Goal: Obtain resource: Obtain resource

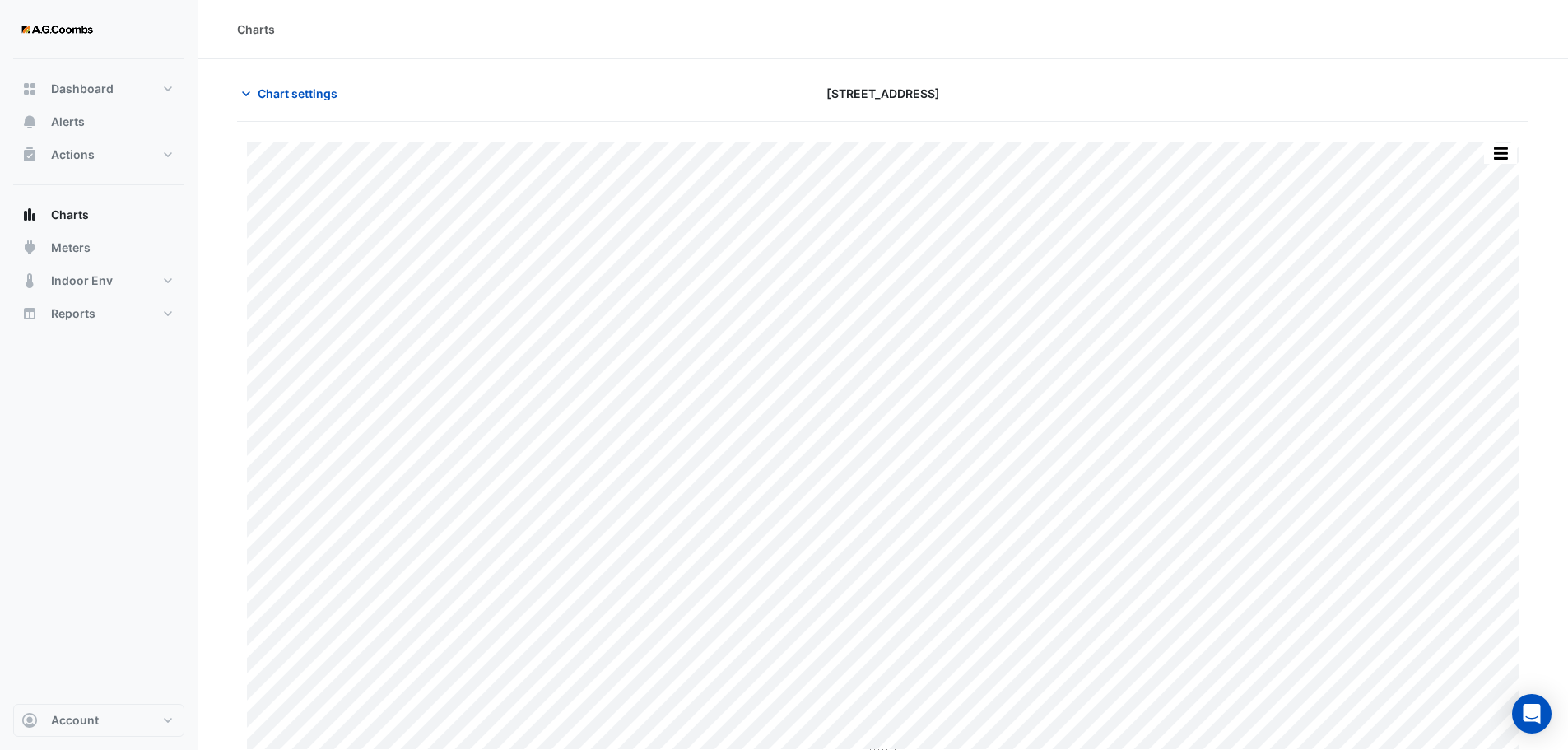
type input "**********"
drag, startPoint x: 276, startPoint y: 88, endPoint x: 289, endPoint y: 97, distance: 15.8
click at [275, 88] on span "Chart settings" at bounding box center [297, 93] width 80 height 17
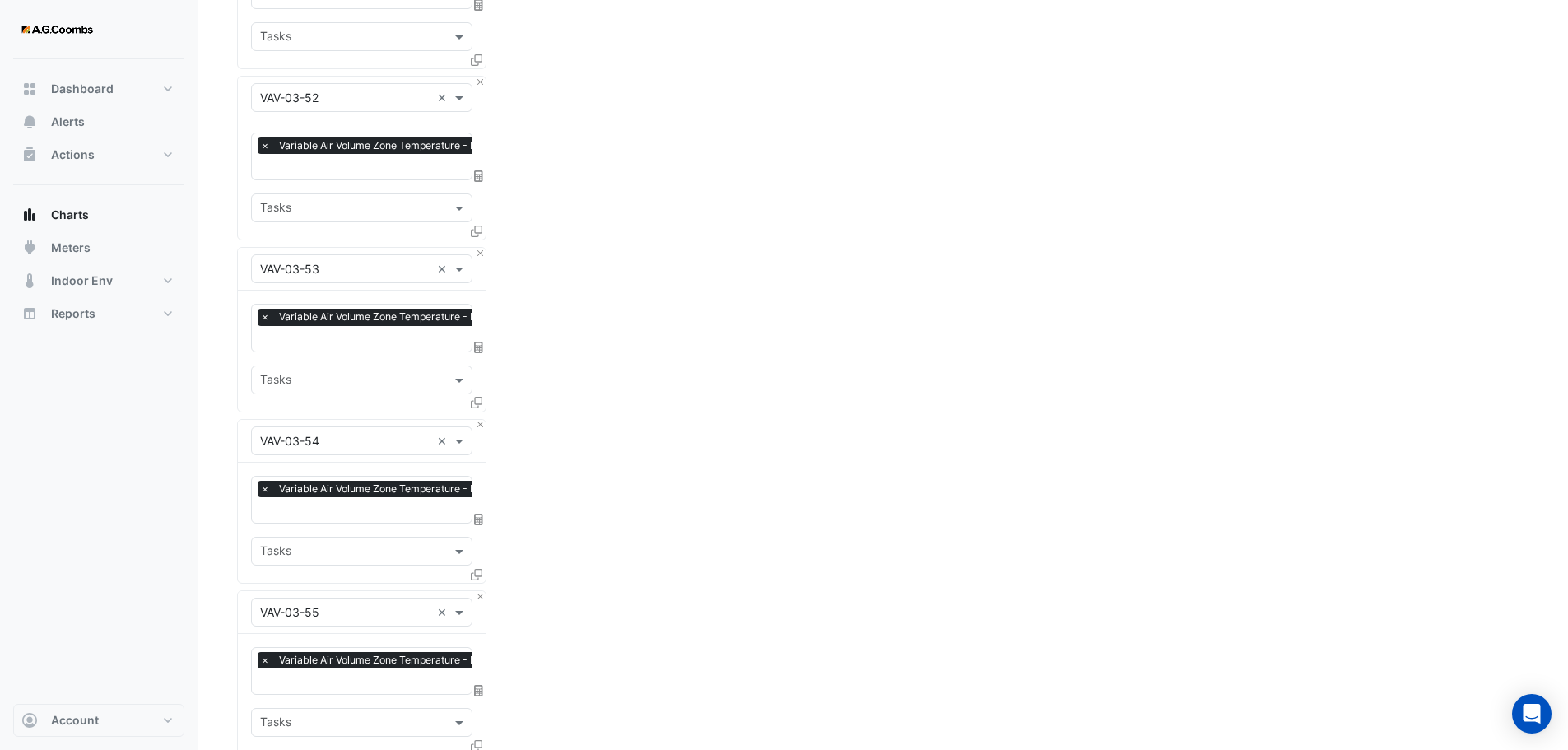
scroll to position [10092, 0]
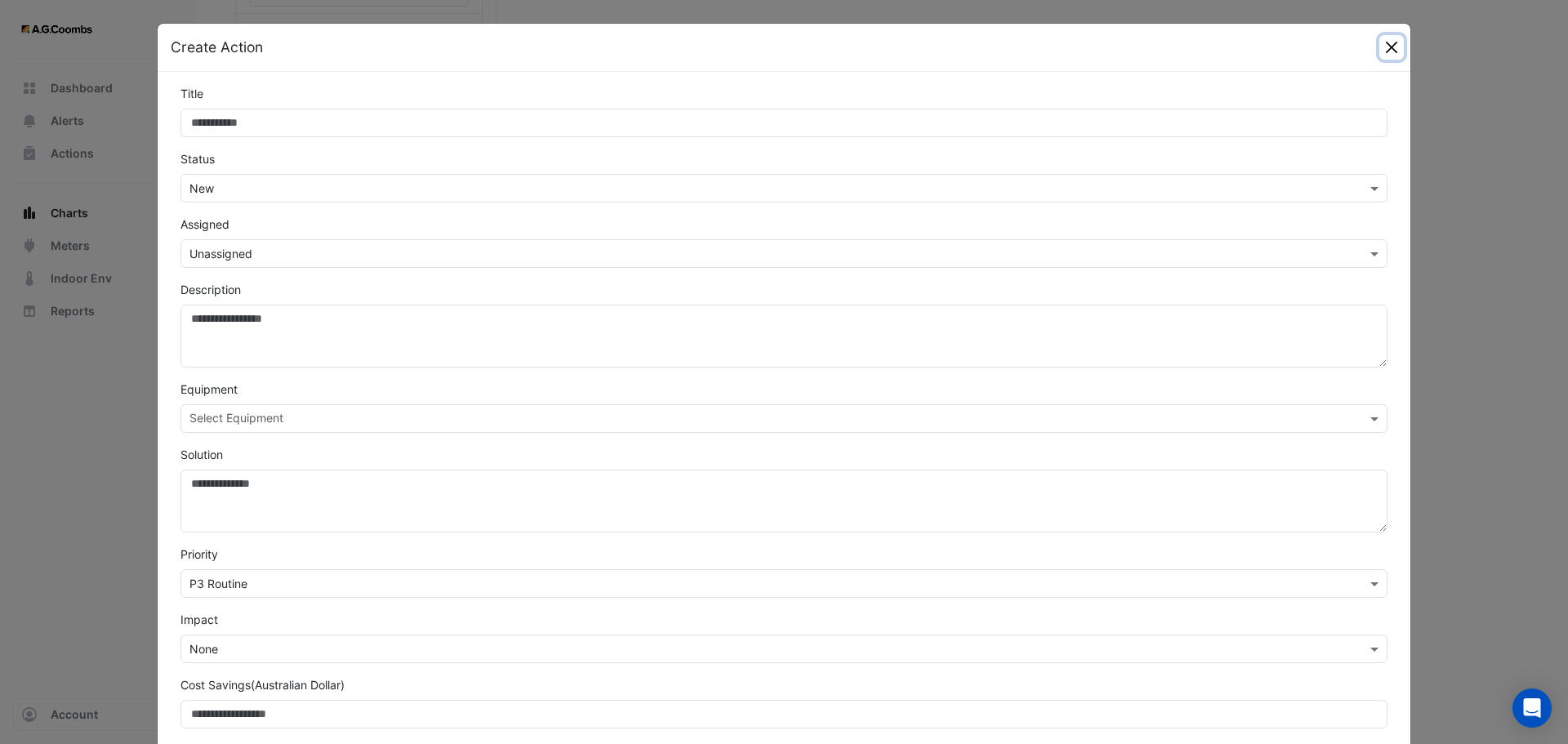
click at [1393, 43] on button "Close" at bounding box center [1392, 47] width 25 height 25
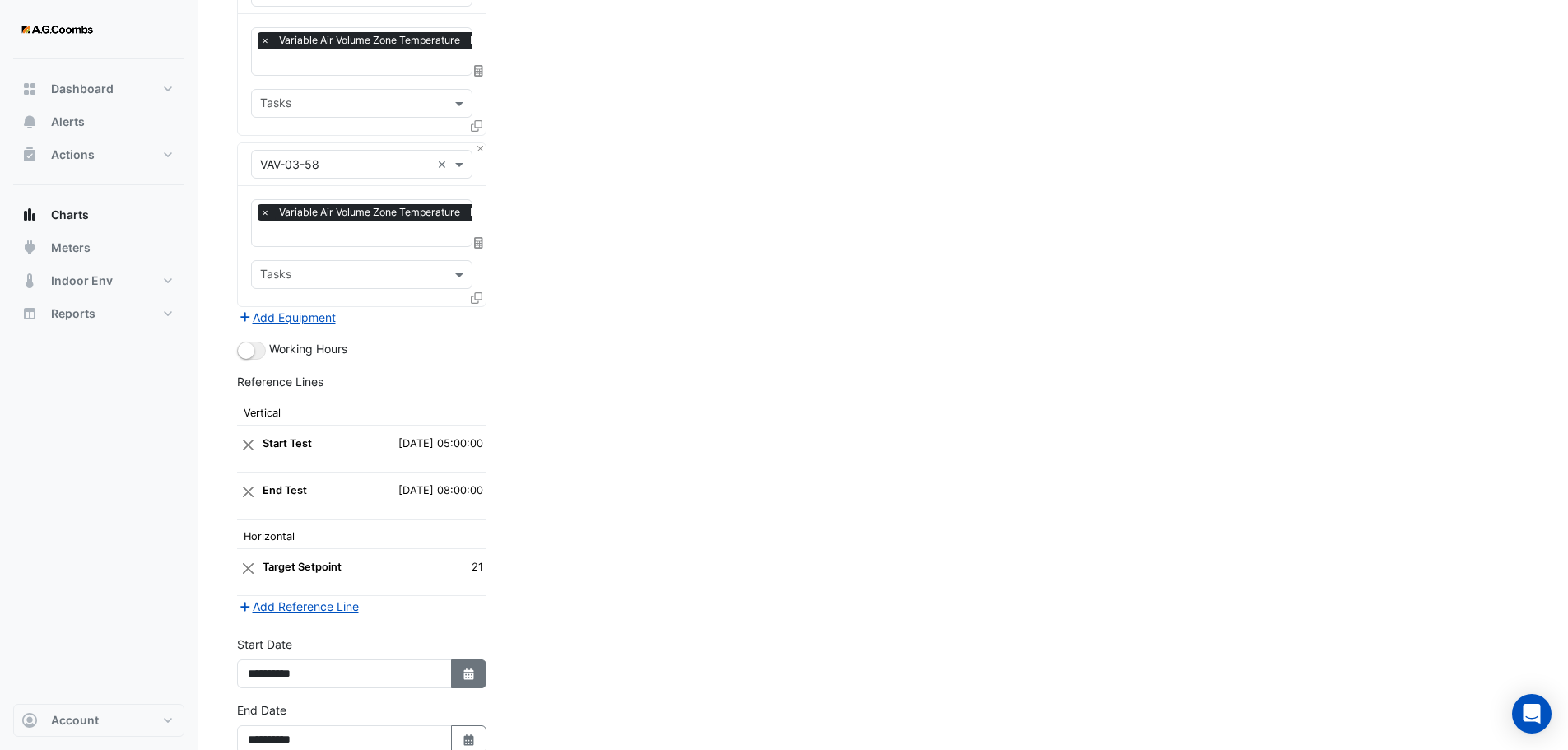
click at [456, 659] on button "Select Date" at bounding box center [468, 673] width 36 height 29
select select "*"
select select "****"
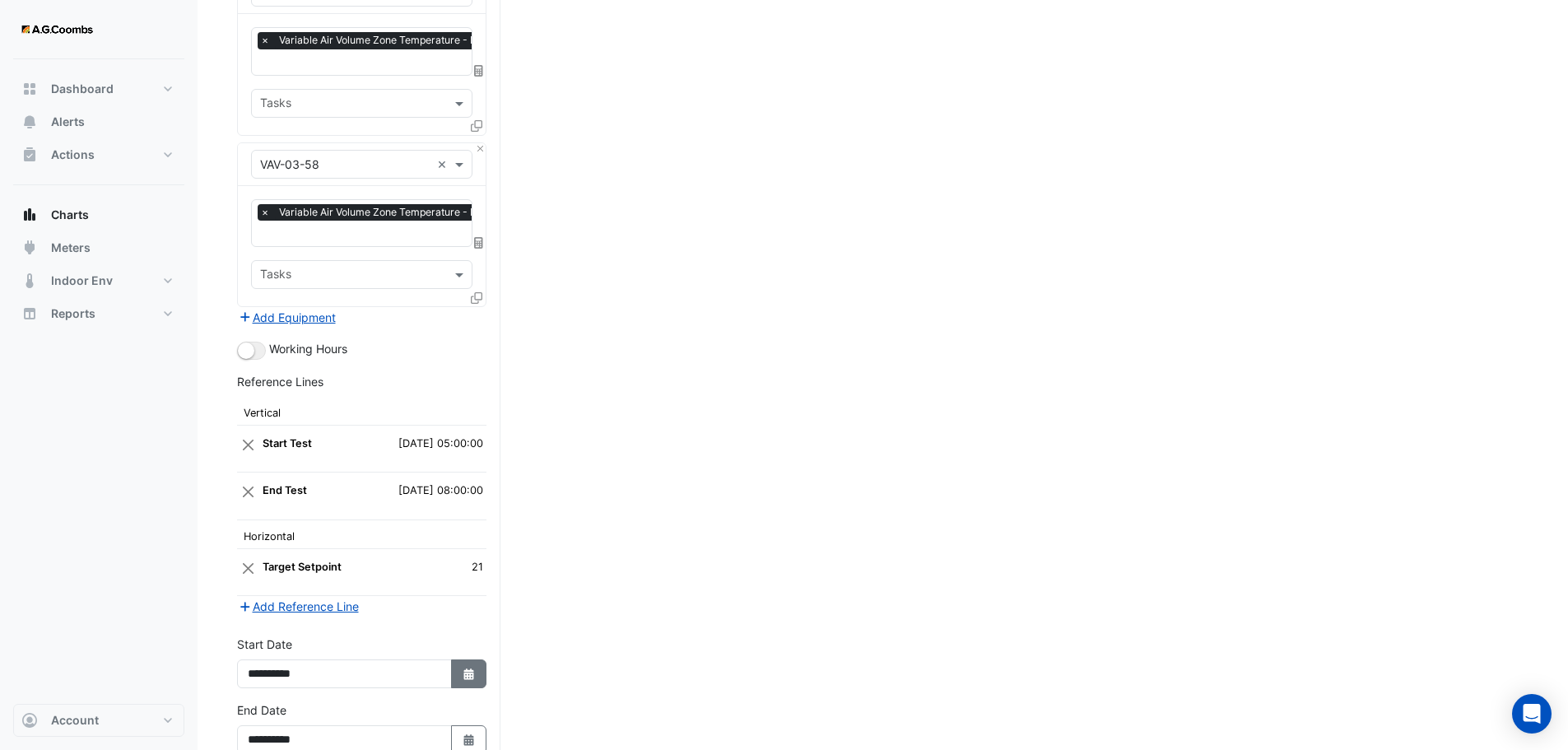
click at [463, 666] on fa-icon "Select Date" at bounding box center [469, 673] width 15 height 14
select select "*"
select select "****"
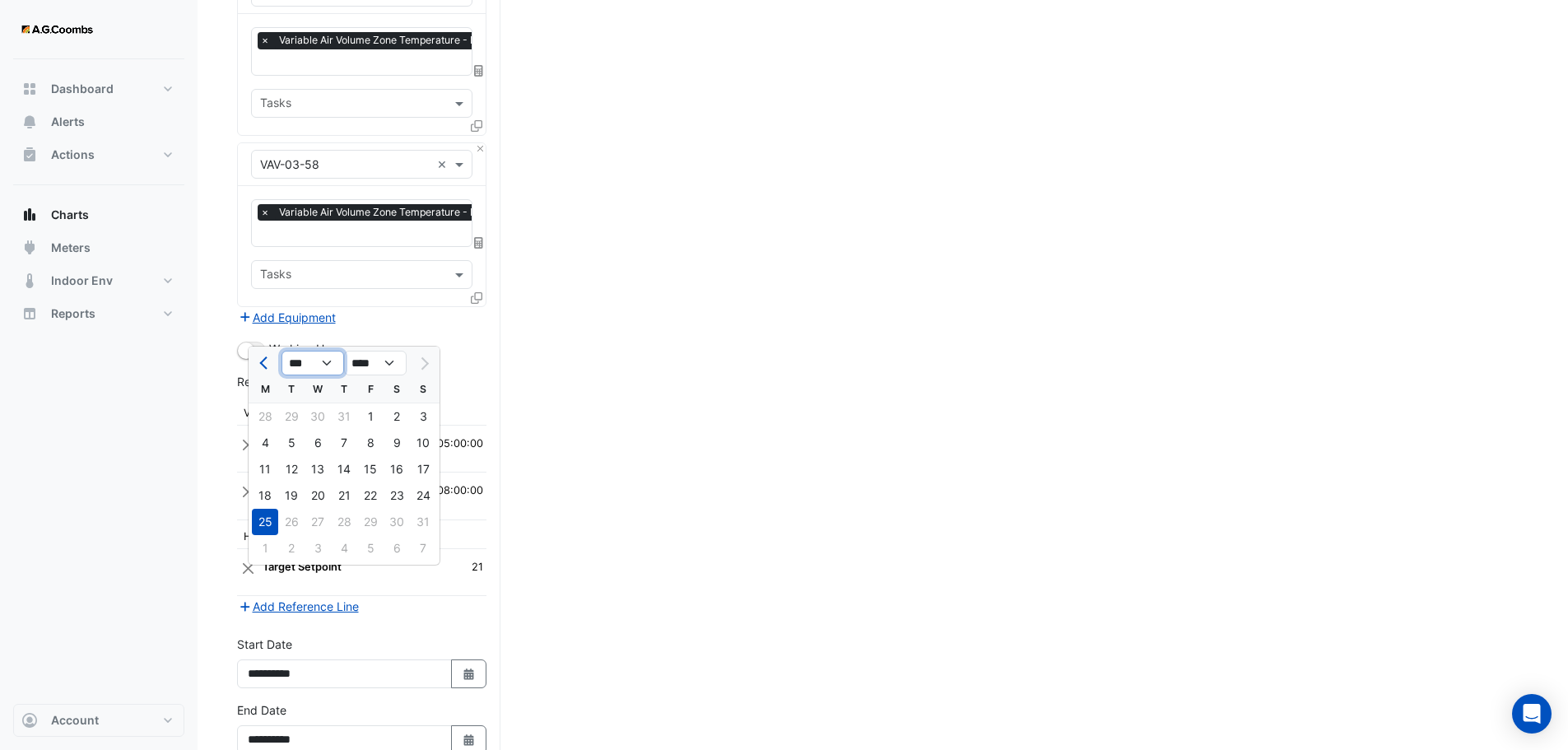
click at [330, 361] on select "*** *** *** *** *** *** *** ***" at bounding box center [313, 363] width 63 height 25
select select "*"
click at [282, 351] on select "*** *** *** *** *** *** *** ***" at bounding box center [313, 363] width 63 height 25
click at [386, 360] on select "**** **** **** **** **** **** **** **** **** **** ****" at bounding box center [375, 363] width 63 height 25
select select "****"
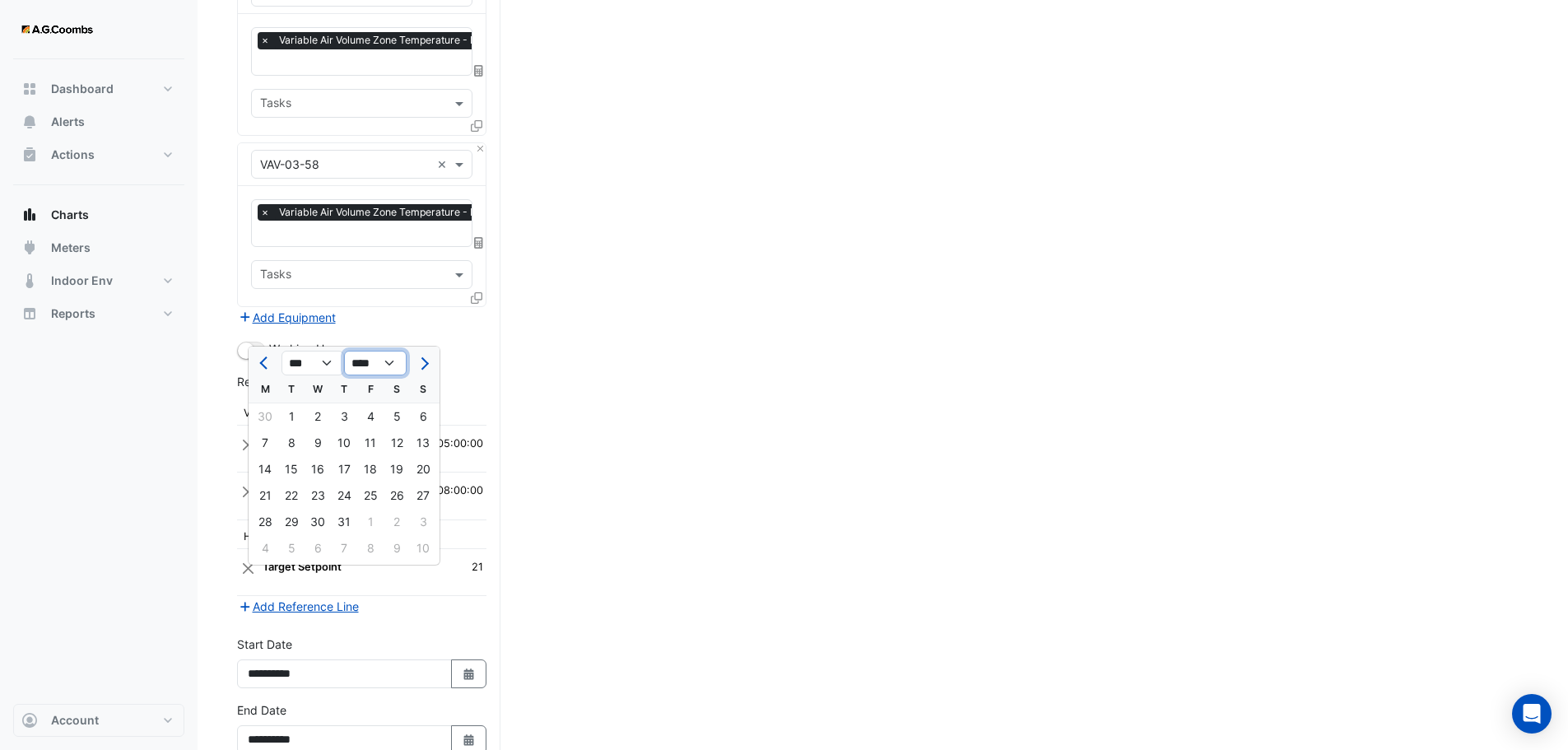
click at [344, 351] on select "**** **** **** **** **** **** **** **** **** **** ****" at bounding box center [375, 363] width 63 height 25
click at [261, 445] on div "8" at bounding box center [265, 443] width 27 height 27
type input "**********"
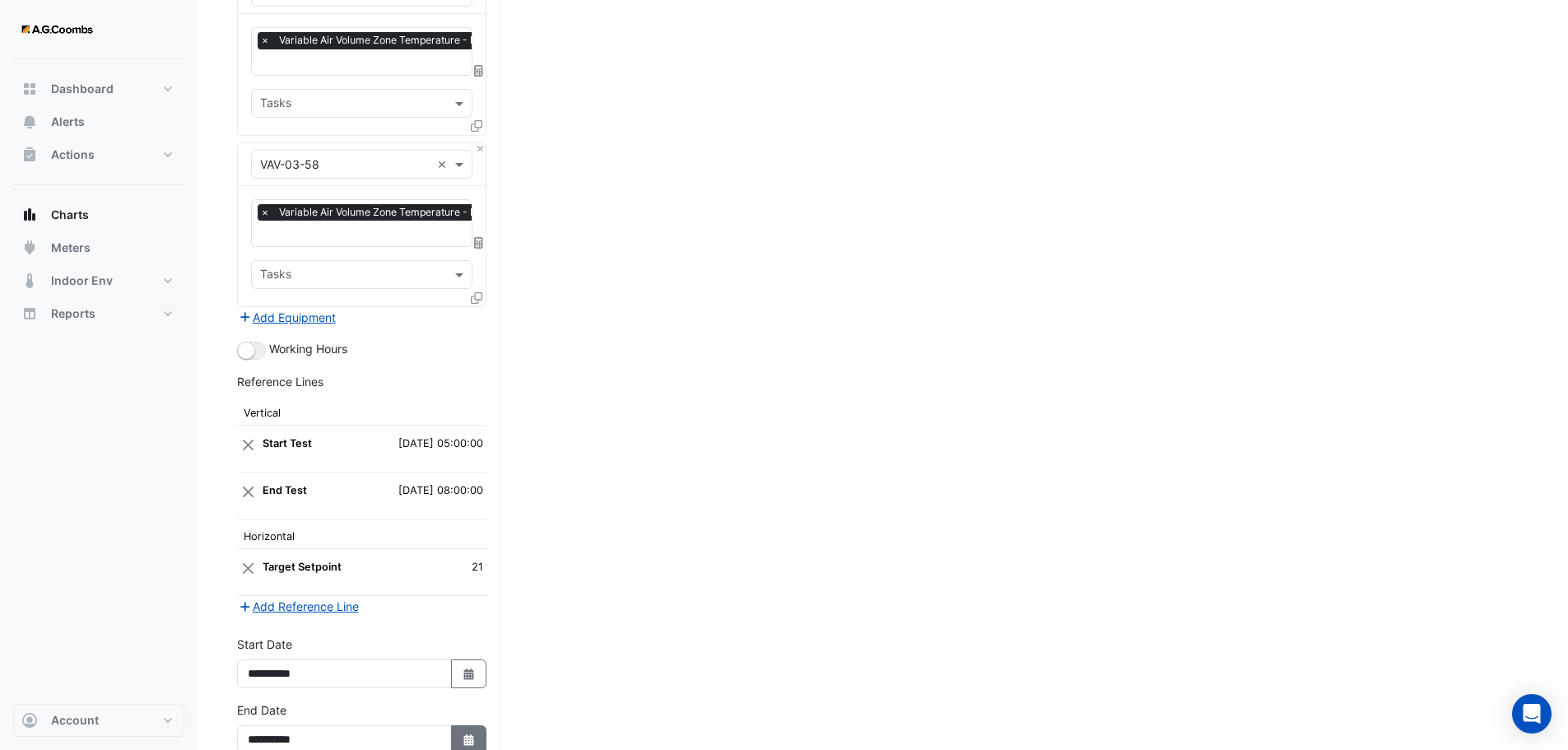
click at [472, 734] on icon "button" at bounding box center [468, 740] width 10 height 12
select select "*"
select select "****"
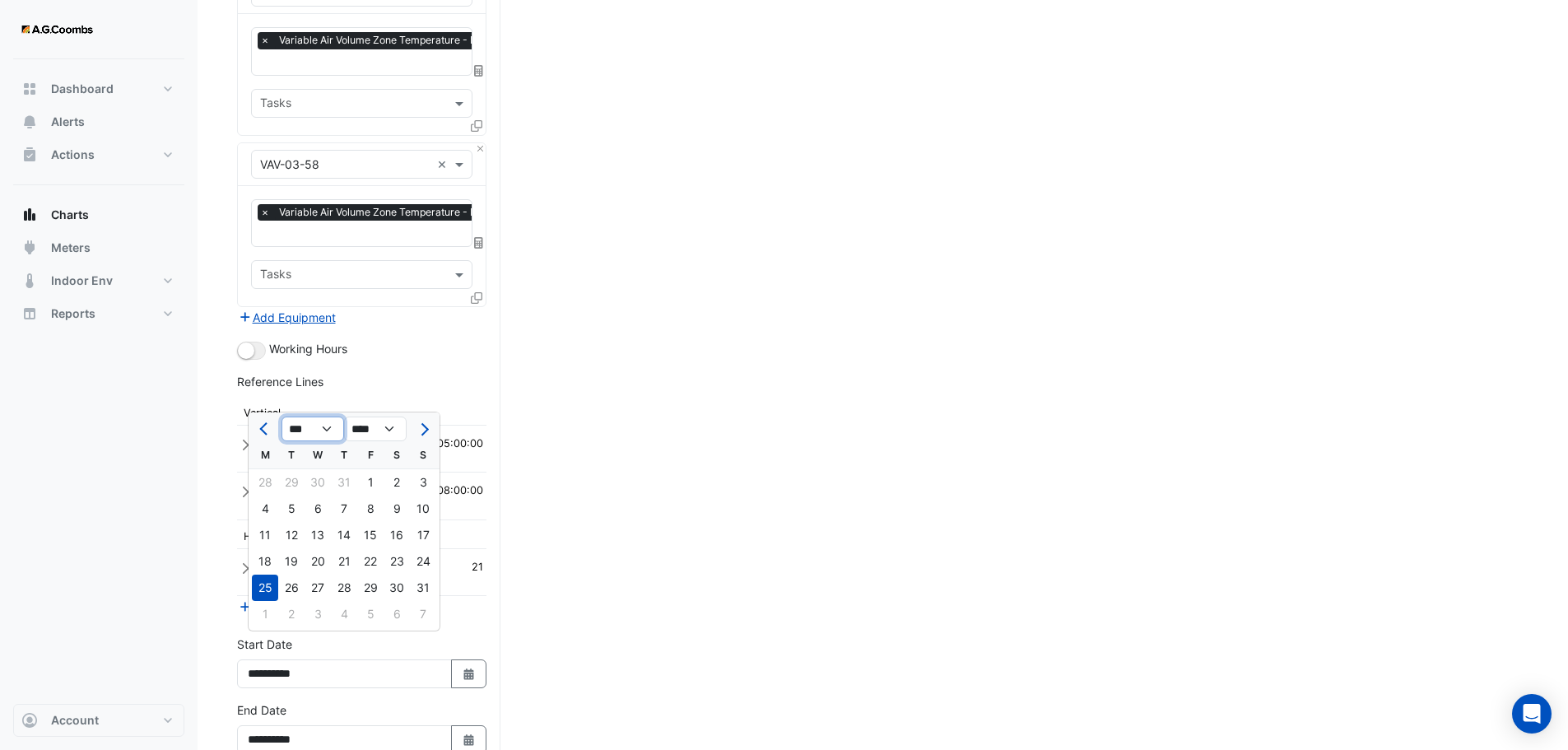
click at [325, 433] on select "*** *** *** *** *** *** *** *** *** *** *** ***" at bounding box center [313, 429] width 63 height 25
select select "*"
click at [282, 417] on select "*** *** *** *** *** *** *** *** *** *** *** ***" at bounding box center [313, 429] width 63 height 25
click at [400, 426] on select "**** **** **** **** **** **** **** **** **** **** **** ****" at bounding box center [375, 429] width 63 height 25
select select "****"
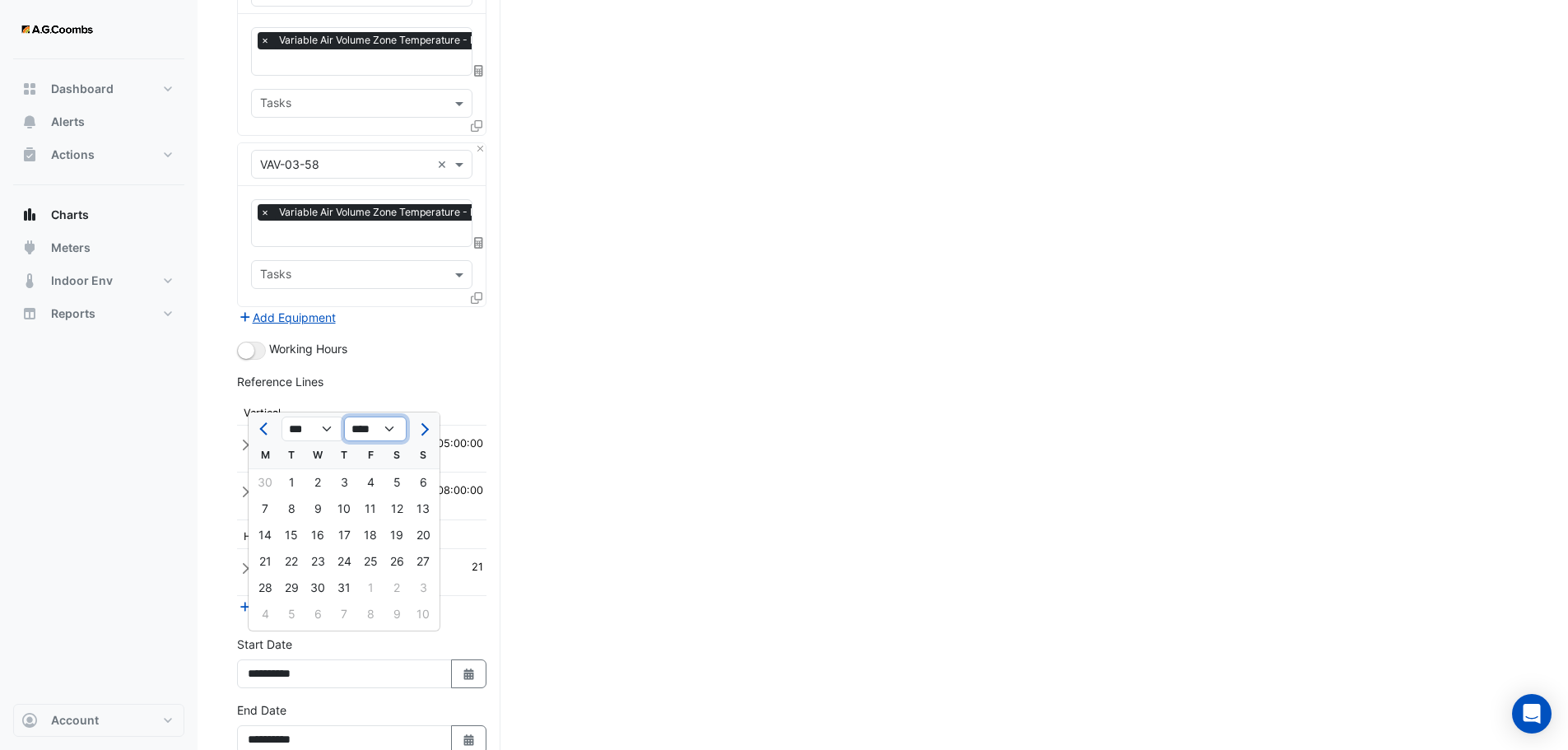
click at [344, 417] on select "**** **** **** **** **** **** **** **** **** **** **** ****" at bounding box center [375, 429] width 63 height 25
click at [259, 511] on div "8" at bounding box center [265, 508] width 27 height 27
type input "**********"
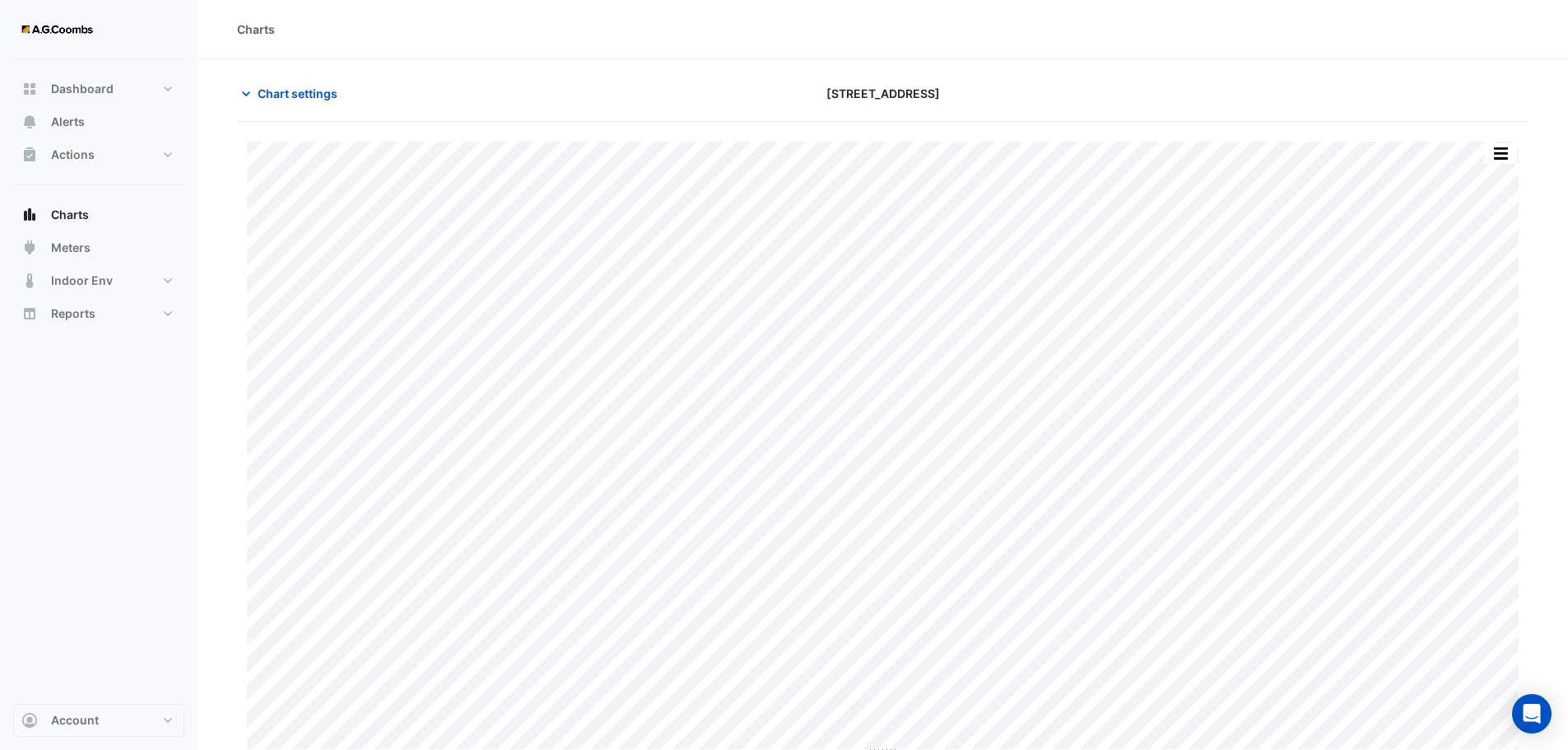
type input "**********"
click at [283, 98] on span "Chart settings" at bounding box center [297, 93] width 80 height 17
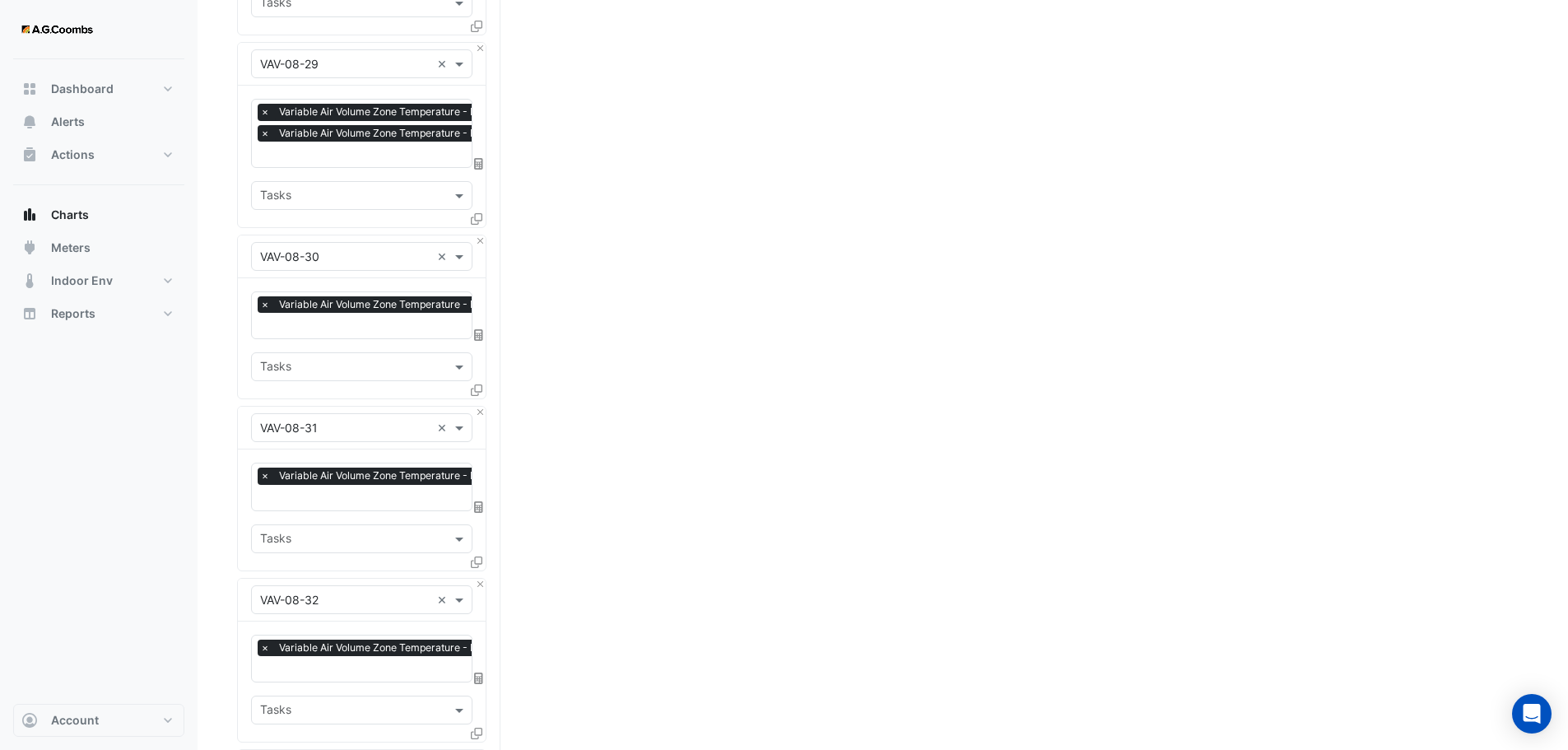
scroll to position [5347, 0]
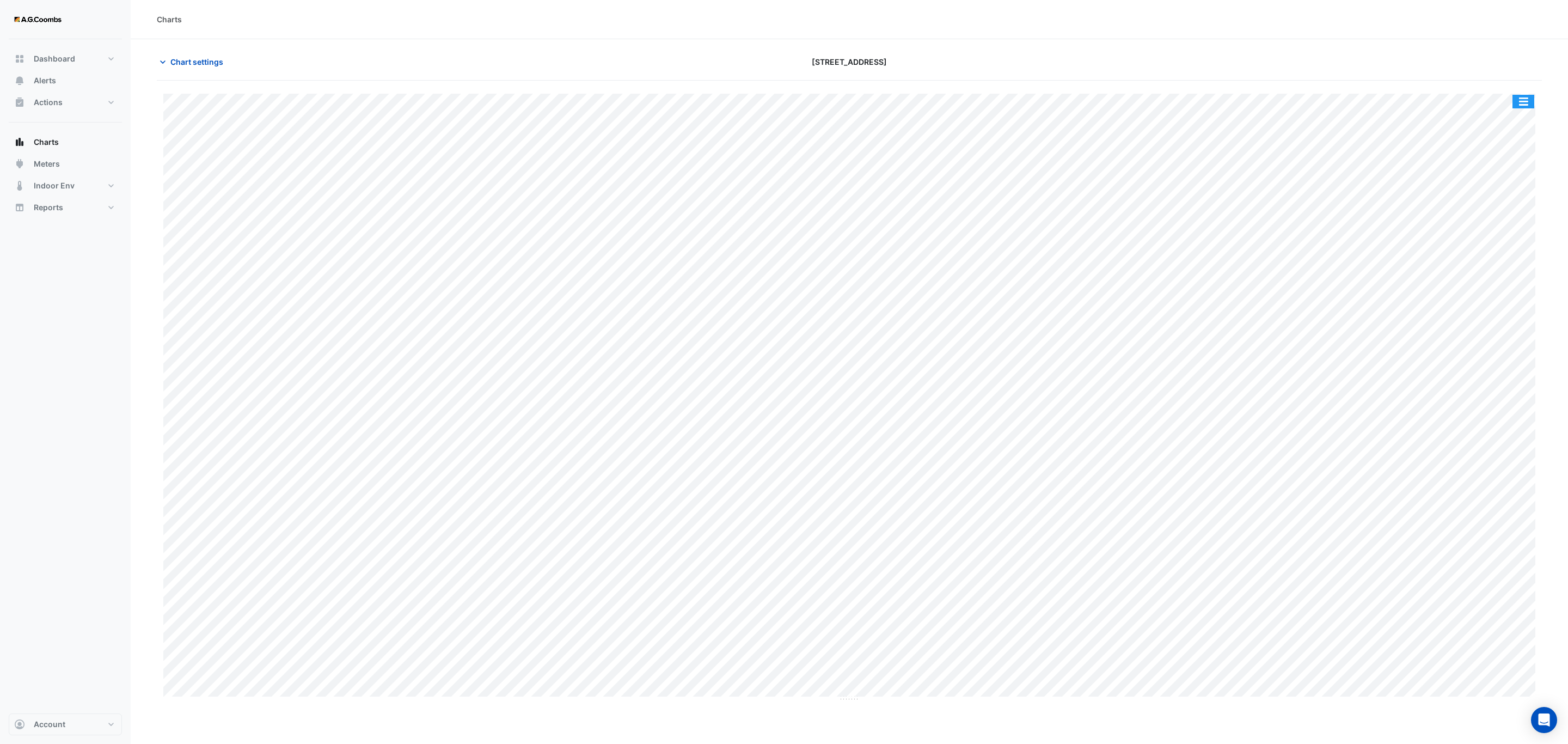
click at [1522, 102] on button "button" at bounding box center [1524, 102] width 22 height 13
click at [1501, 181] on div "Save as JPEG" at bounding box center [1501, 178] width 65 height 18
click at [1531, 101] on button "button" at bounding box center [1524, 102] width 22 height 13
click at [1511, 184] on div "Save as JPEG" at bounding box center [1501, 178] width 65 height 18
click at [1524, 107] on button "button" at bounding box center [1524, 102] width 22 height 13
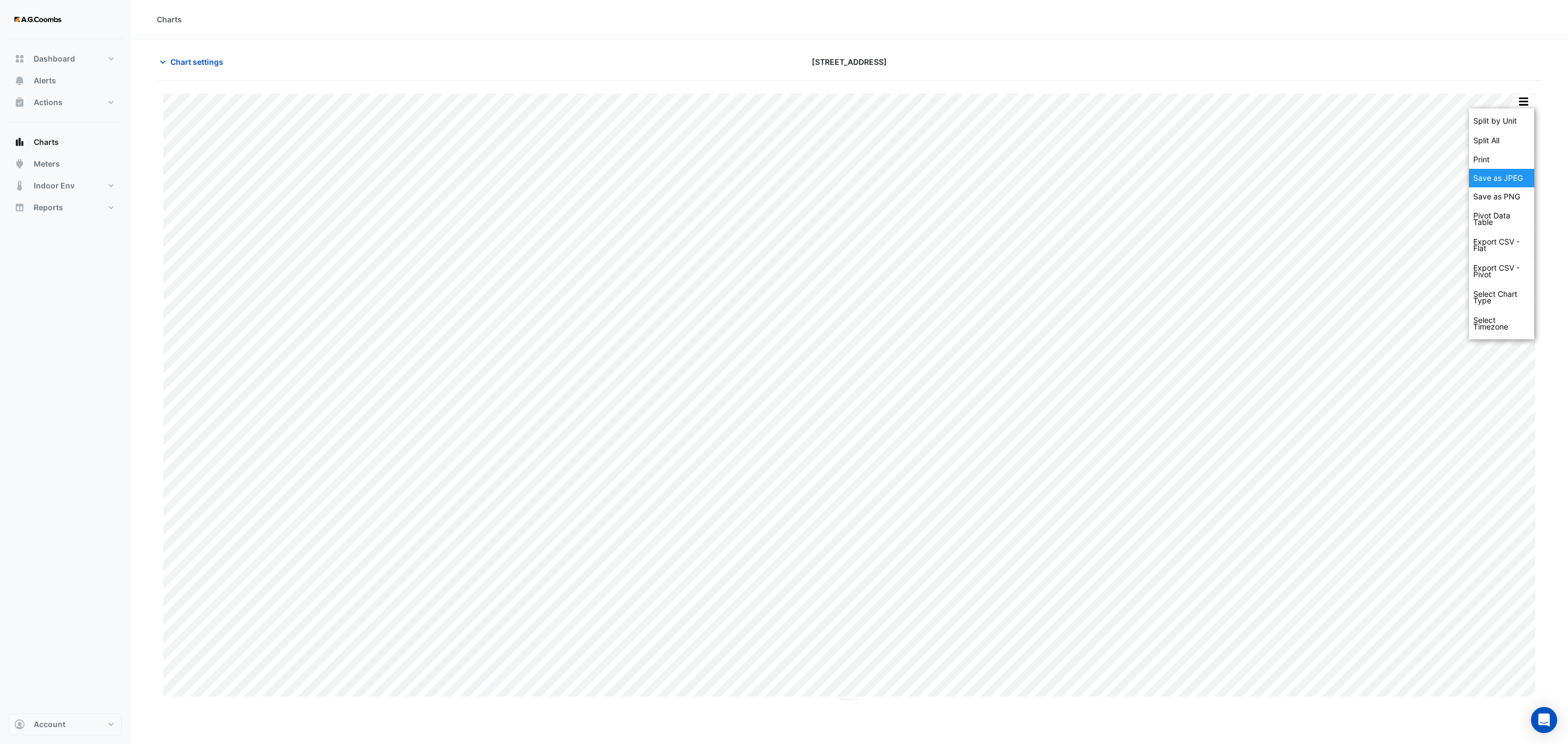
click at [1494, 175] on div "Save as JPEG" at bounding box center [1501, 178] width 65 height 18
click at [1530, 102] on button "button" at bounding box center [1524, 102] width 22 height 13
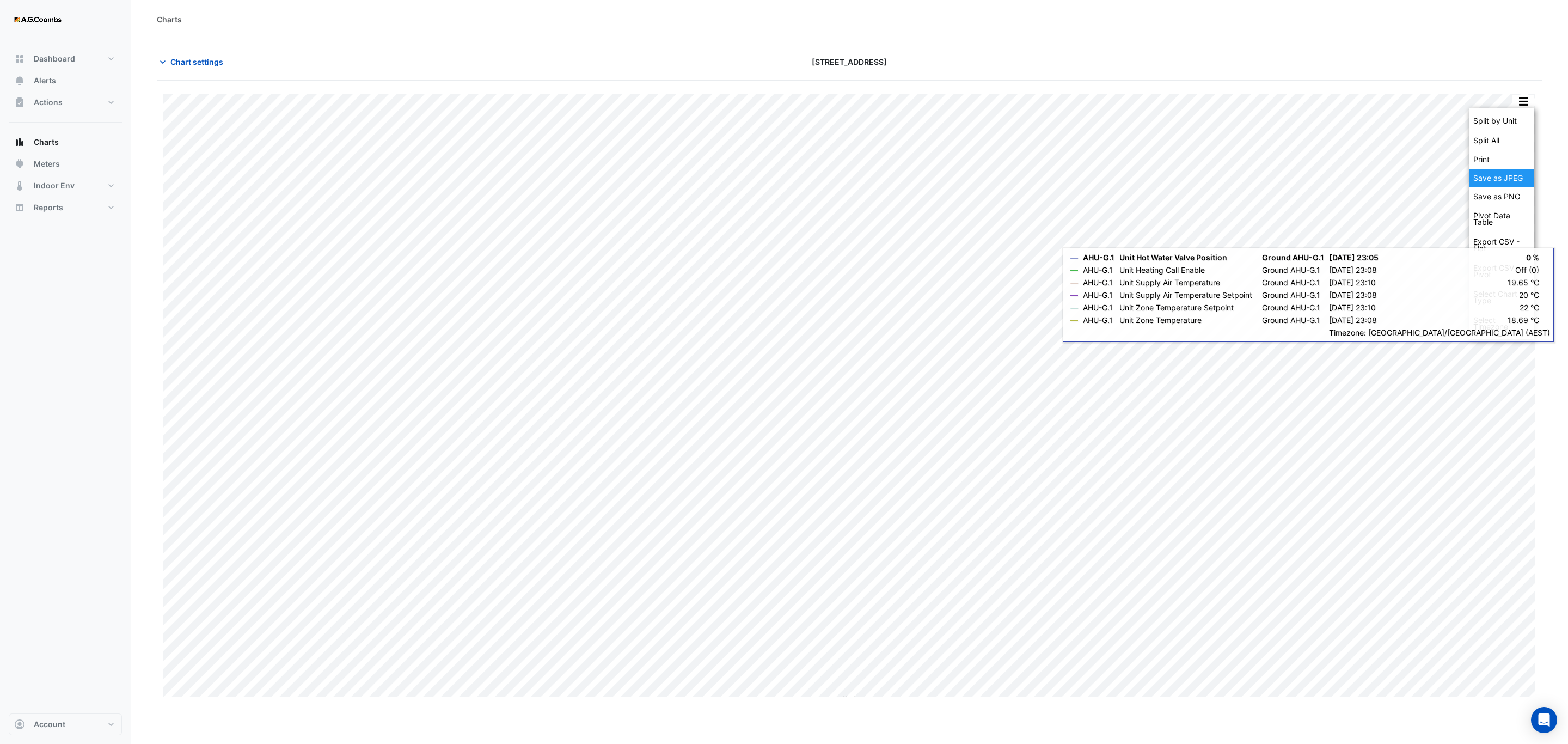
click at [1488, 175] on div "Save as JPEG" at bounding box center [1501, 178] width 65 height 18
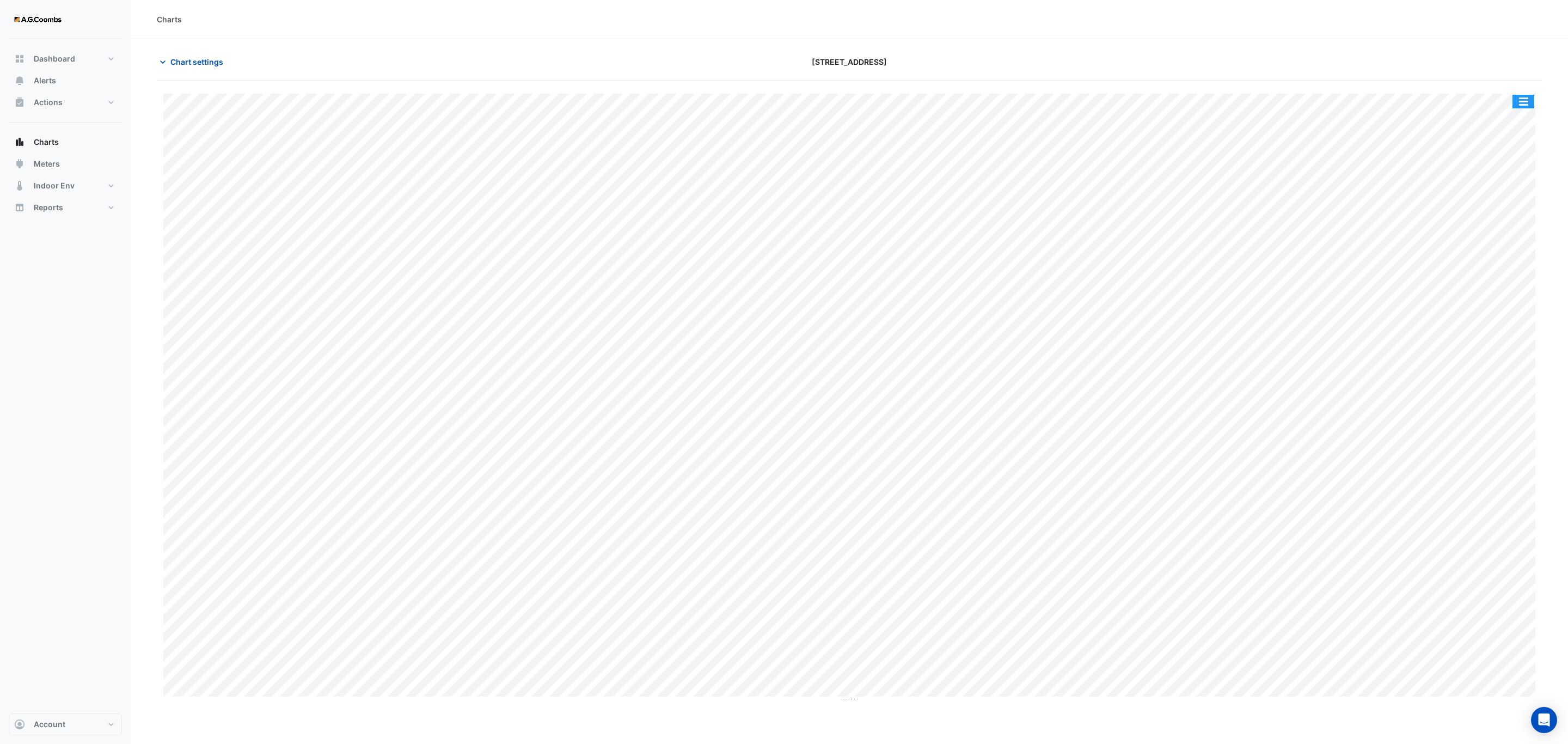
drag, startPoint x: 1531, startPoint y: 98, endPoint x: 1567, endPoint y: 114, distance: 39.4
click at [1531, 98] on button "button" at bounding box center [1524, 102] width 22 height 13
click at [1521, 178] on div "Save as JPEG" at bounding box center [1501, 178] width 65 height 18
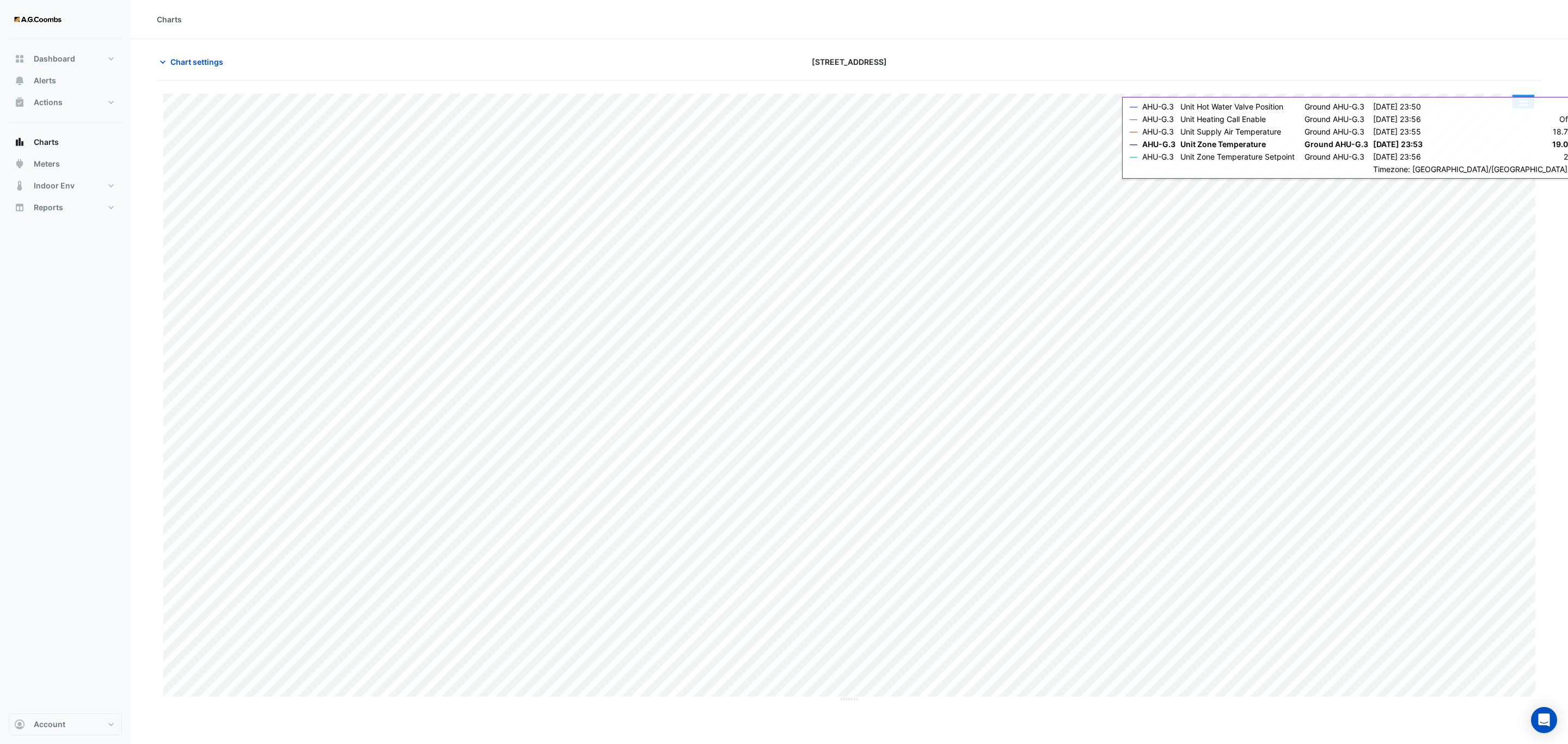
click at [1522, 108] on button "button" at bounding box center [1524, 102] width 22 height 13
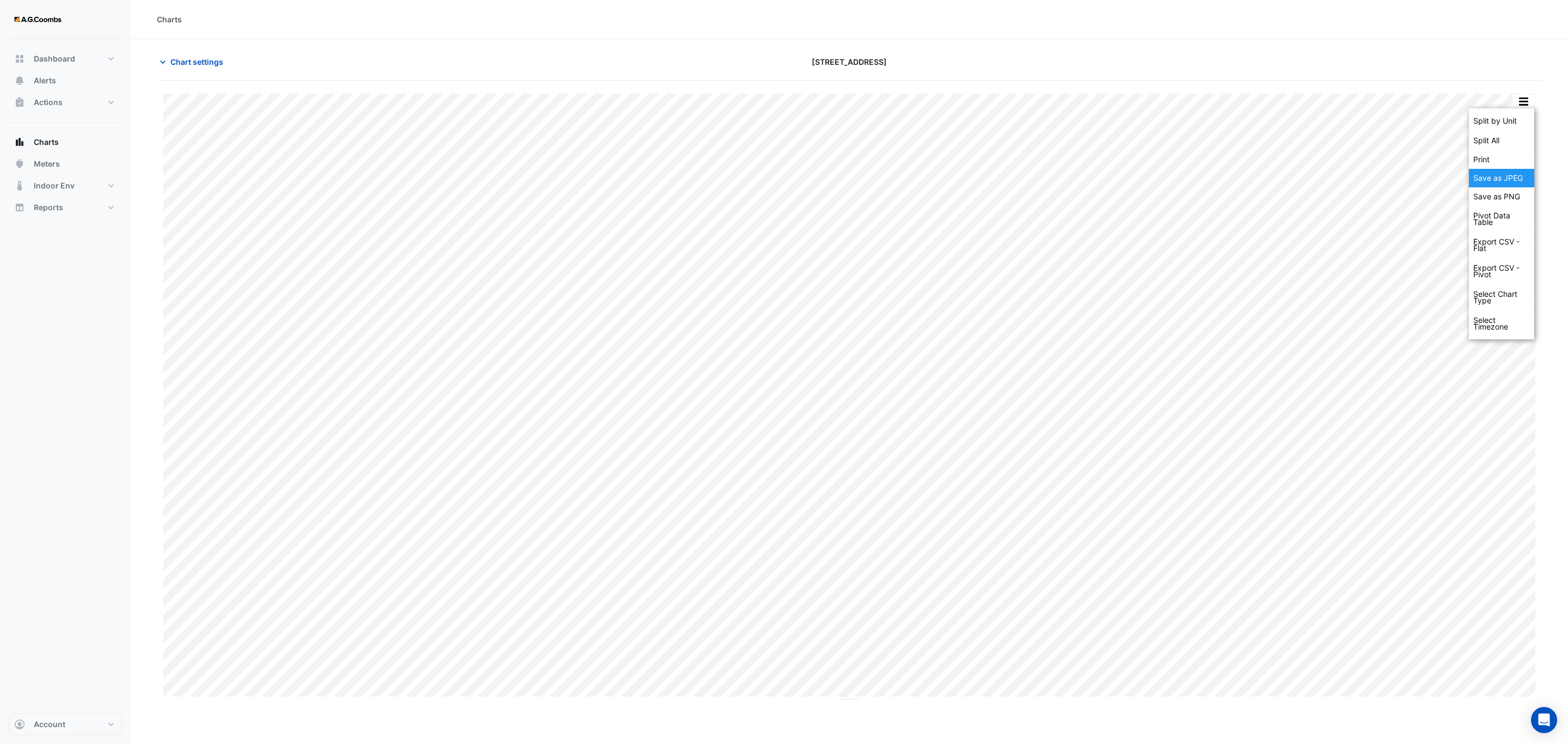
click at [1519, 175] on div "Save as JPEG" at bounding box center [1501, 178] width 65 height 18
click at [1528, 104] on button "button" at bounding box center [1524, 102] width 22 height 13
click at [1511, 174] on div "Save as JPEG" at bounding box center [1501, 178] width 65 height 18
click at [1524, 100] on button "button" at bounding box center [1524, 102] width 22 height 13
click at [1516, 180] on div "Save as JPEG" at bounding box center [1501, 178] width 65 height 18
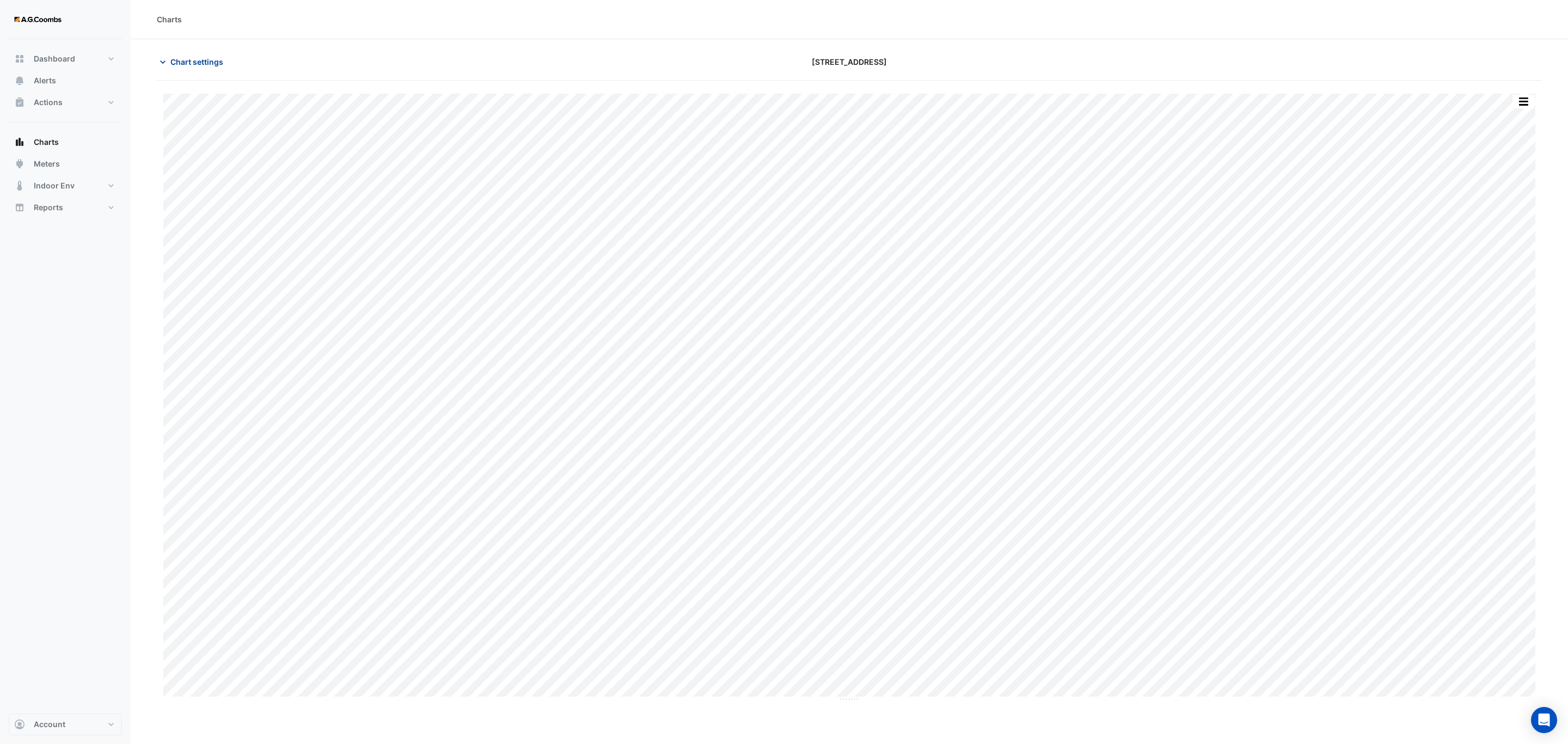
type input "**********"
click at [186, 65] on span "Chart settings" at bounding box center [197, 61] width 53 height 12
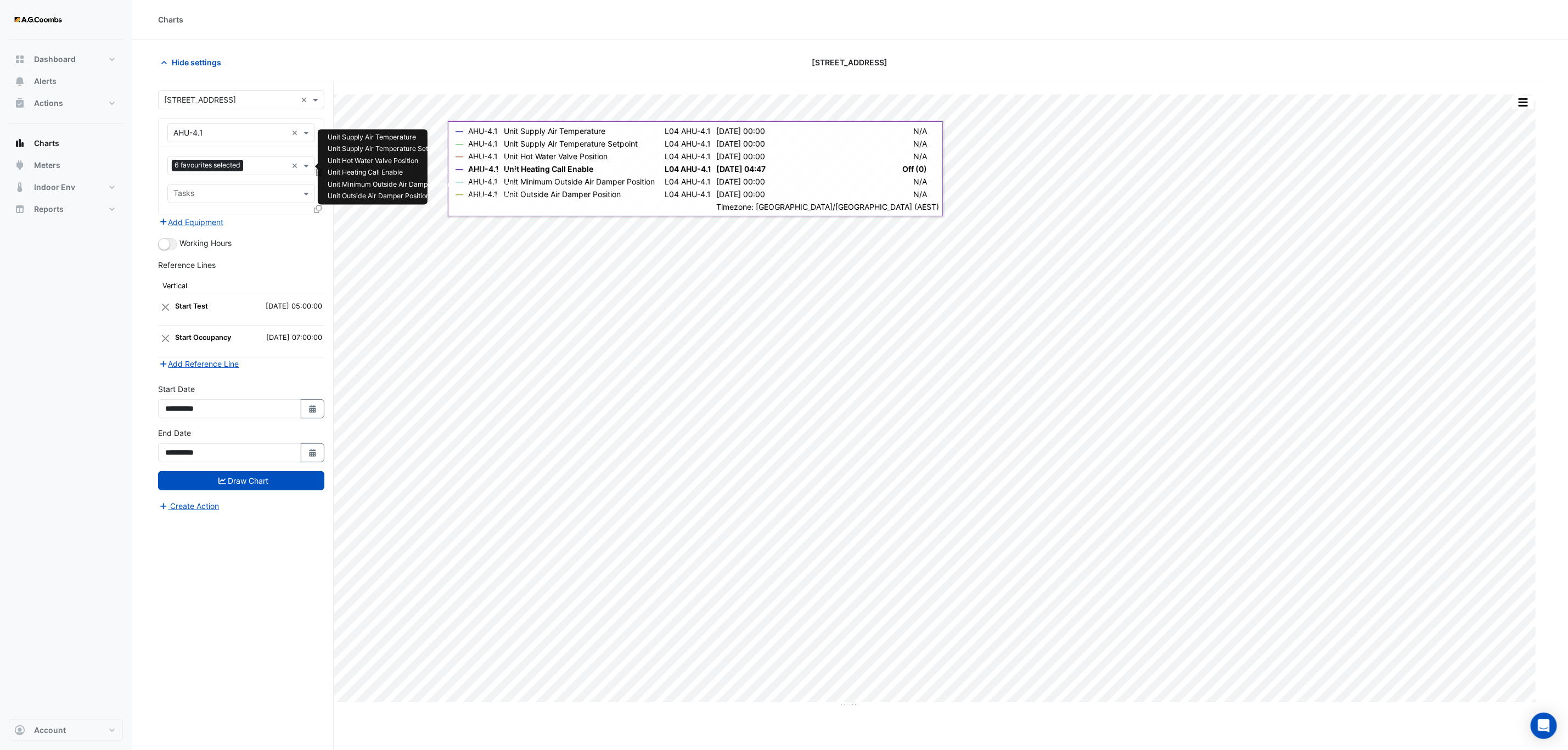
click at [259, 168] on input "text" at bounding box center [267, 166] width 39 height 12
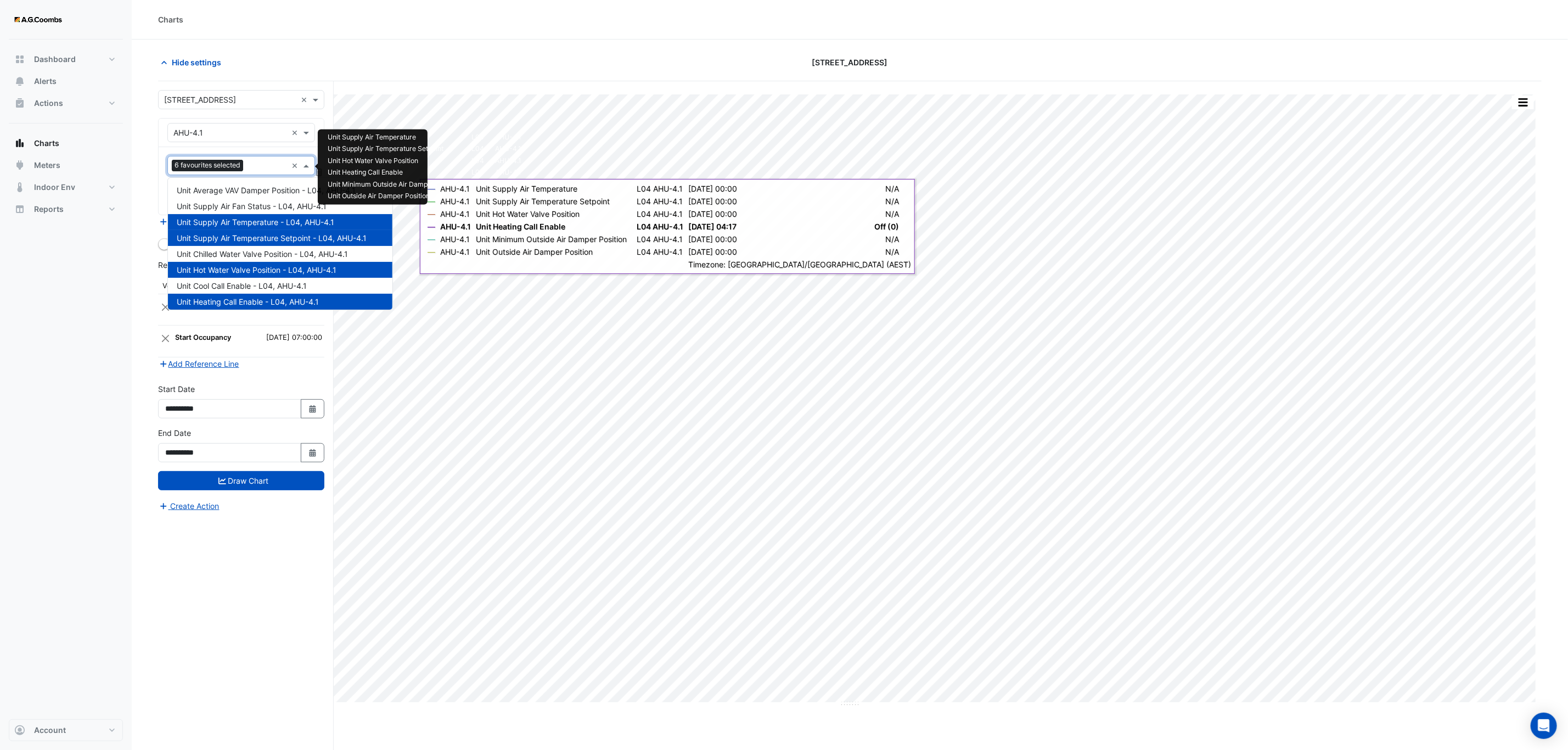
scroll to position [353, 0]
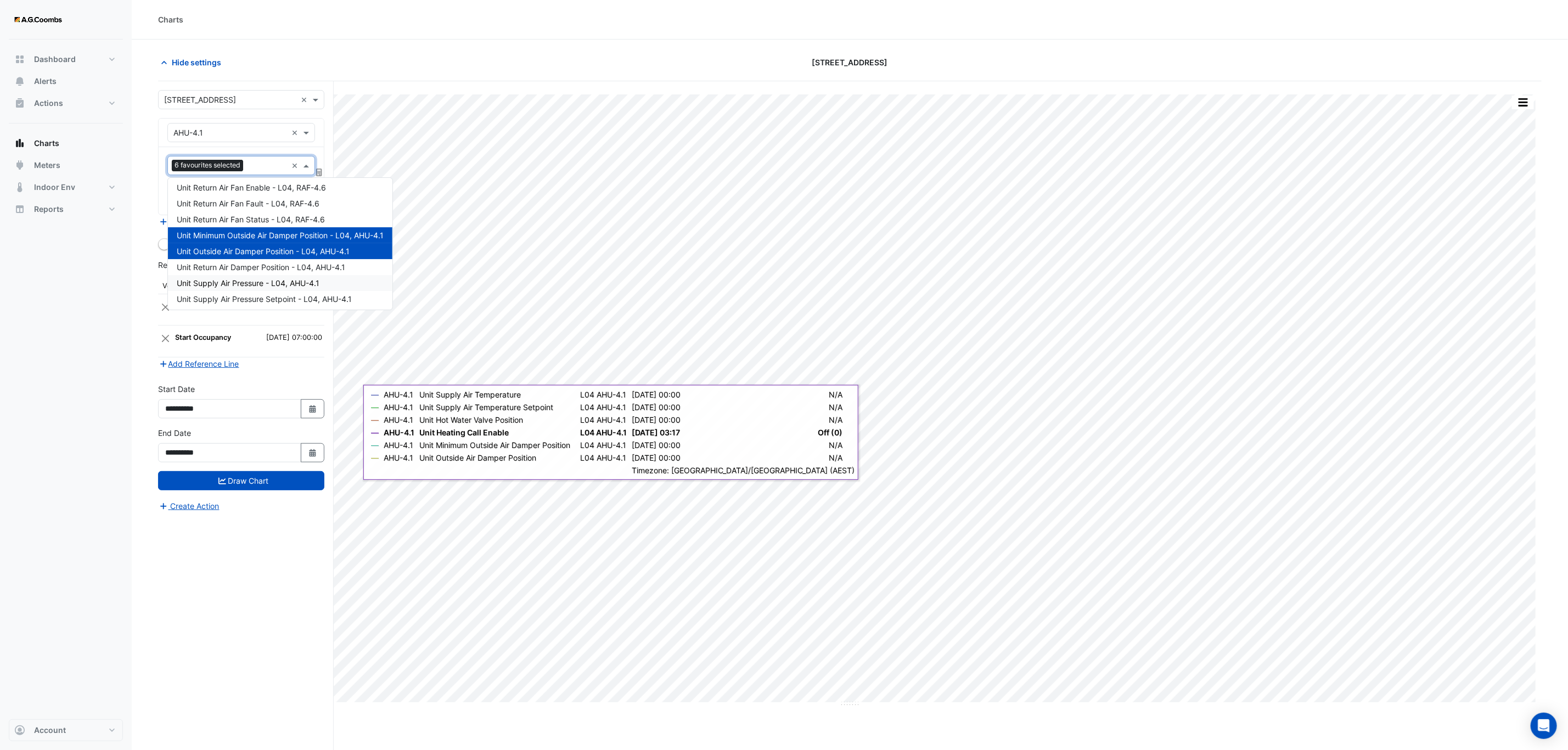
click at [219, 626] on div "**********" at bounding box center [246, 436] width 176 height 710
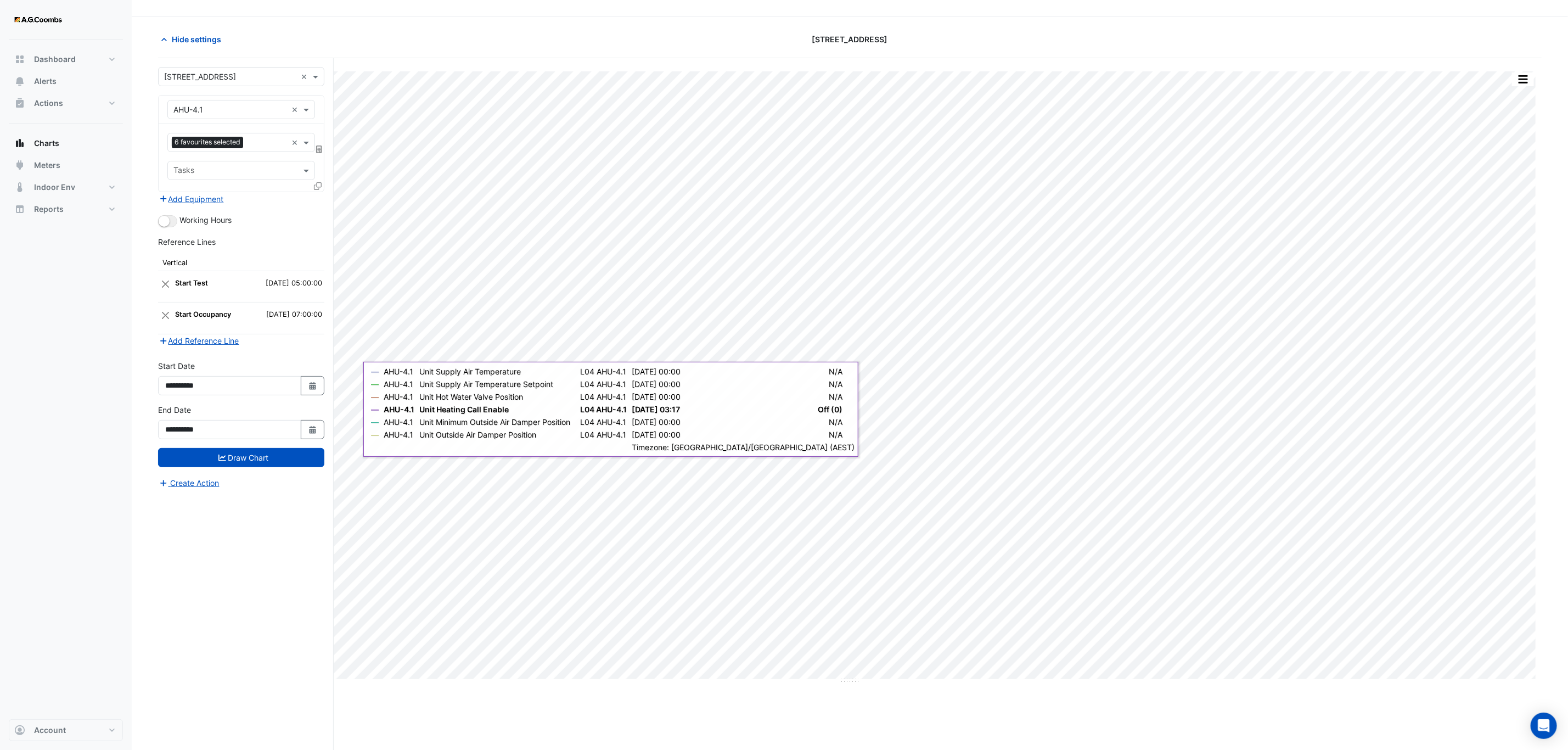
scroll to position [43, 0]
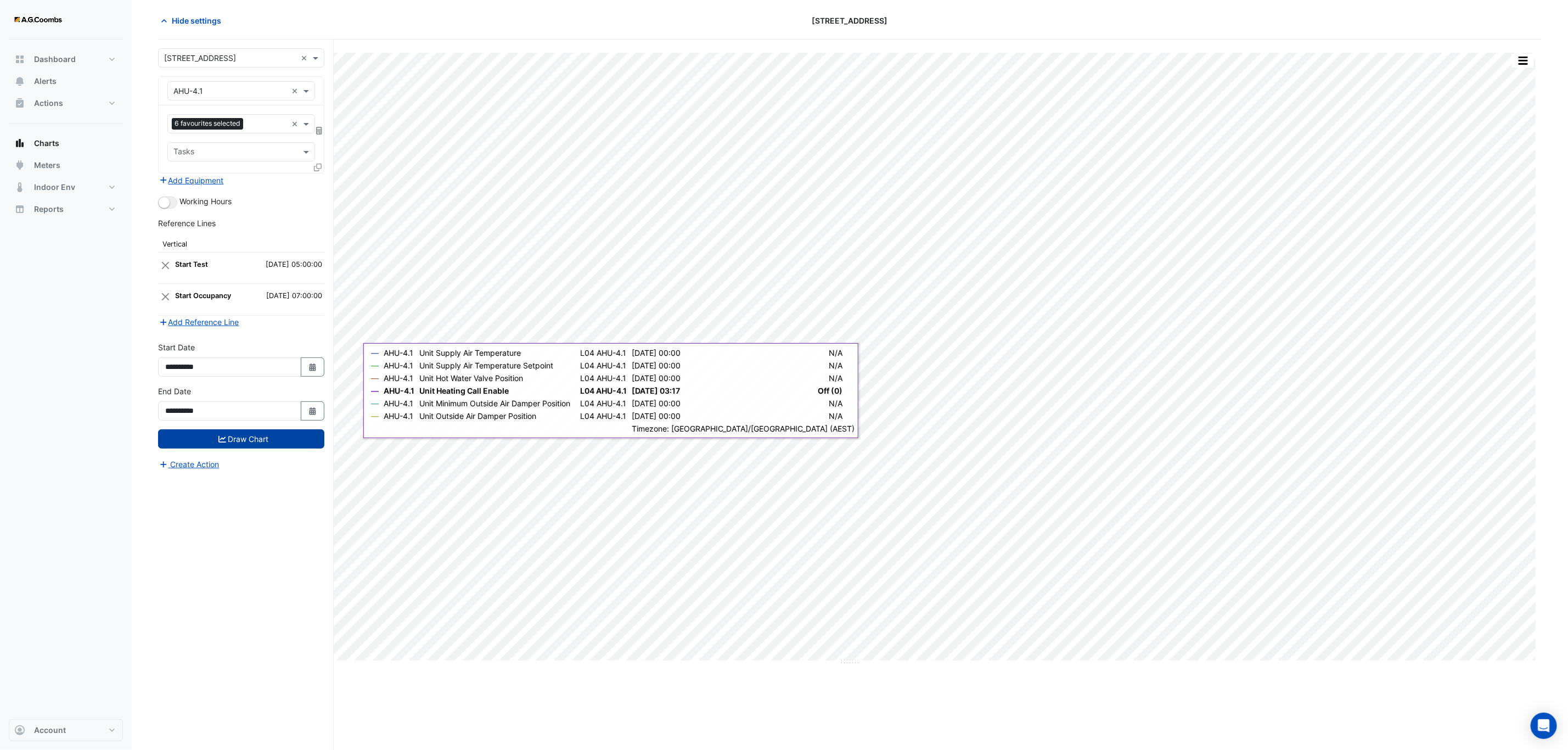
click at [268, 439] on button "Draw Chart" at bounding box center [241, 438] width 166 height 19
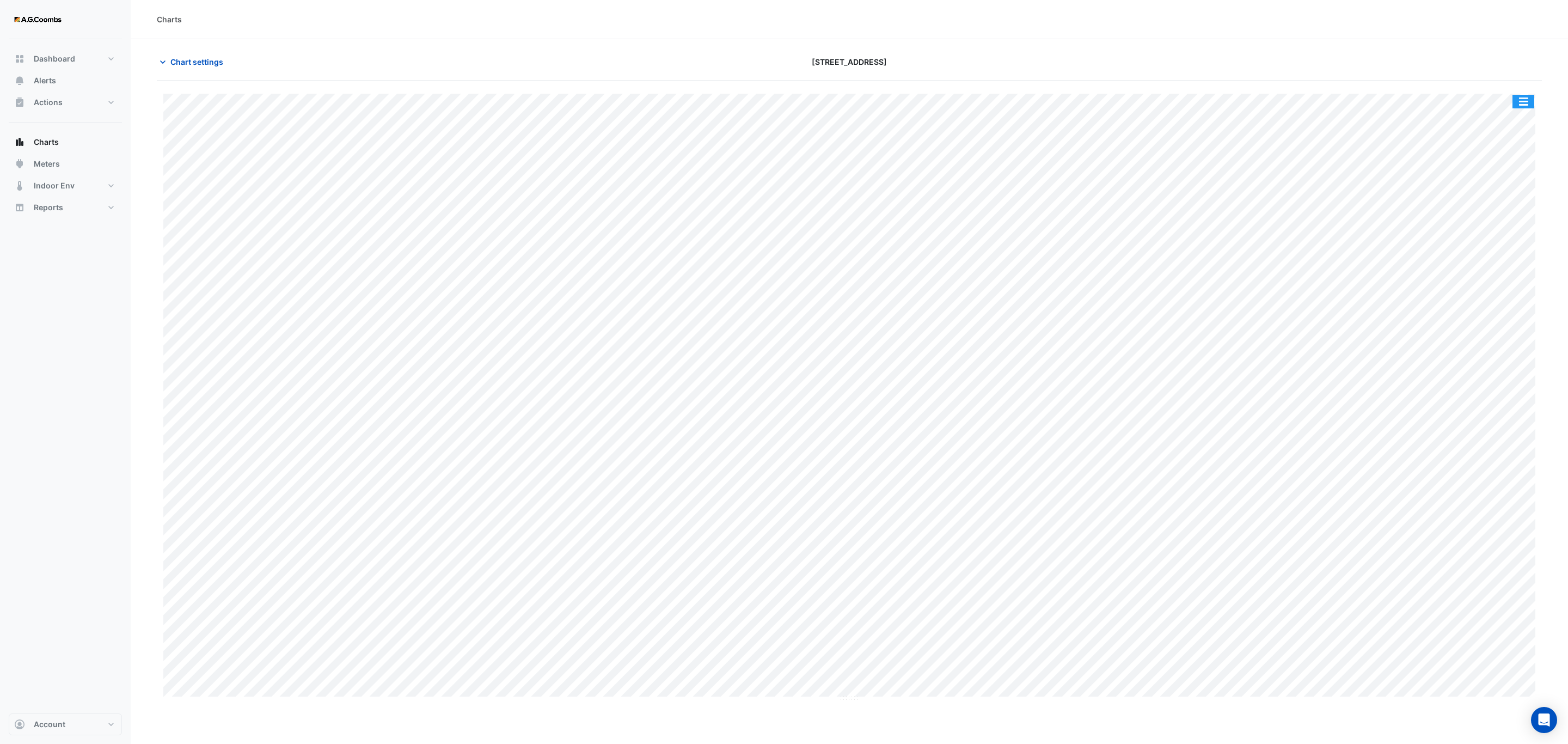
click at [1518, 105] on button "button" at bounding box center [1524, 102] width 22 height 13
click at [1497, 180] on div "Save as JPEG" at bounding box center [1501, 178] width 65 height 18
click at [1516, 102] on button "button" at bounding box center [1524, 102] width 22 height 13
click at [1509, 183] on div "Save as JPEG" at bounding box center [1501, 178] width 65 height 18
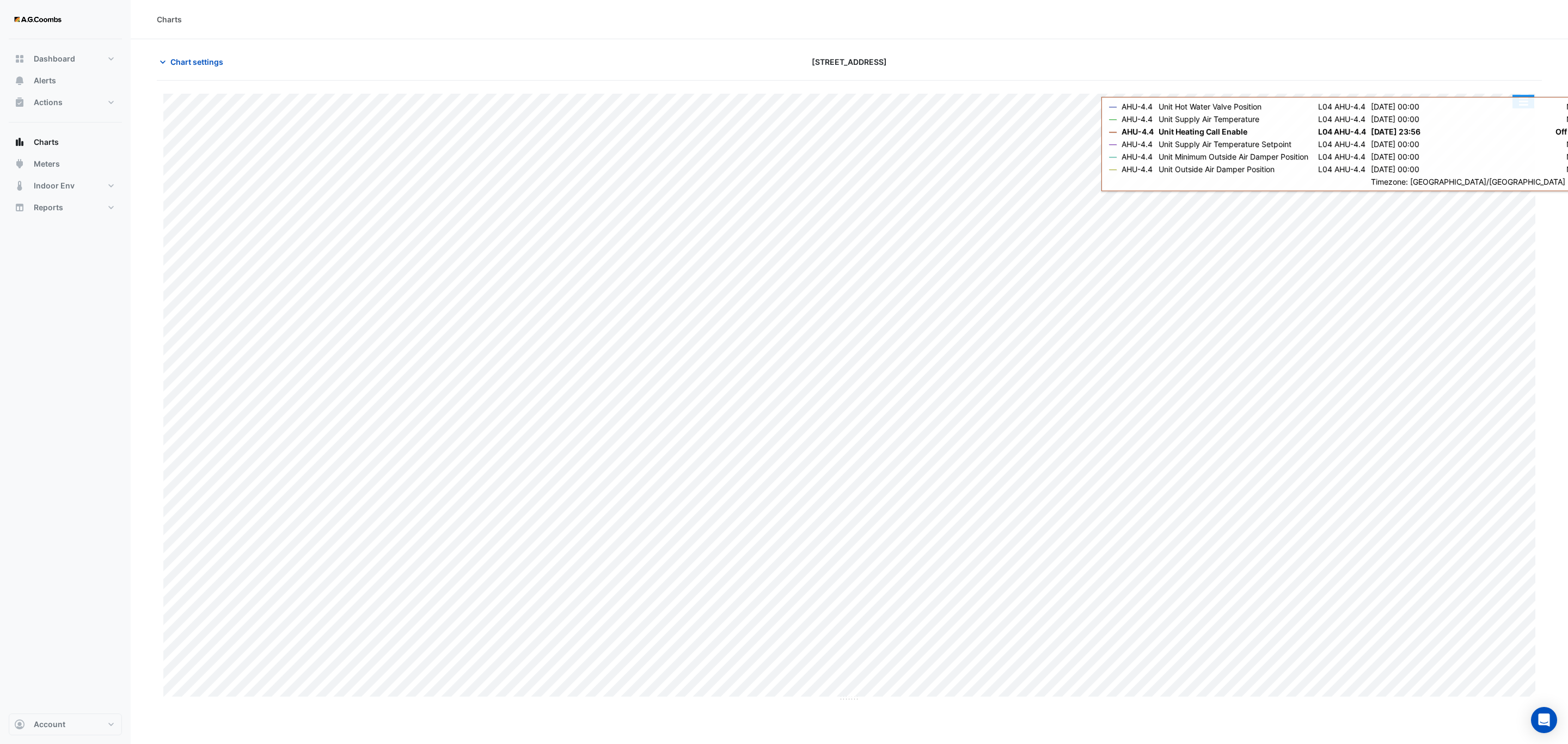
click at [1525, 105] on button "button" at bounding box center [1524, 102] width 22 height 13
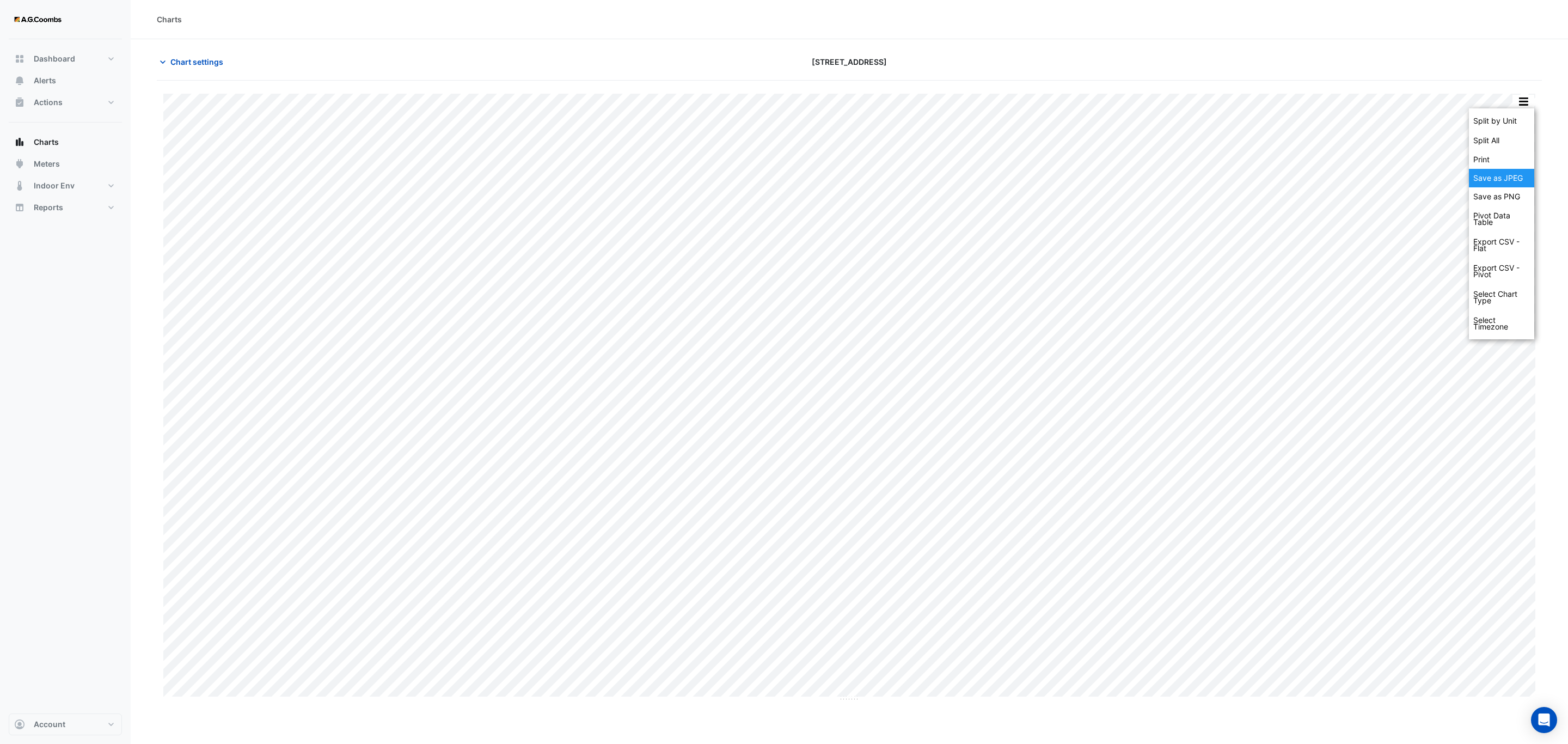
click at [1511, 178] on div "Save as JPEG" at bounding box center [1501, 178] width 65 height 18
click at [1524, 105] on button "button" at bounding box center [1524, 102] width 22 height 13
click at [1514, 183] on div "Save as JPEG" at bounding box center [1501, 178] width 65 height 18
click at [1527, 100] on button "button" at bounding box center [1524, 102] width 22 height 13
click at [1483, 177] on div "Save as JPEG" at bounding box center [1501, 178] width 65 height 18
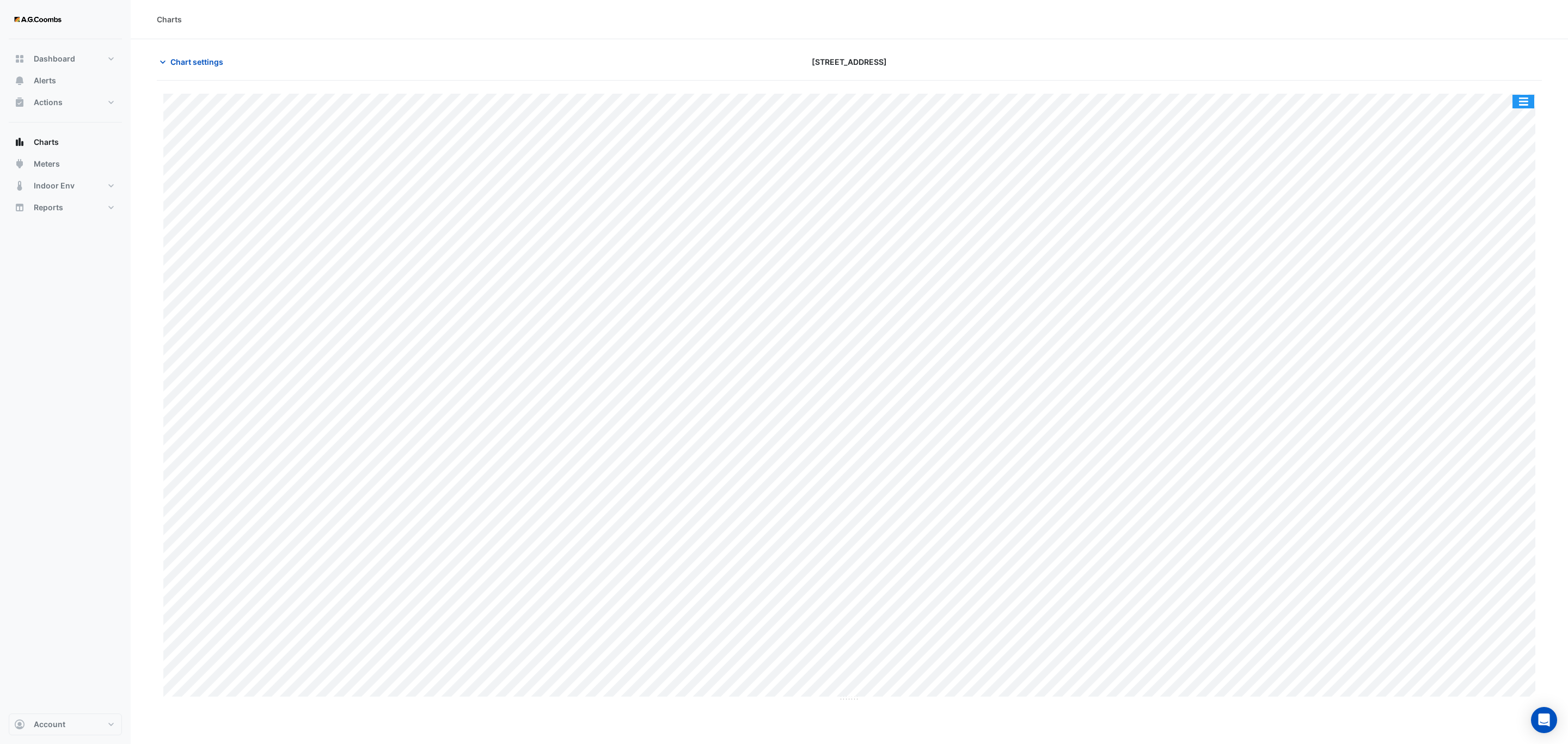
click at [1529, 108] on button "button" at bounding box center [1524, 102] width 22 height 13
click at [1509, 181] on div "Save as JPEG" at bounding box center [1501, 178] width 65 height 18
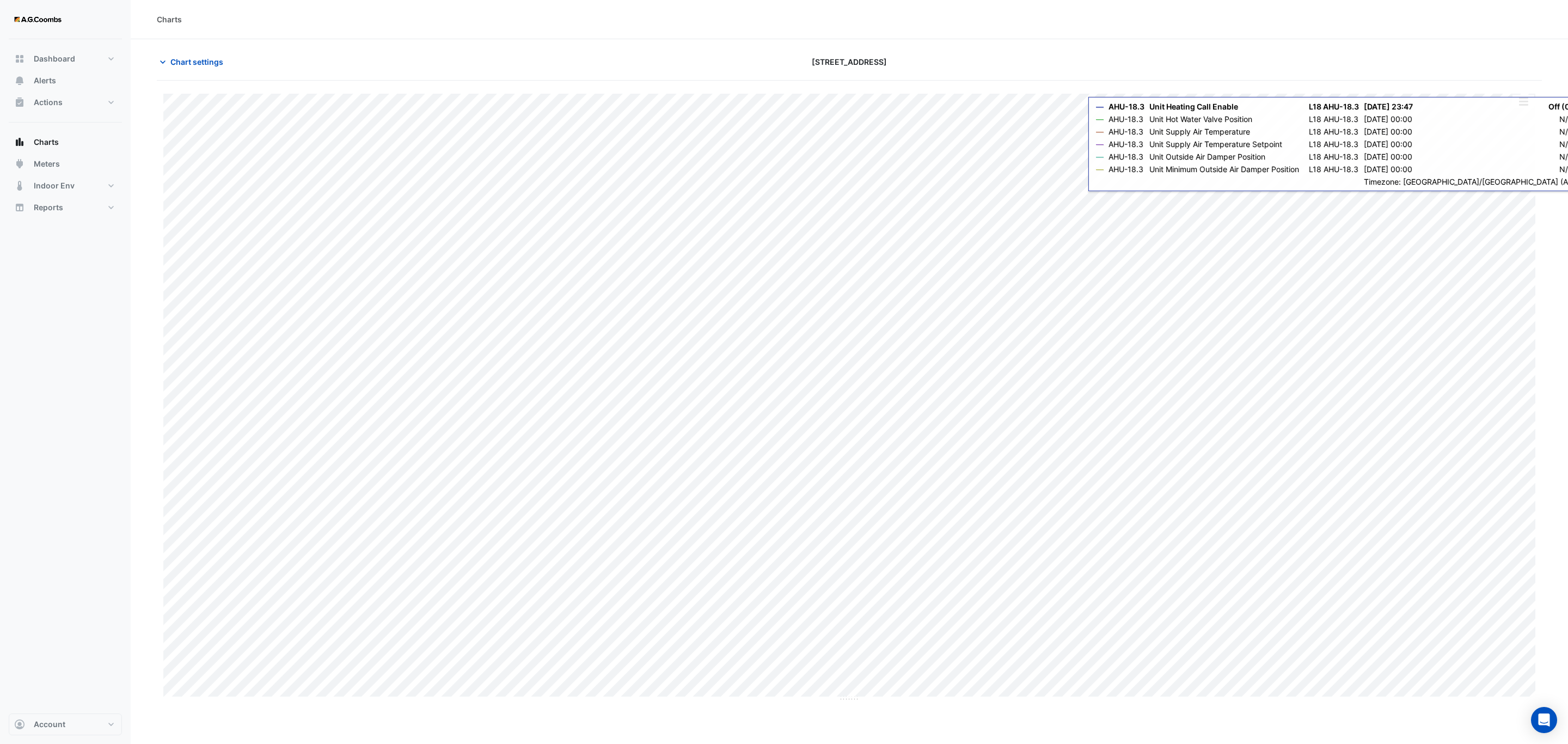
click at [1522, 105] on button "button" at bounding box center [1524, 102] width 22 height 13
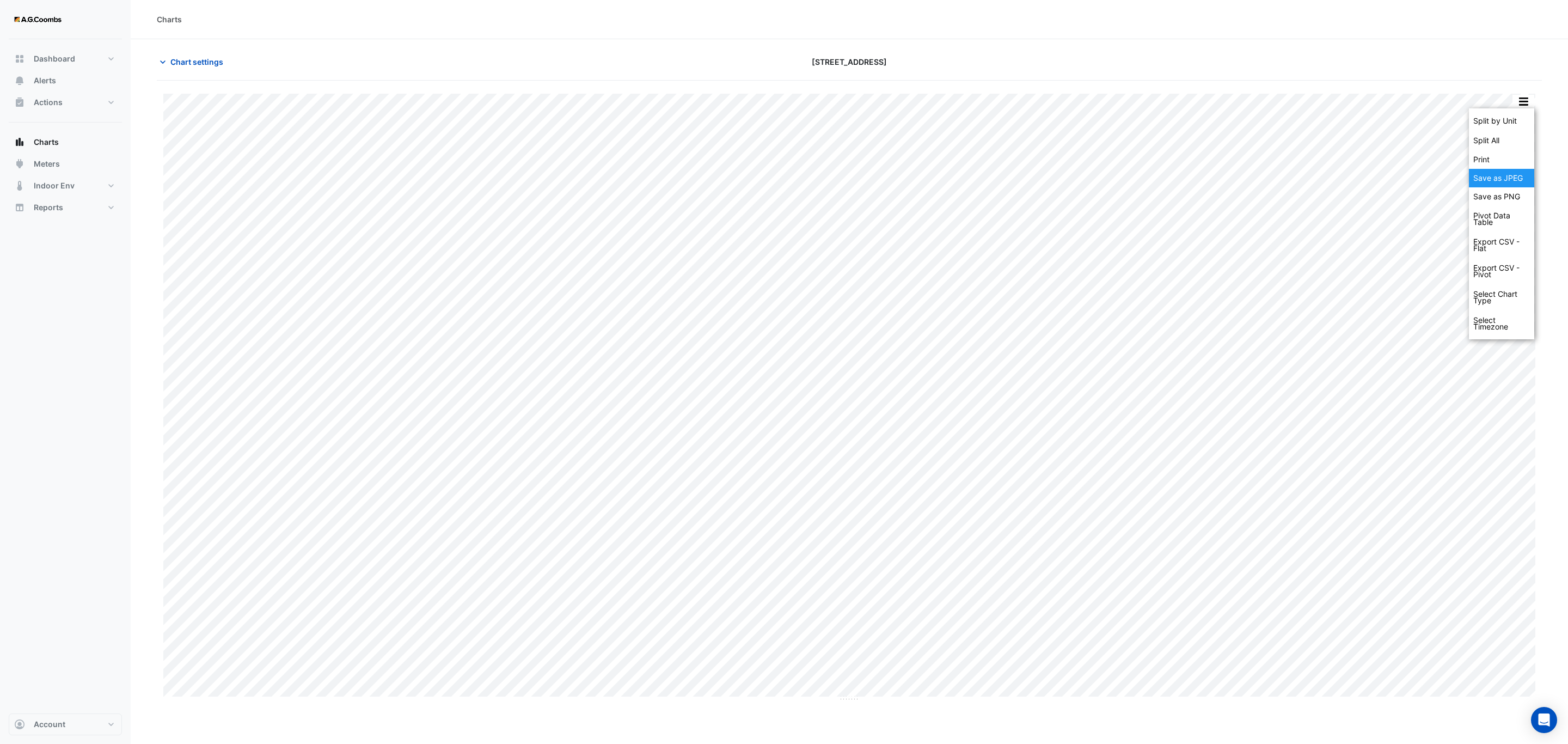
click at [1519, 172] on div "Save as JPEG" at bounding box center [1501, 178] width 65 height 18
click at [1534, 100] on button "button" at bounding box center [1524, 102] width 22 height 13
click at [1514, 185] on div "Save as JPEG" at bounding box center [1501, 178] width 65 height 18
click at [1522, 103] on button "button" at bounding box center [1524, 102] width 22 height 13
click at [1519, 178] on div "Save as JPEG" at bounding box center [1501, 178] width 65 height 18
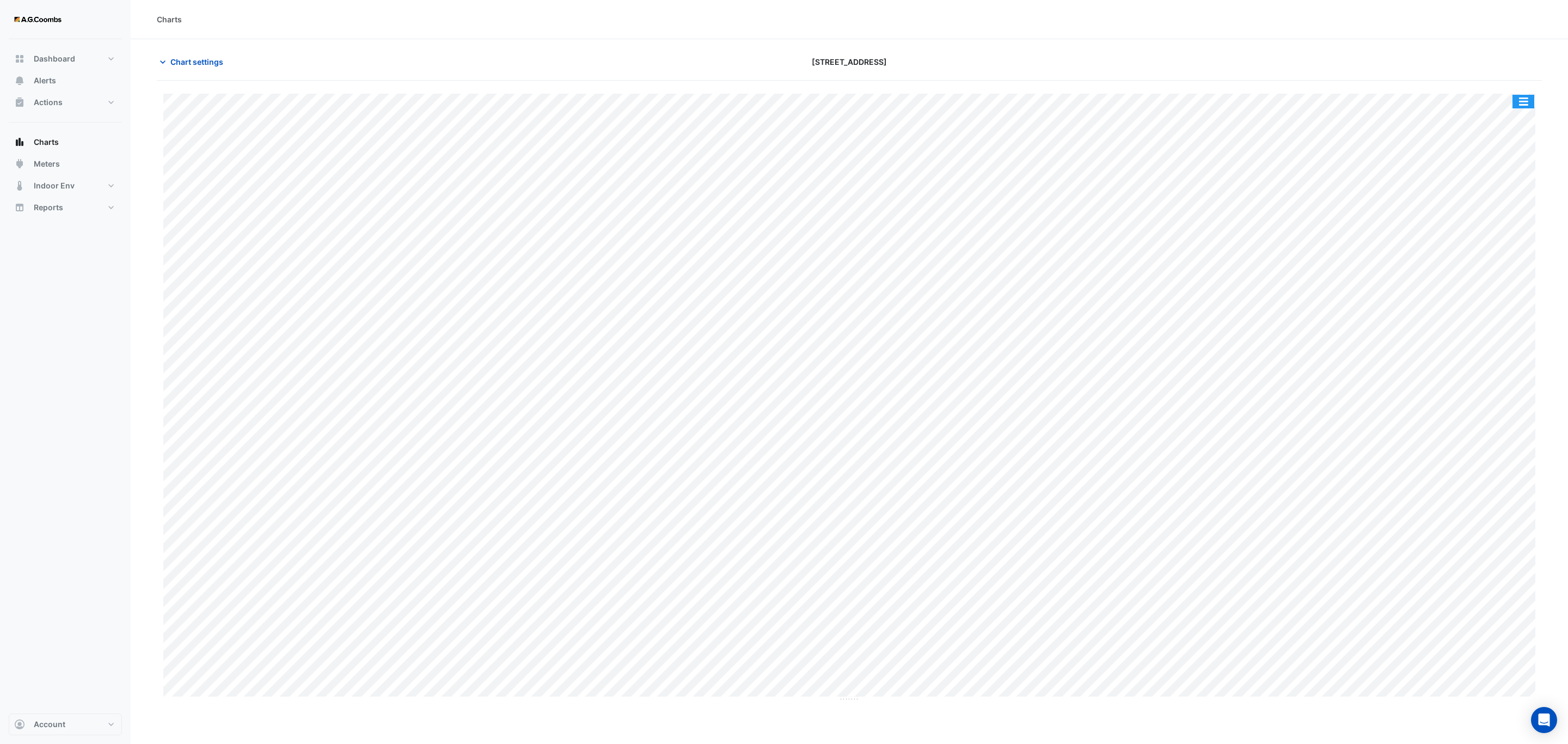
click at [1521, 108] on button "button" at bounding box center [1524, 102] width 22 height 13
click at [1513, 178] on div "Save as JPEG" at bounding box center [1501, 178] width 65 height 18
click at [1524, 104] on button "button" at bounding box center [1524, 102] width 22 height 13
click at [1509, 180] on div "Save as JPEG" at bounding box center [1501, 178] width 65 height 18
click at [1527, 105] on button "button" at bounding box center [1524, 102] width 22 height 13
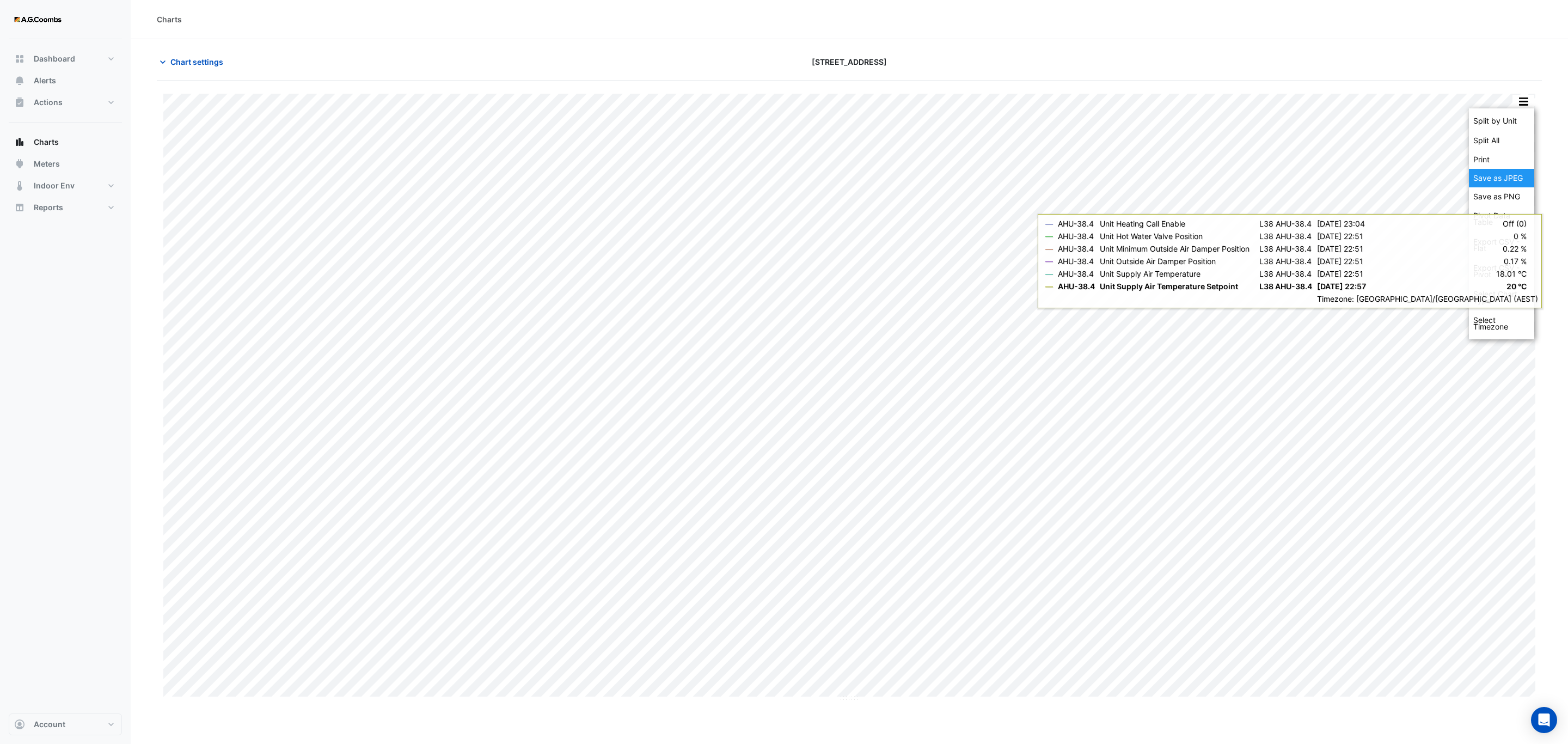
click at [1511, 180] on div "Save as JPEG" at bounding box center [1501, 178] width 65 height 18
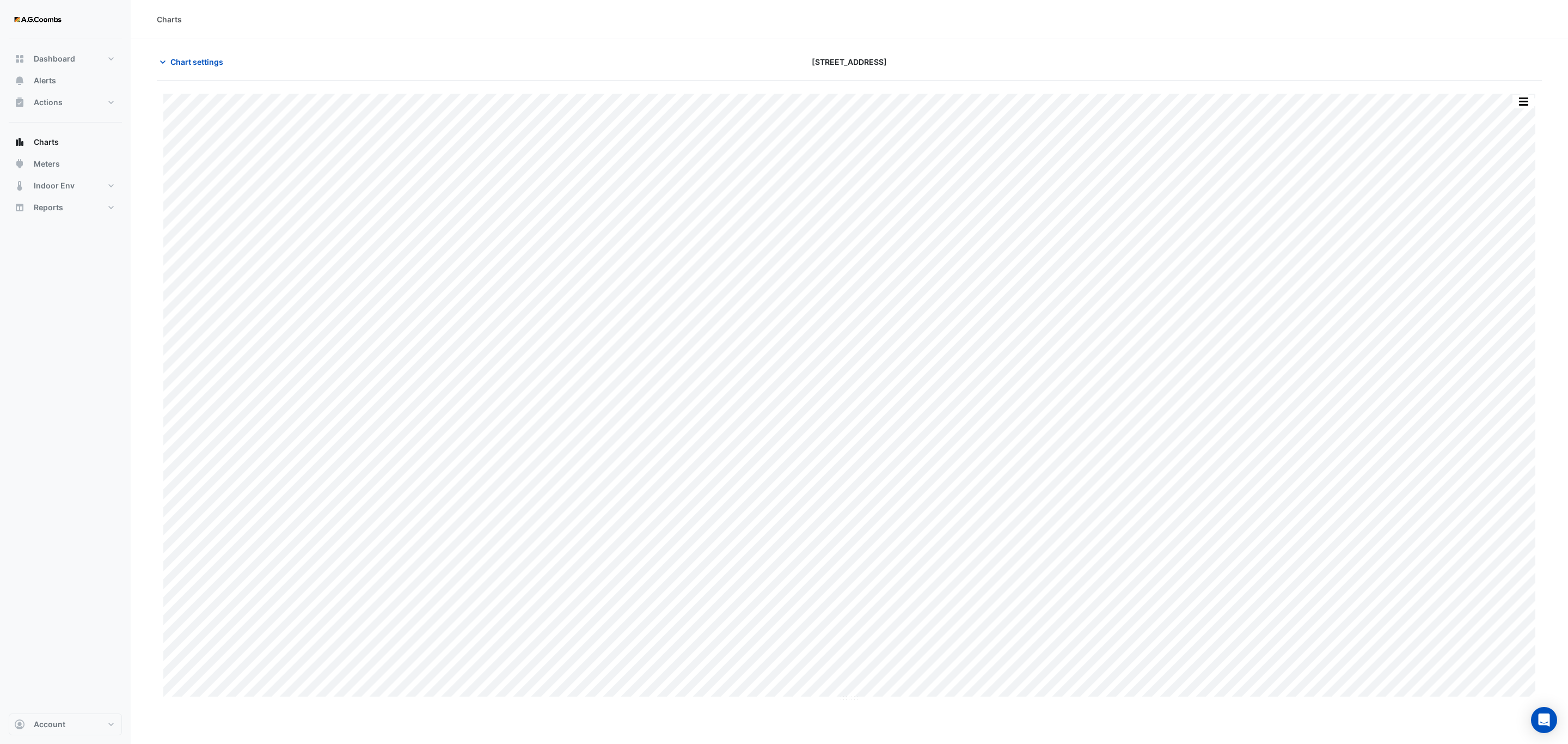
click at [1525, 105] on button "button" at bounding box center [1524, 102] width 22 height 13
click at [1511, 177] on div "Save as JPEG" at bounding box center [1501, 178] width 65 height 18
click at [1519, 101] on button "button" at bounding box center [1524, 102] width 22 height 13
click at [1497, 181] on div "Save as JPEG" at bounding box center [1501, 178] width 65 height 18
click at [1529, 100] on button "button" at bounding box center [1524, 102] width 22 height 13
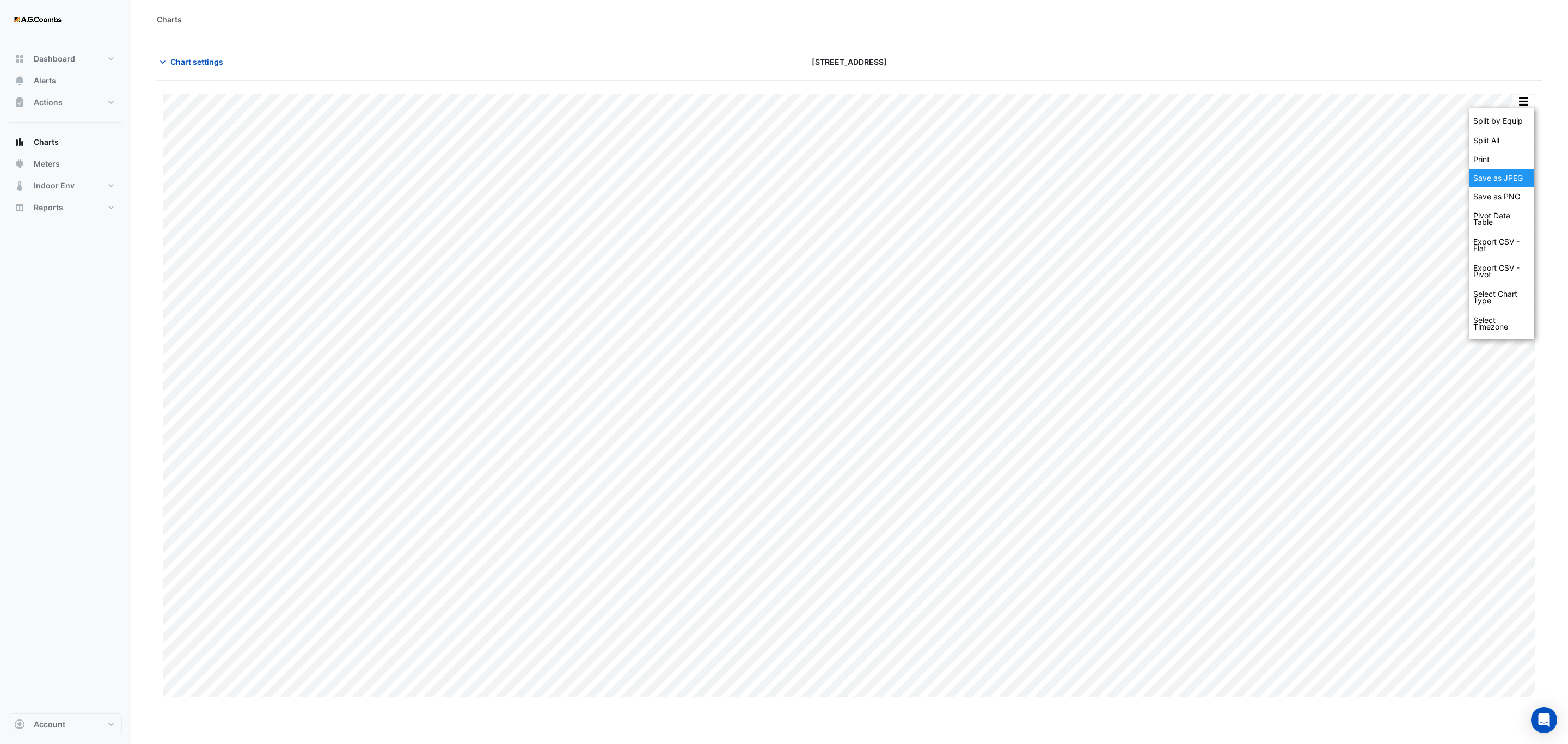
click at [1513, 175] on div "Save as JPEG" at bounding box center [1501, 178] width 65 height 18
click at [1521, 96] on button "button" at bounding box center [1524, 102] width 22 height 13
click at [1514, 184] on div "Save as JPEG" at bounding box center [1501, 178] width 65 height 18
click at [1525, 107] on button "button" at bounding box center [1524, 102] width 22 height 13
click at [1498, 180] on div "Save as JPEG" at bounding box center [1501, 178] width 65 height 18
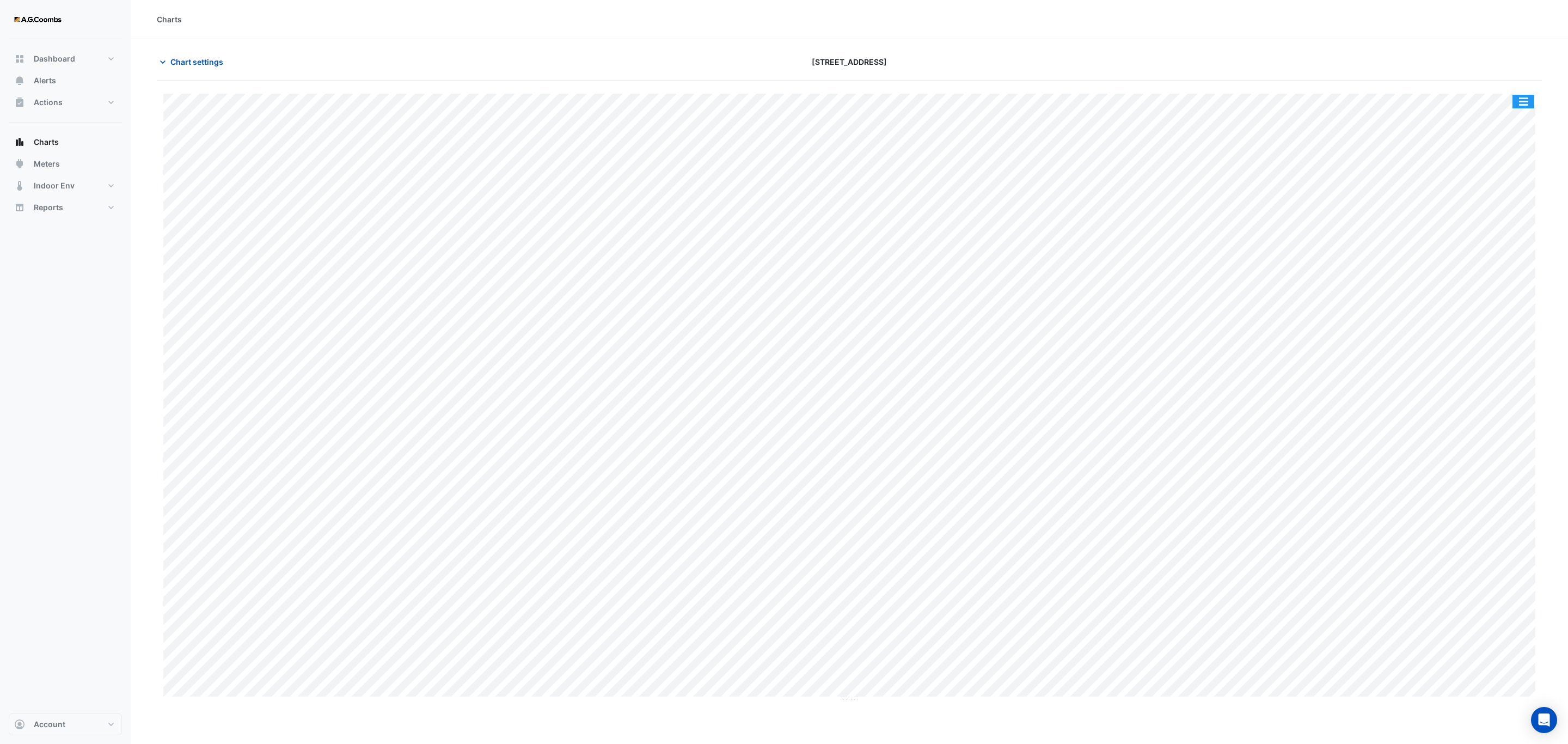
click at [1524, 100] on button "button" at bounding box center [1524, 102] width 22 height 13
click at [1510, 178] on div "Save as JPEG" at bounding box center [1501, 178] width 65 height 18
click at [1523, 99] on button "button" at bounding box center [1524, 102] width 22 height 13
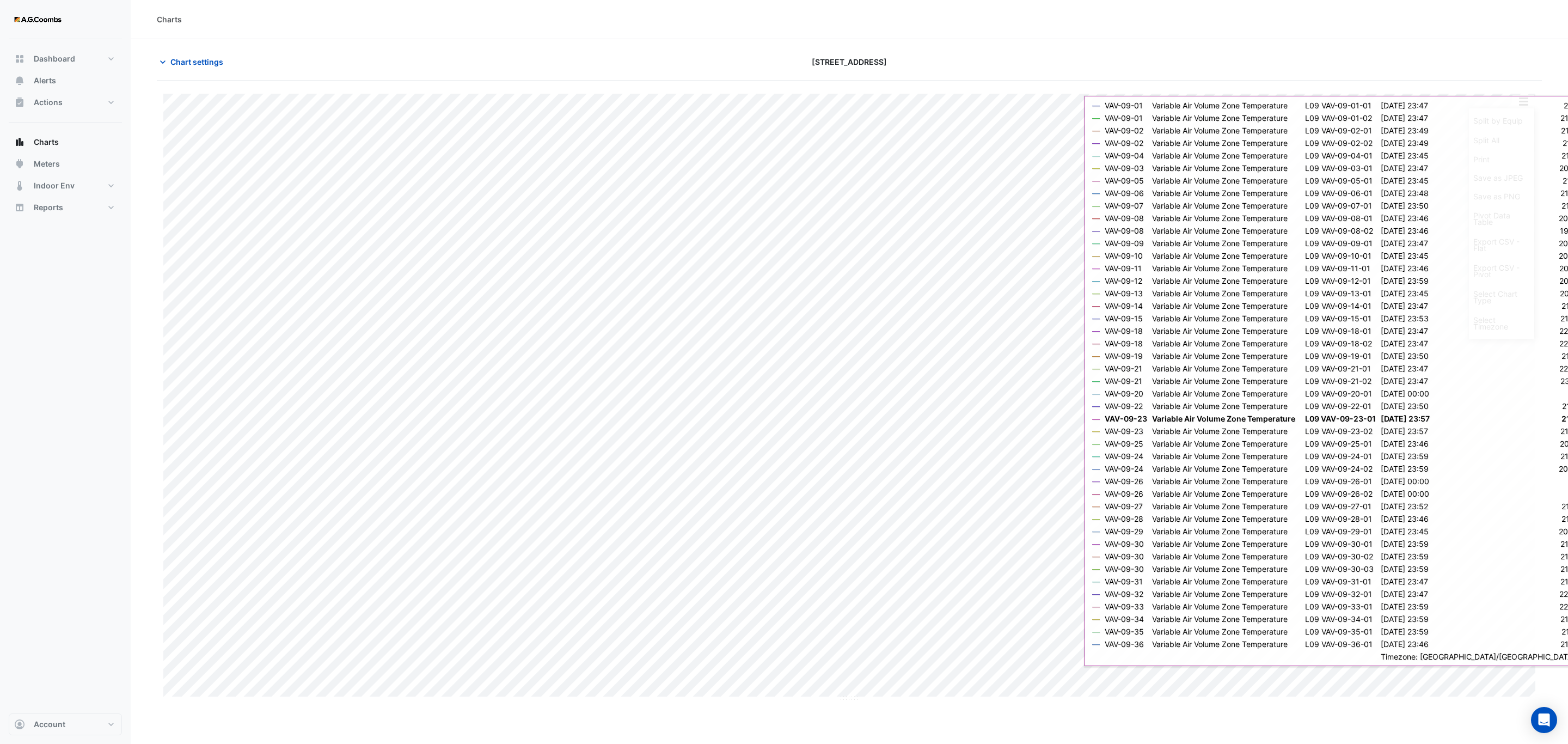
click at [1522, 62] on div at bounding box center [1315, 61] width 466 height 19
click at [1529, 105] on button "button" at bounding box center [1524, 102] width 22 height 13
click at [1527, 74] on div "Chart settings 121 Exhibition Street" at bounding box center [849, 66] width 1385 height 29
click at [1387, 67] on div at bounding box center [1315, 61] width 466 height 19
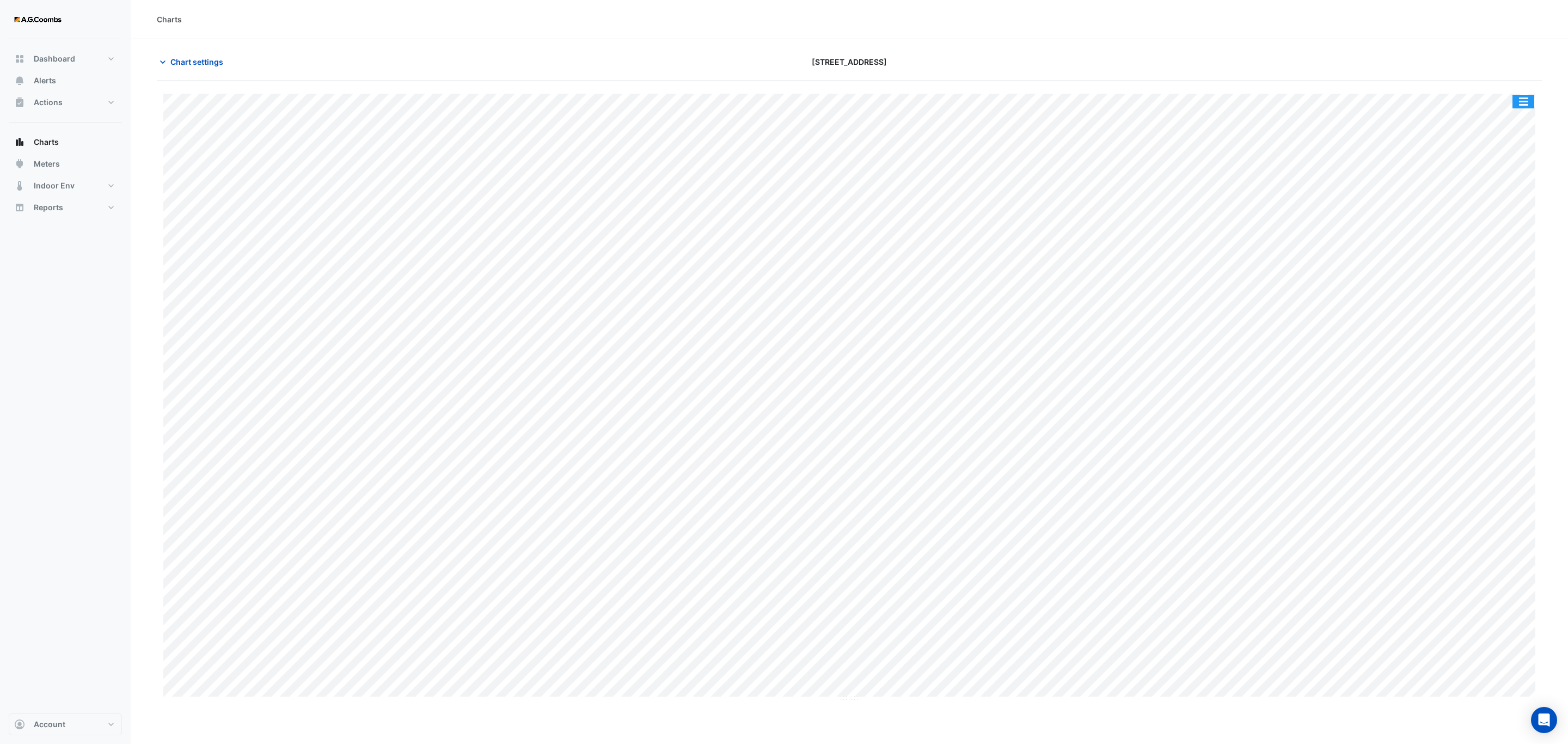
click at [1528, 101] on button "button" at bounding box center [1524, 102] width 22 height 13
click at [1511, 180] on div "Save as JPEG" at bounding box center [1501, 178] width 65 height 18
click at [1521, 106] on button "button" at bounding box center [1524, 102] width 22 height 13
click at [1513, 183] on div "Save as JPEG" at bounding box center [1501, 178] width 65 height 18
click at [1523, 100] on button "button" at bounding box center [1524, 102] width 22 height 13
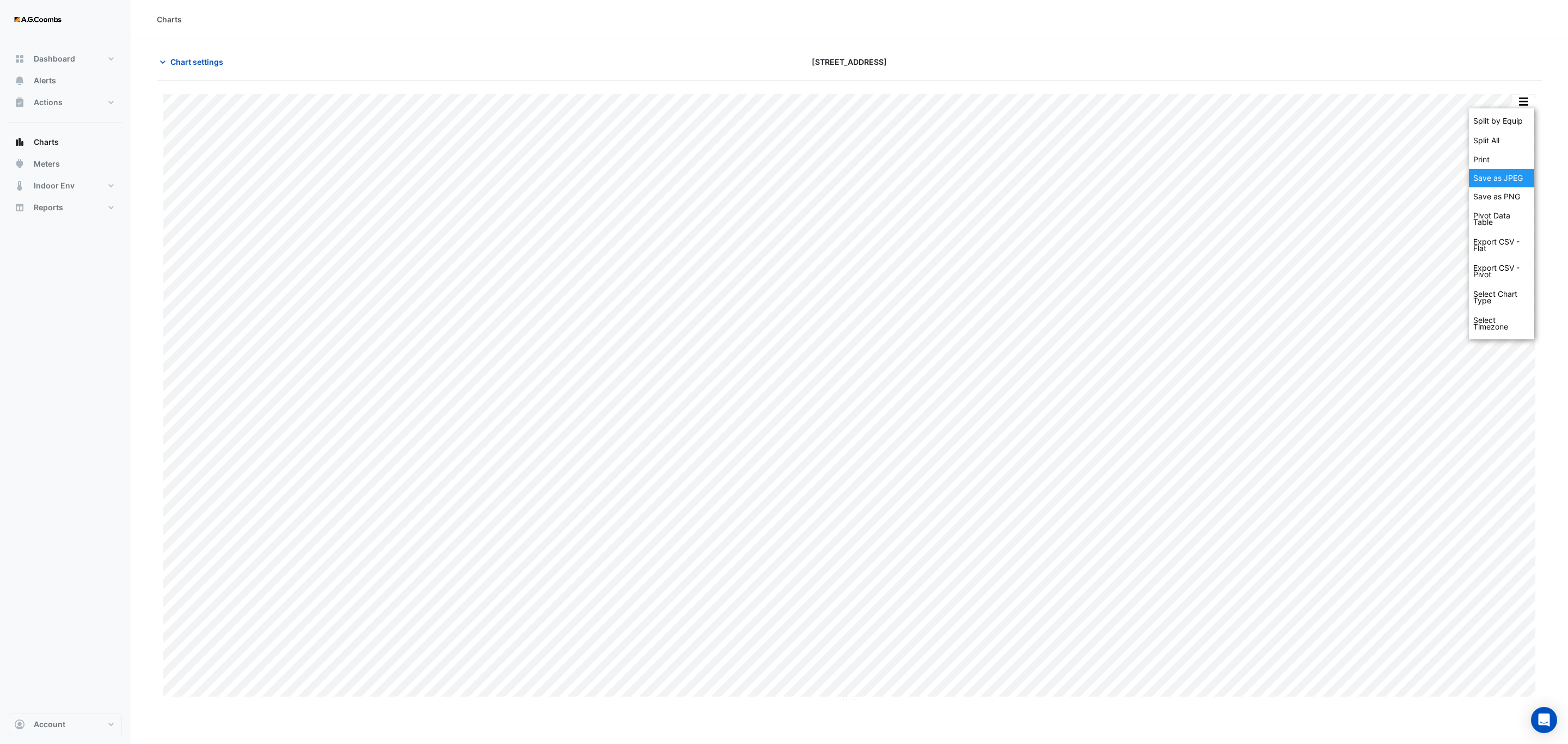
click at [1513, 180] on div "Save as JPEG" at bounding box center [1501, 178] width 65 height 18
click at [1524, 99] on button "button" at bounding box center [1524, 102] width 22 height 13
click at [1510, 177] on div "Save as JPEG" at bounding box center [1501, 178] width 65 height 18
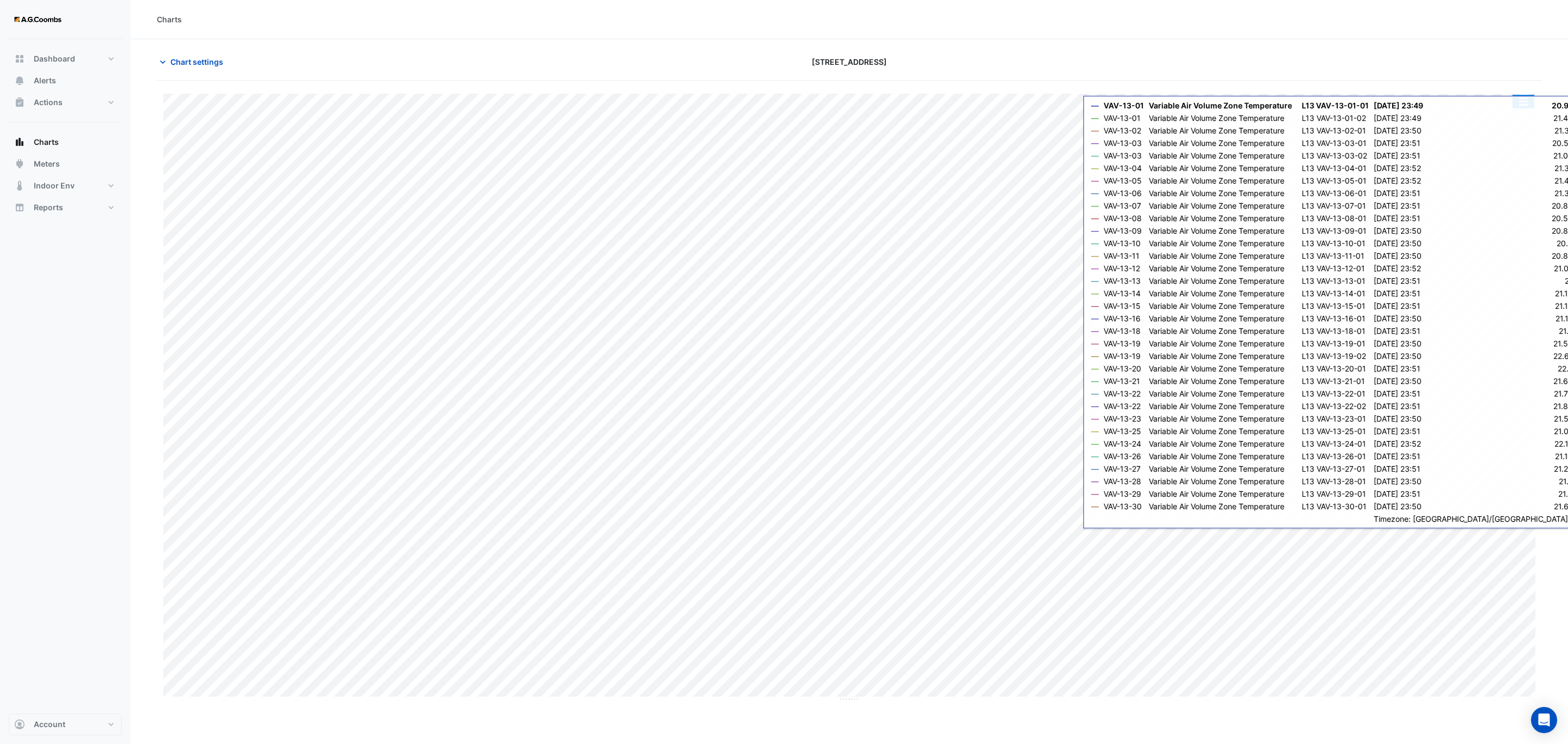
click at [1521, 108] on button "button" at bounding box center [1524, 102] width 22 height 13
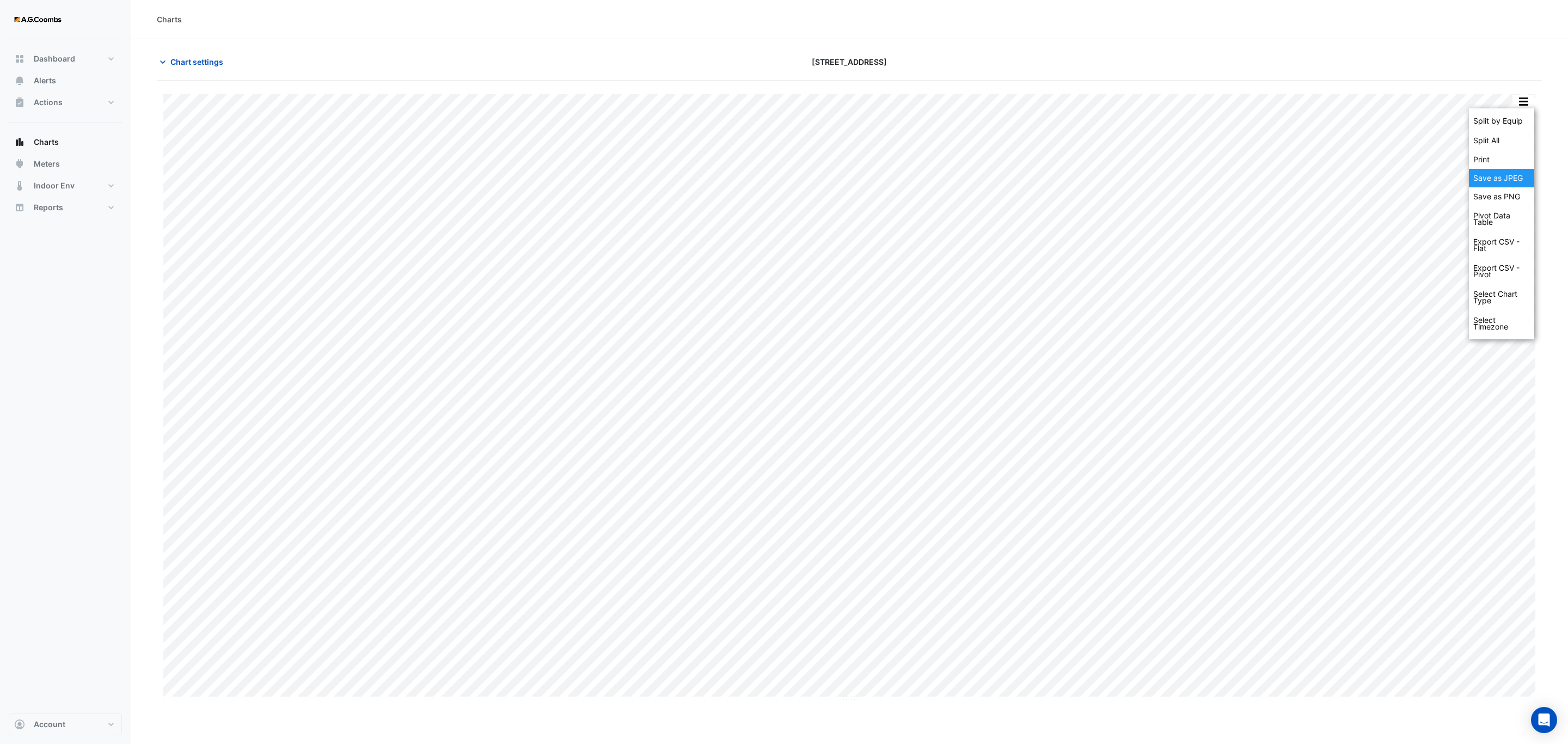
click at [1524, 183] on div "Save as JPEG" at bounding box center [1501, 178] width 65 height 18
click at [1519, 100] on button "button" at bounding box center [1524, 102] width 22 height 13
click at [1502, 172] on div "Save as JPEG" at bounding box center [1501, 178] width 65 height 18
click at [1521, 98] on button "button" at bounding box center [1524, 102] width 22 height 13
click at [1499, 182] on div "Save as JPEG" at bounding box center [1501, 178] width 65 height 18
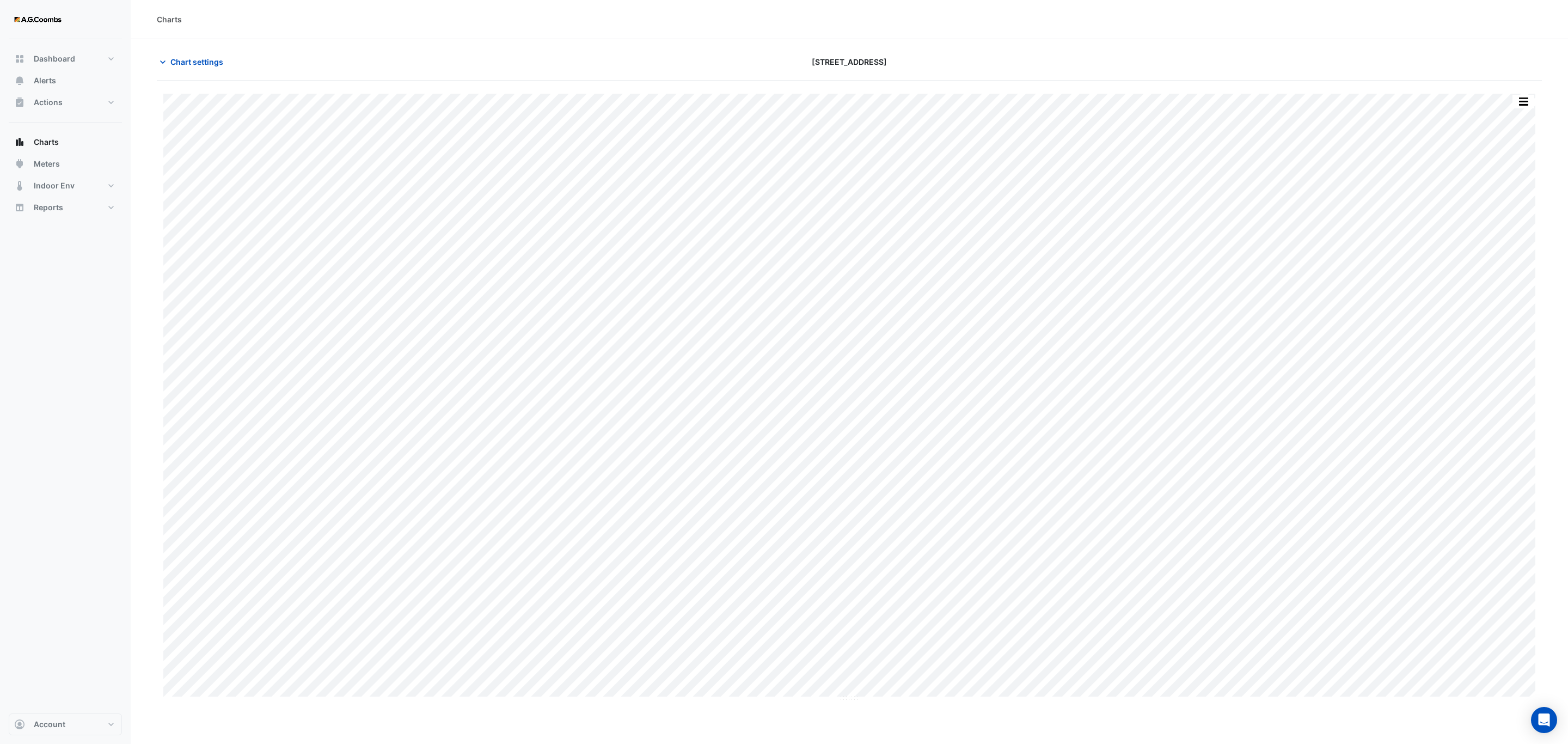
click at [1519, 105] on button "button" at bounding box center [1524, 102] width 22 height 13
click at [1514, 173] on div "Save as JPEG" at bounding box center [1501, 178] width 65 height 18
click at [1524, 107] on button "button" at bounding box center [1524, 102] width 22 height 13
click at [1505, 185] on div "Save as JPEG" at bounding box center [1501, 178] width 65 height 18
click at [1529, 103] on button "button" at bounding box center [1524, 102] width 22 height 13
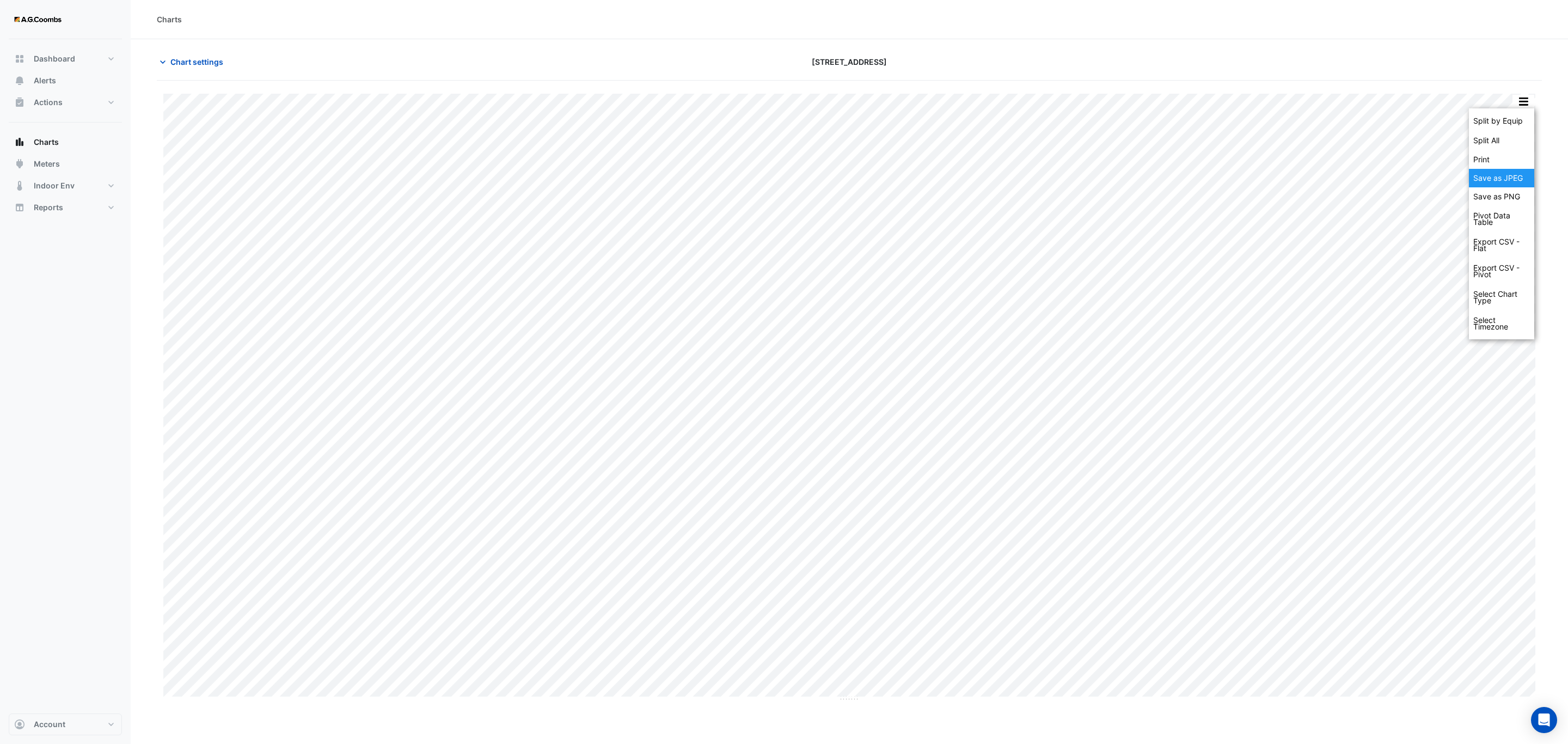
click at [1499, 178] on div "Save as JPEG" at bounding box center [1501, 178] width 65 height 18
click at [1525, 107] on button "button" at bounding box center [1524, 102] width 22 height 13
click at [1499, 178] on div "Save as JPEG" at bounding box center [1501, 178] width 65 height 18
click at [1521, 105] on button "button" at bounding box center [1524, 102] width 22 height 13
click at [1518, 178] on div "Save as JPEG" at bounding box center [1501, 178] width 65 height 18
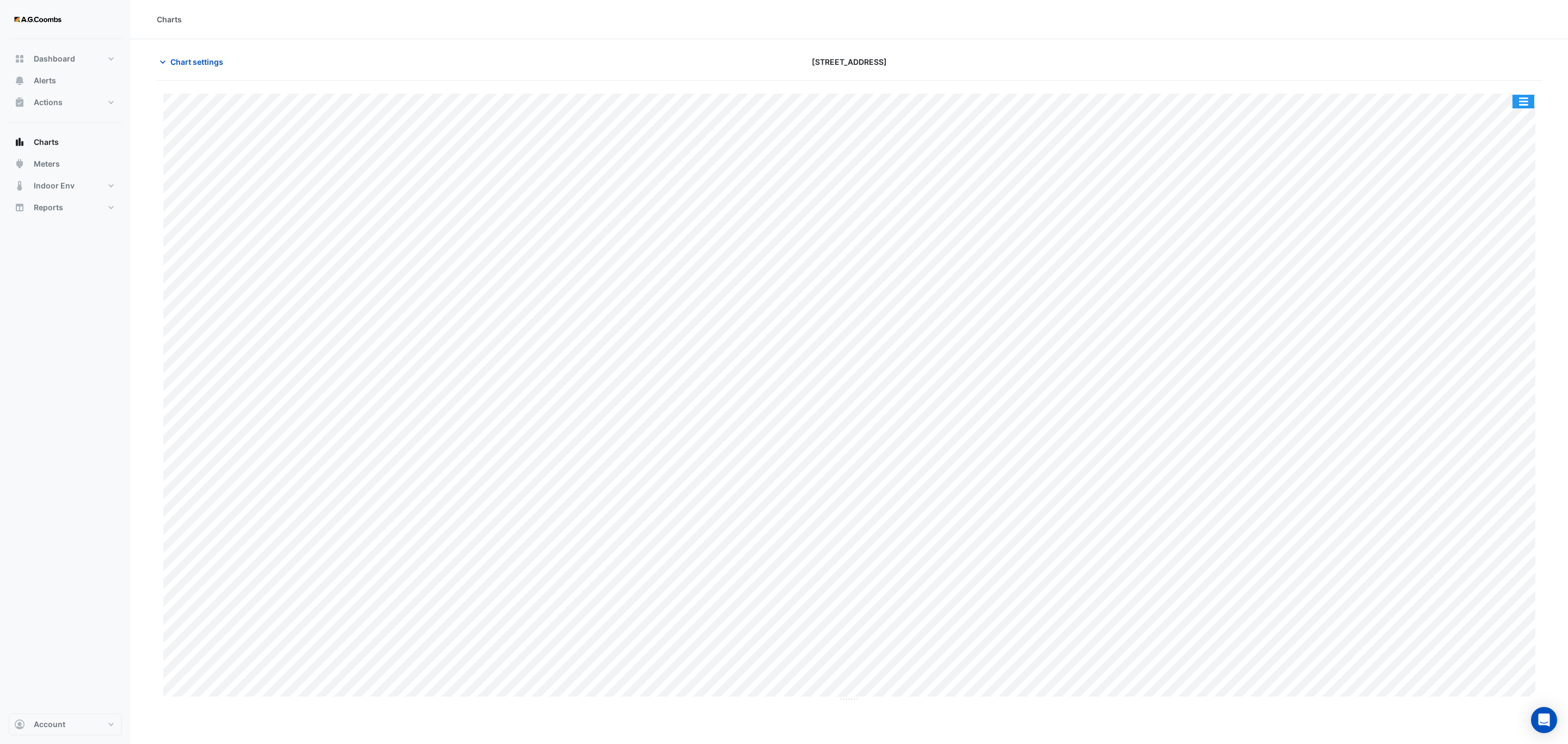
click at [1528, 100] on button "button" at bounding box center [1524, 102] width 22 height 13
click at [1508, 181] on div "Save as JPEG" at bounding box center [1501, 178] width 65 height 18
click at [1530, 100] on button "button" at bounding box center [1524, 102] width 22 height 13
click at [1506, 175] on div "Save as JPEG" at bounding box center [1501, 178] width 65 height 18
click at [1525, 100] on button "button" at bounding box center [1524, 102] width 22 height 13
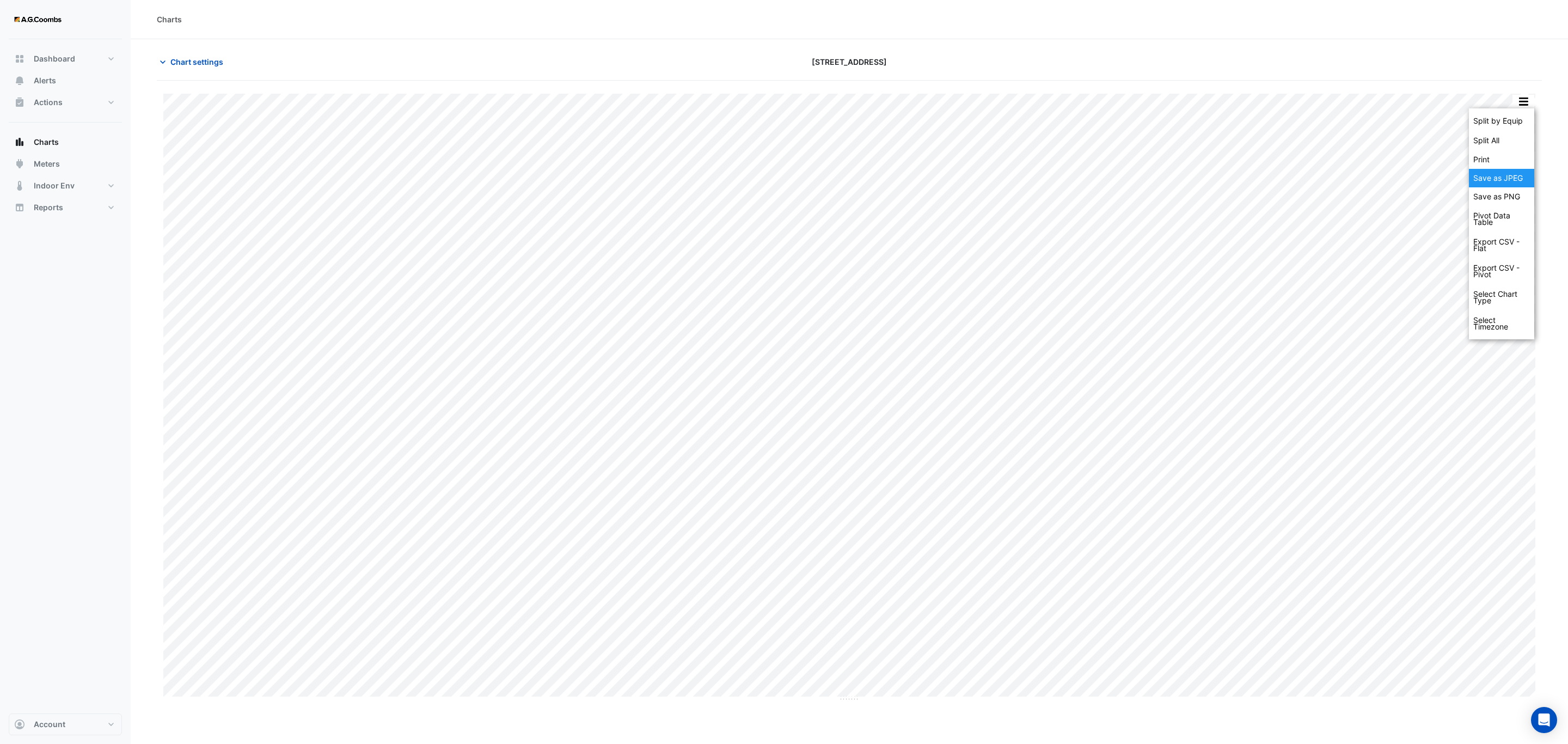
click at [1492, 183] on div "Save as JPEG" at bounding box center [1501, 178] width 65 height 18
click at [1526, 108] on button "button" at bounding box center [1524, 102] width 22 height 13
click at [1501, 183] on div "Save as JPEG" at bounding box center [1501, 178] width 65 height 18
click at [1524, 104] on button "button" at bounding box center [1524, 102] width 22 height 13
click at [1510, 182] on div "Save as JPEG" at bounding box center [1501, 178] width 65 height 18
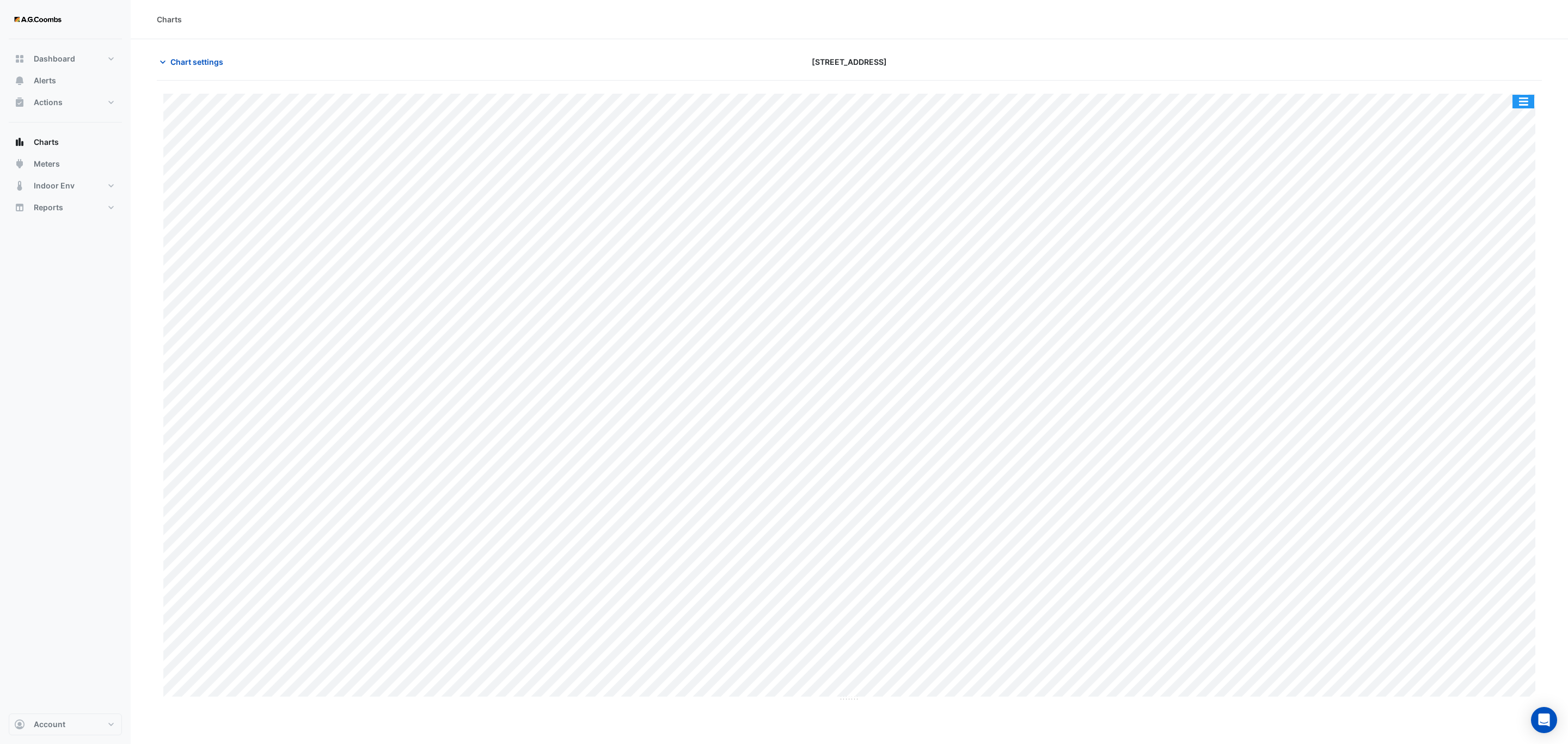
click at [1527, 102] on button "button" at bounding box center [1524, 102] width 22 height 13
click at [1511, 180] on div "Save as JPEG" at bounding box center [1501, 178] width 65 height 18
click at [1531, 96] on button "button" at bounding box center [1524, 102] width 22 height 13
drag, startPoint x: 1518, startPoint y: 95, endPoint x: 1526, endPoint y: 107, distance: 14.4
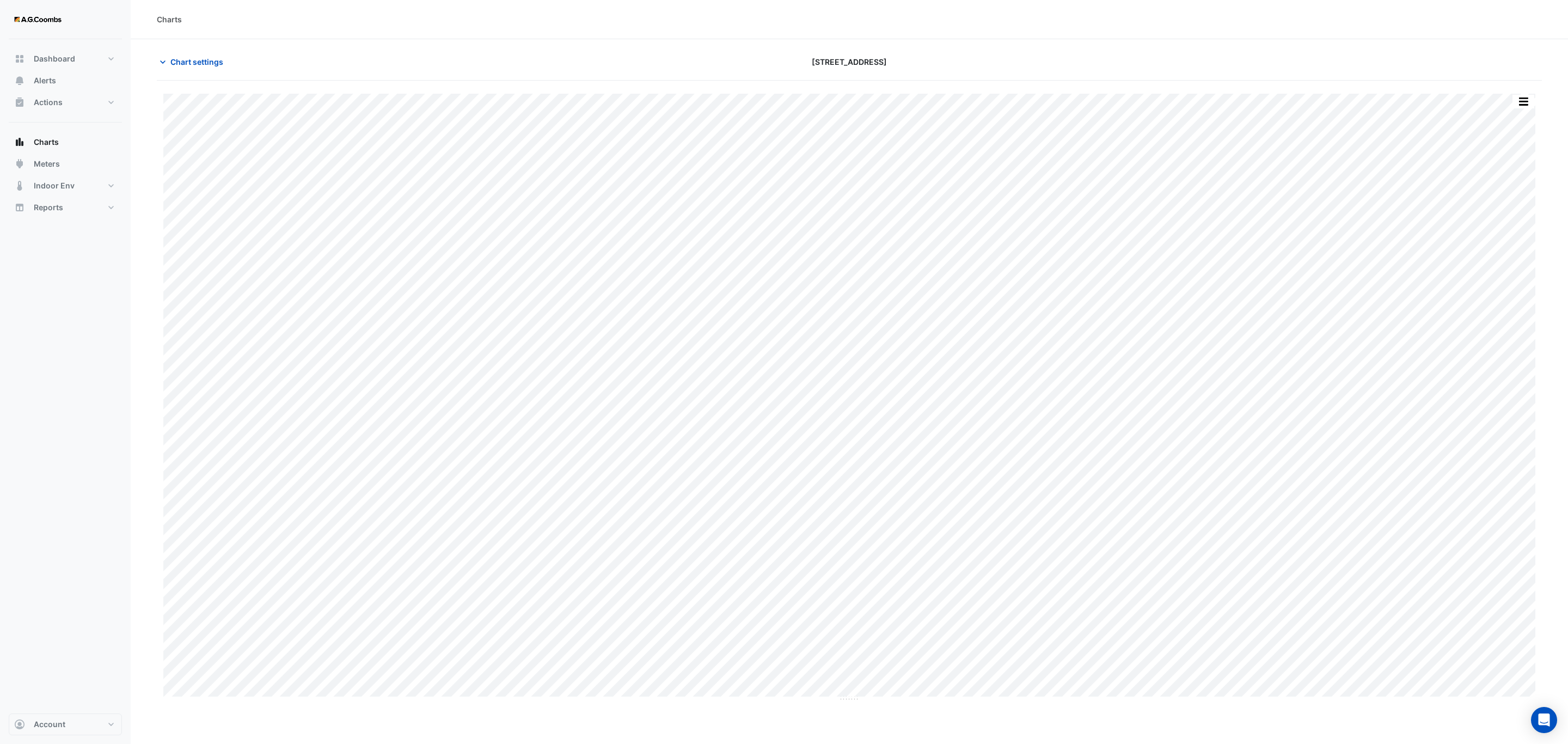
click at [1519, 96] on div "Split by Equip Split All Print Save as JPEG Save as PNG Pivot Data Table Export…" at bounding box center [1524, 102] width 23 height 15
click at [1527, 105] on button "button" at bounding box center [1524, 102] width 22 height 13
click at [1514, 186] on div "Save as JPEG" at bounding box center [1501, 178] width 65 height 18
click at [1523, 107] on button "button" at bounding box center [1524, 102] width 22 height 13
click at [1505, 177] on div "Save as JPEG" at bounding box center [1501, 178] width 65 height 18
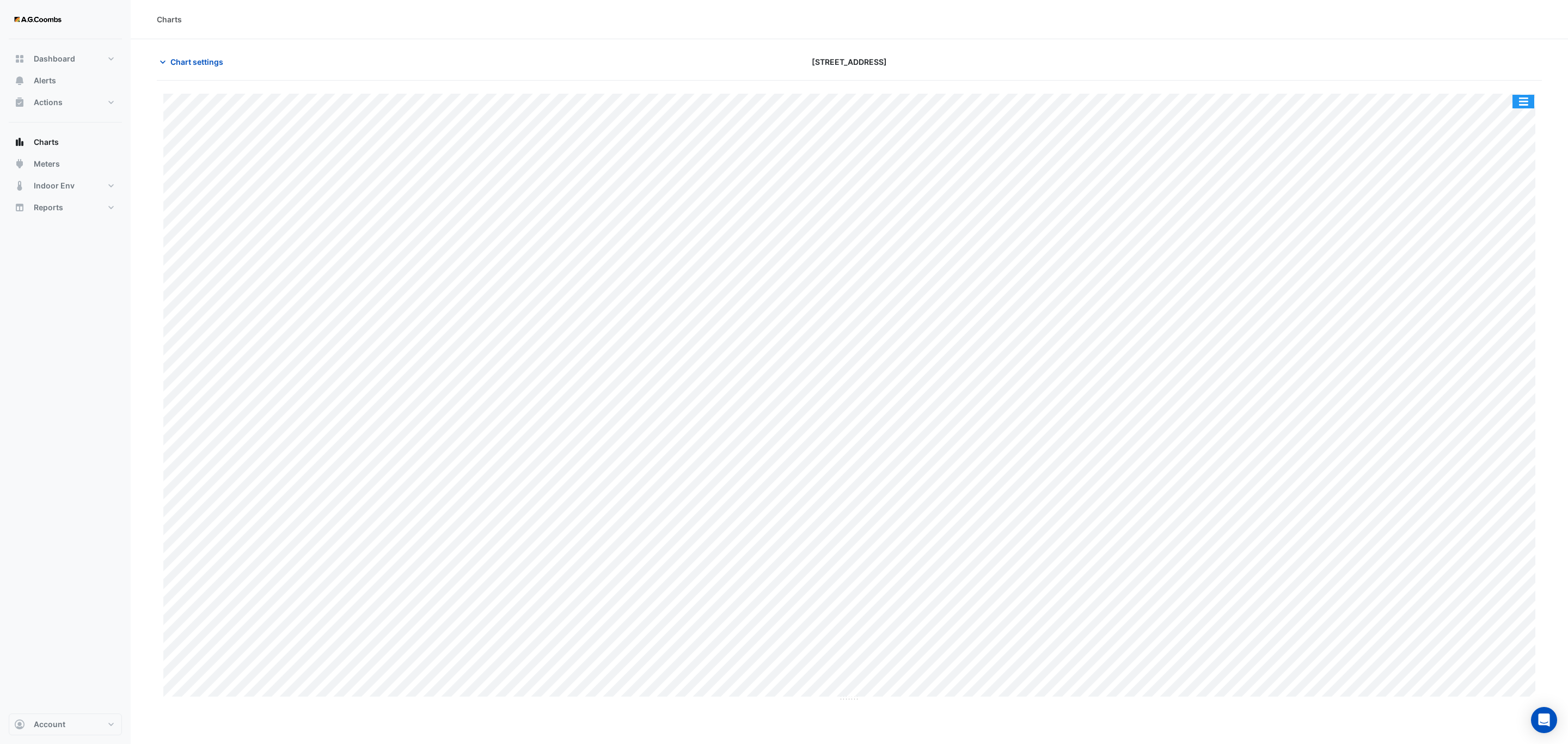
click at [1534, 105] on button "button" at bounding box center [1524, 102] width 22 height 13
click at [1516, 170] on div "Save as JPEG" at bounding box center [1501, 178] width 65 height 18
drag, startPoint x: 1524, startPoint y: 7, endPoint x: 758, endPoint y: 18, distance: 766.1
click at [758, 18] on div "Charts" at bounding box center [849, 19] width 1385 height 12
click at [1526, 100] on button "button" at bounding box center [1524, 102] width 22 height 13
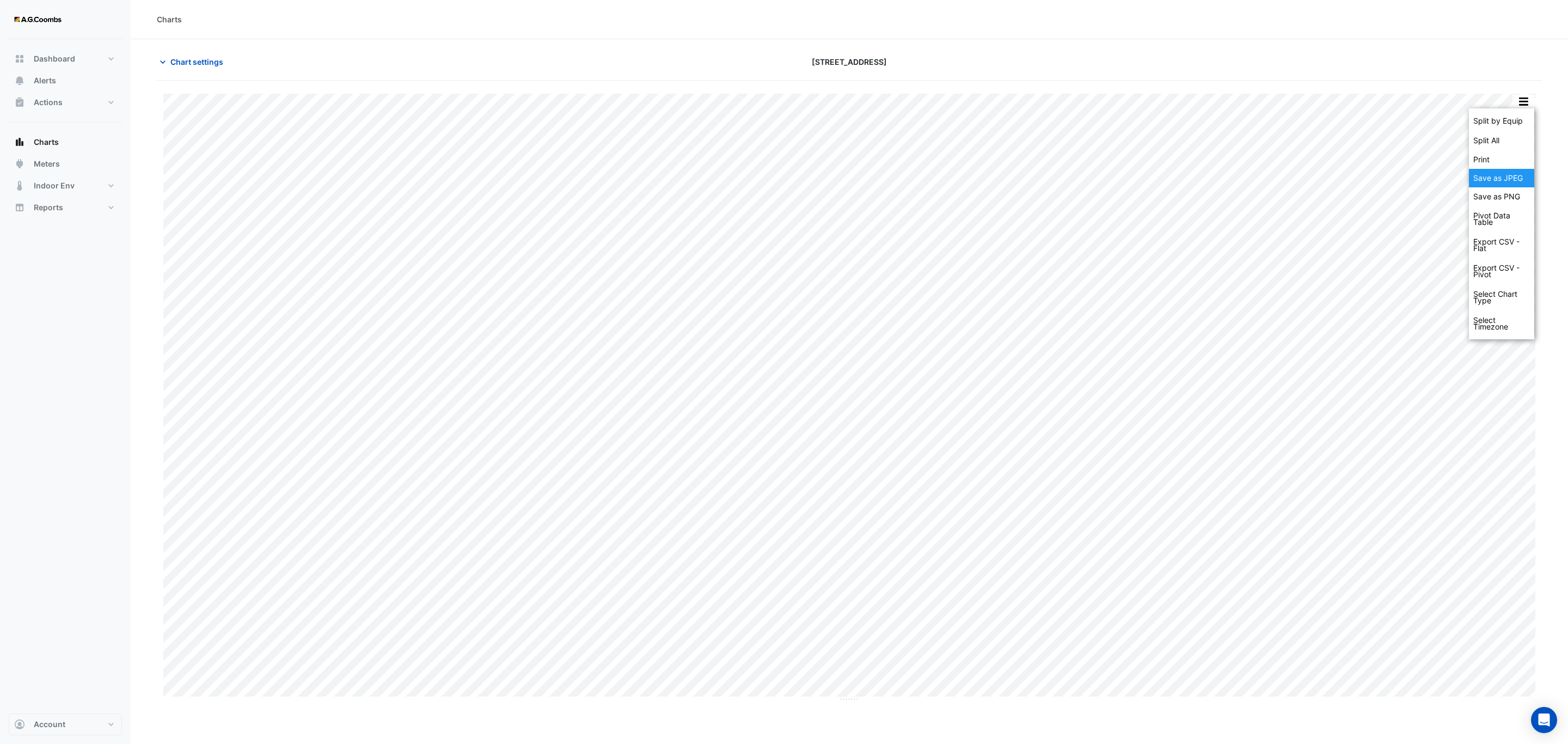
click at [1507, 186] on div "Save as JPEG" at bounding box center [1501, 178] width 65 height 18
click at [1522, 99] on button "button" at bounding box center [1524, 102] width 22 height 13
click at [1488, 180] on div "Save as JPEG" at bounding box center [1501, 178] width 65 height 18
click at [1529, 106] on button "button" at bounding box center [1524, 102] width 22 height 13
click at [1510, 184] on div "Save as JPEG" at bounding box center [1501, 178] width 65 height 18
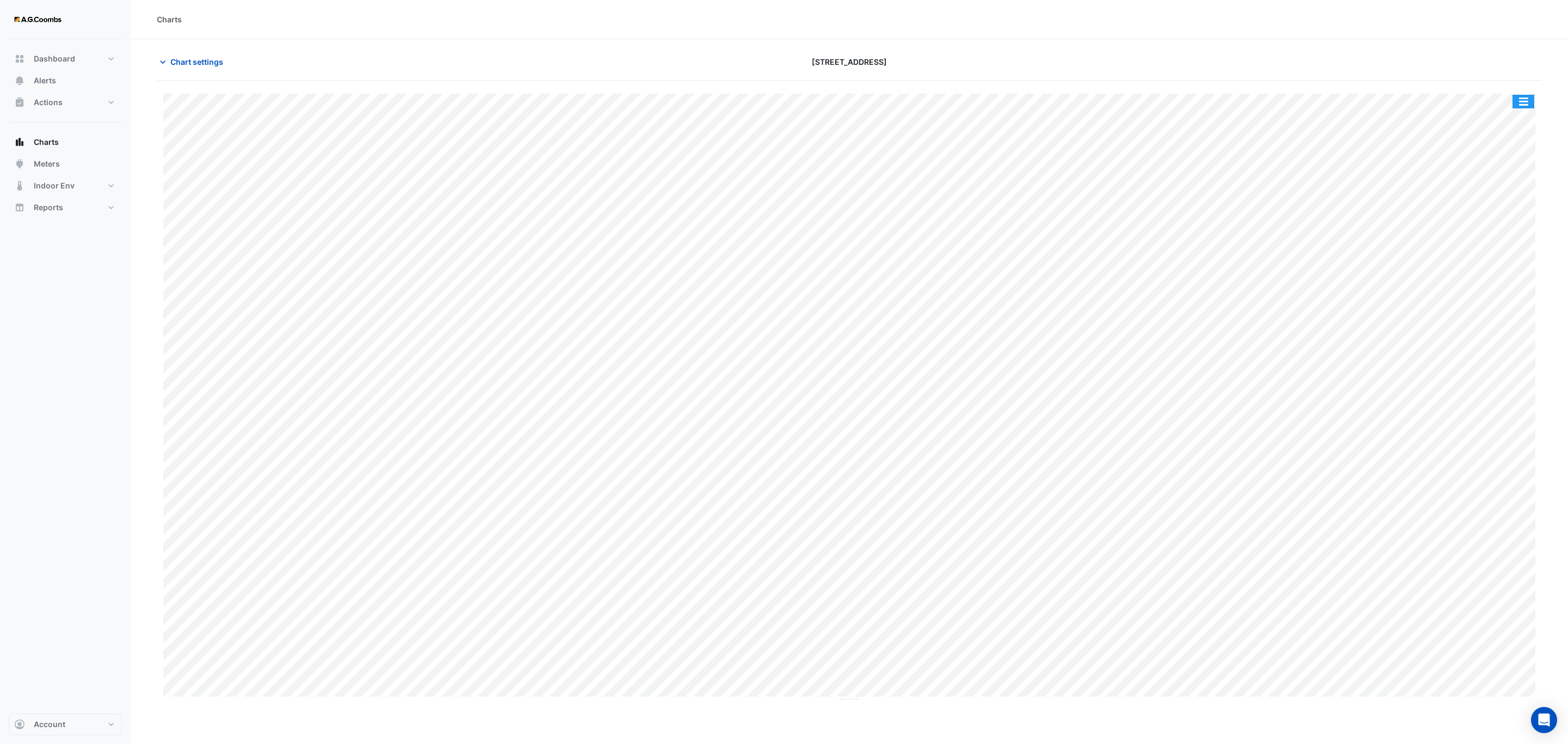
click at [1524, 104] on button "button" at bounding box center [1524, 102] width 22 height 13
click at [1519, 180] on div "Save as JPEG" at bounding box center [1501, 178] width 65 height 18
click at [1526, 106] on button "button" at bounding box center [1524, 102] width 22 height 13
click at [1516, 178] on div "Save as JPEG" at bounding box center [1501, 178] width 65 height 18
click at [1525, 108] on button "button" at bounding box center [1524, 102] width 22 height 13
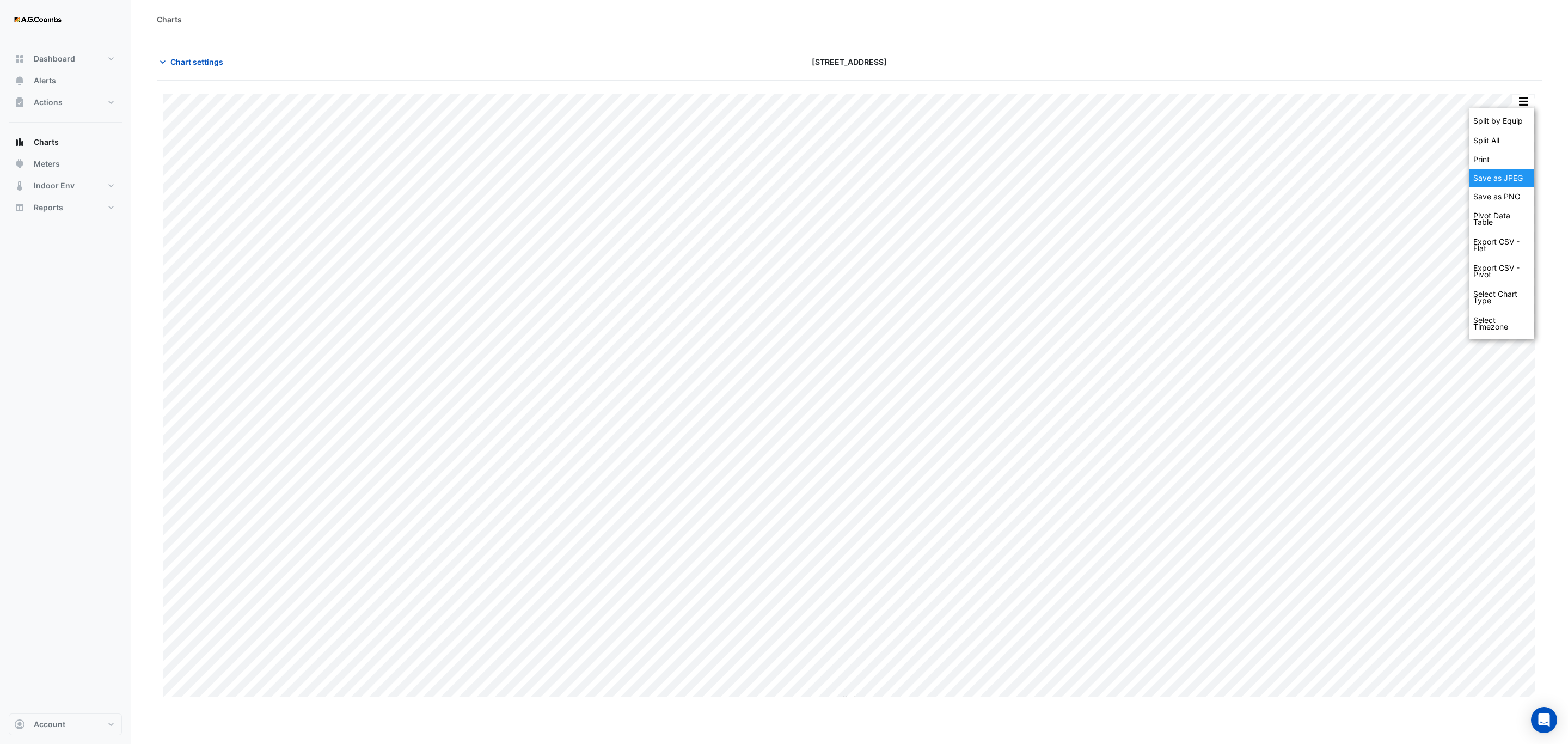
click at [1507, 183] on div "Save as JPEG" at bounding box center [1501, 178] width 65 height 18
click at [1526, 101] on button "button" at bounding box center [1524, 102] width 22 height 13
click at [1487, 186] on div "Save as JPEG" at bounding box center [1501, 178] width 65 height 18
click at [1522, 98] on button "button" at bounding box center [1524, 102] width 22 height 13
click at [1499, 180] on div "Save as JPEG" at bounding box center [1501, 178] width 65 height 18
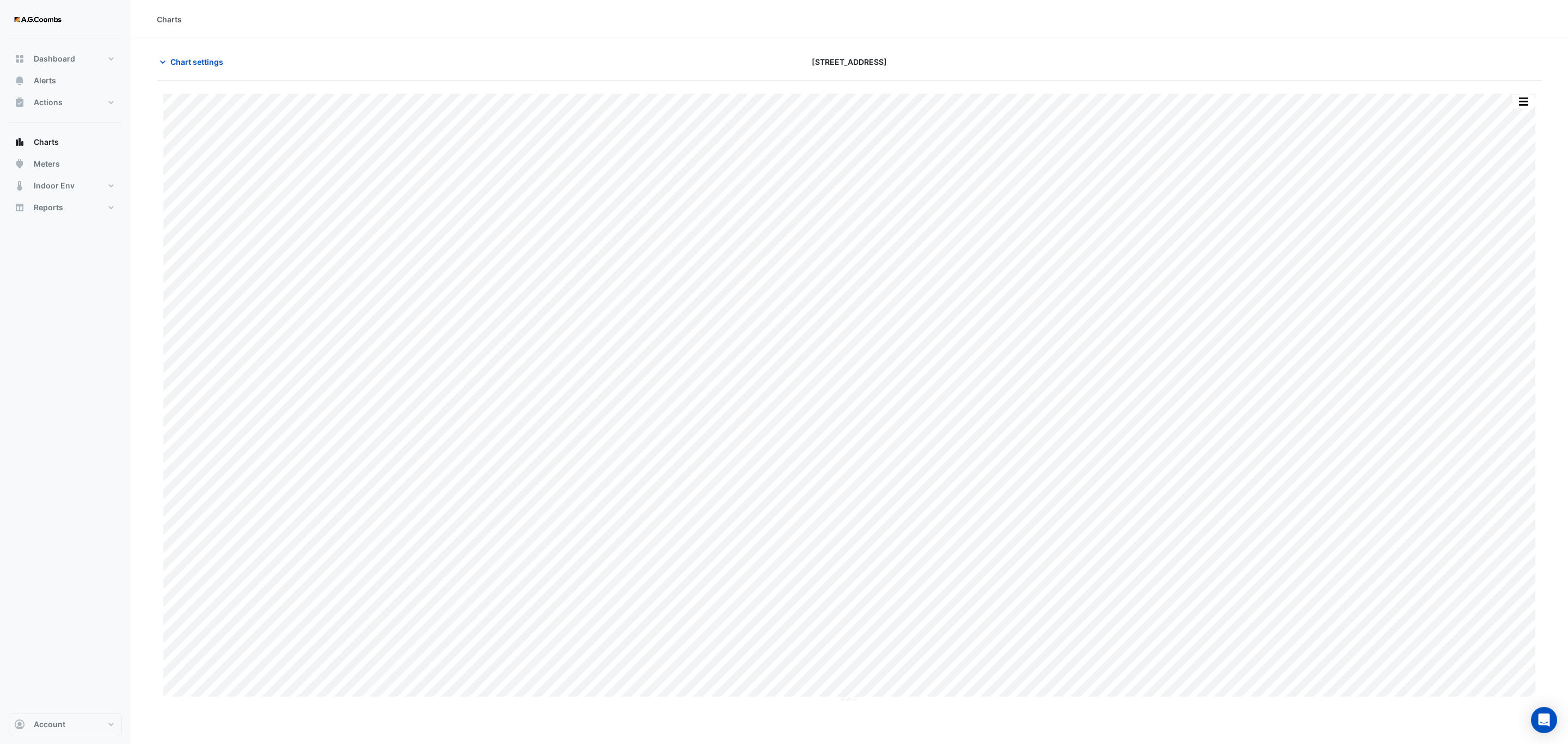
click at [1524, 104] on button "button" at bounding box center [1524, 102] width 22 height 13
click at [1501, 180] on div "Save as JPEG" at bounding box center [1501, 178] width 65 height 18
click at [1524, 105] on button "button" at bounding box center [1524, 102] width 22 height 13
click at [1503, 181] on div "Save as JPEG" at bounding box center [1501, 178] width 65 height 18
click at [1529, 100] on button "button" at bounding box center [1524, 102] width 22 height 13
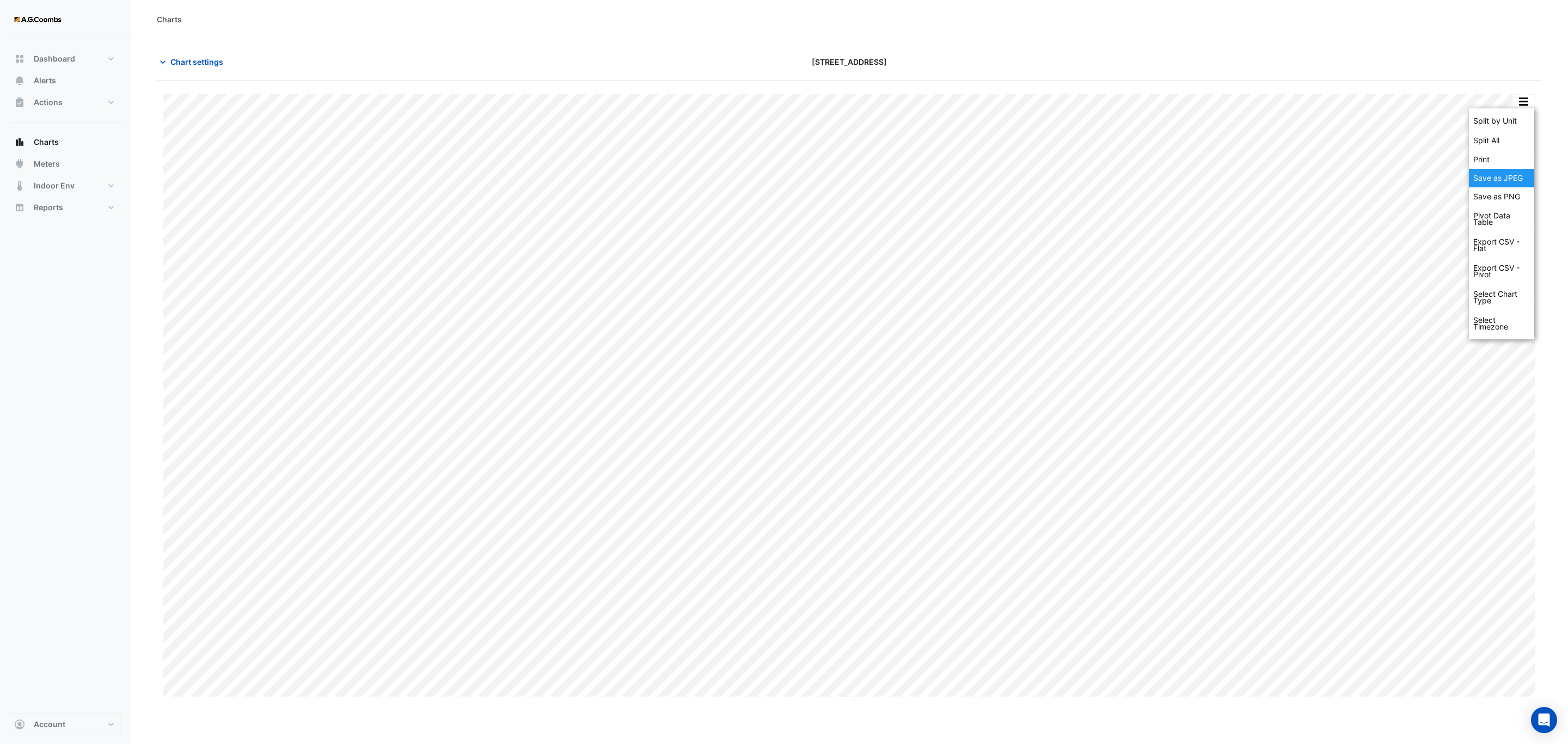
click at [1521, 169] on div "Save as JPEG" at bounding box center [1501, 178] width 65 height 18
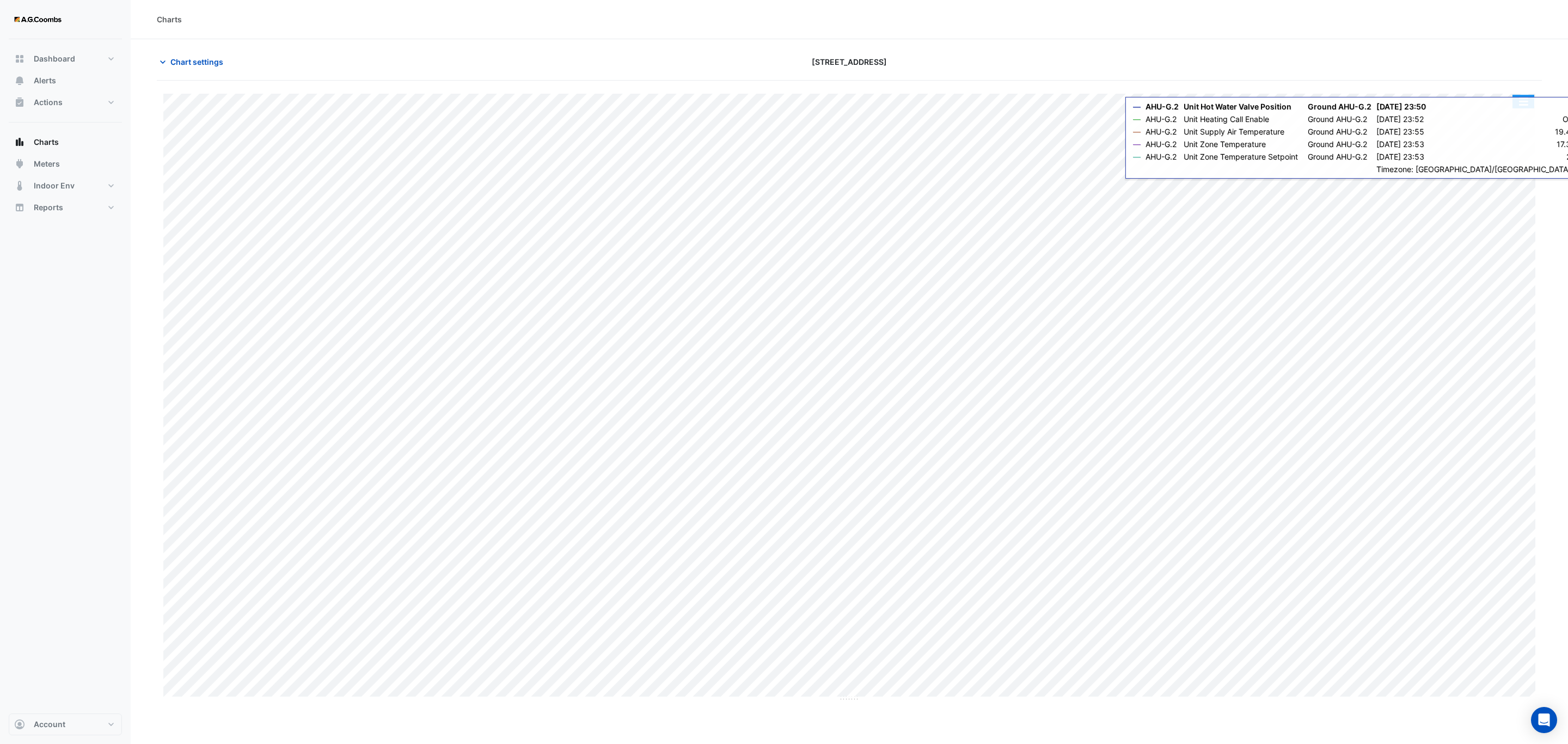
click at [1521, 103] on button "button" at bounding box center [1524, 102] width 22 height 13
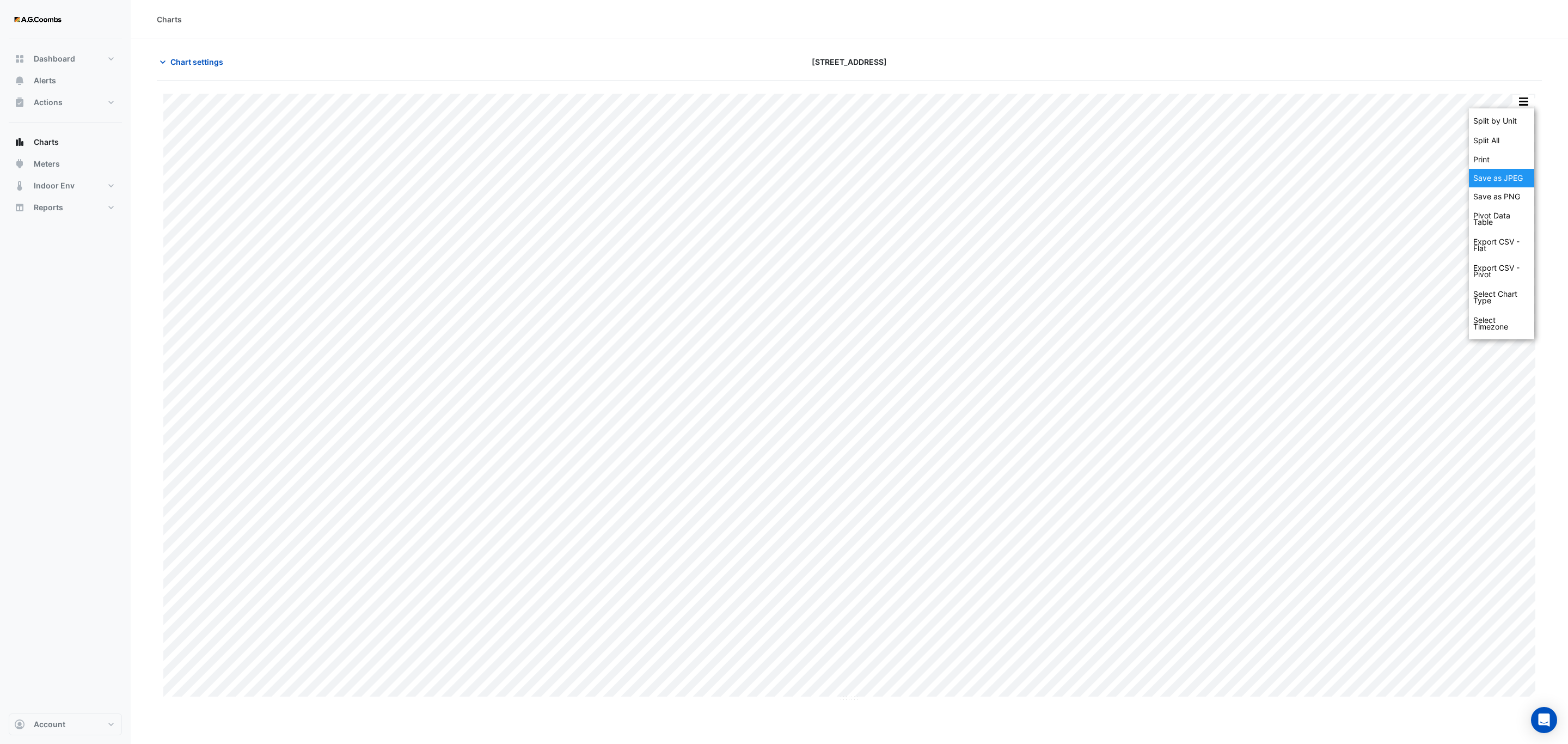
click at [1505, 182] on div "Save as JPEG" at bounding box center [1501, 178] width 65 height 18
click at [1528, 103] on button "button" at bounding box center [1524, 102] width 22 height 13
click at [1508, 182] on div "Save as JPEG" at bounding box center [1501, 178] width 65 height 18
click at [1516, 96] on button "button" at bounding box center [1524, 102] width 22 height 13
click at [1516, 180] on div "Save as JPEG" at bounding box center [1501, 178] width 65 height 18
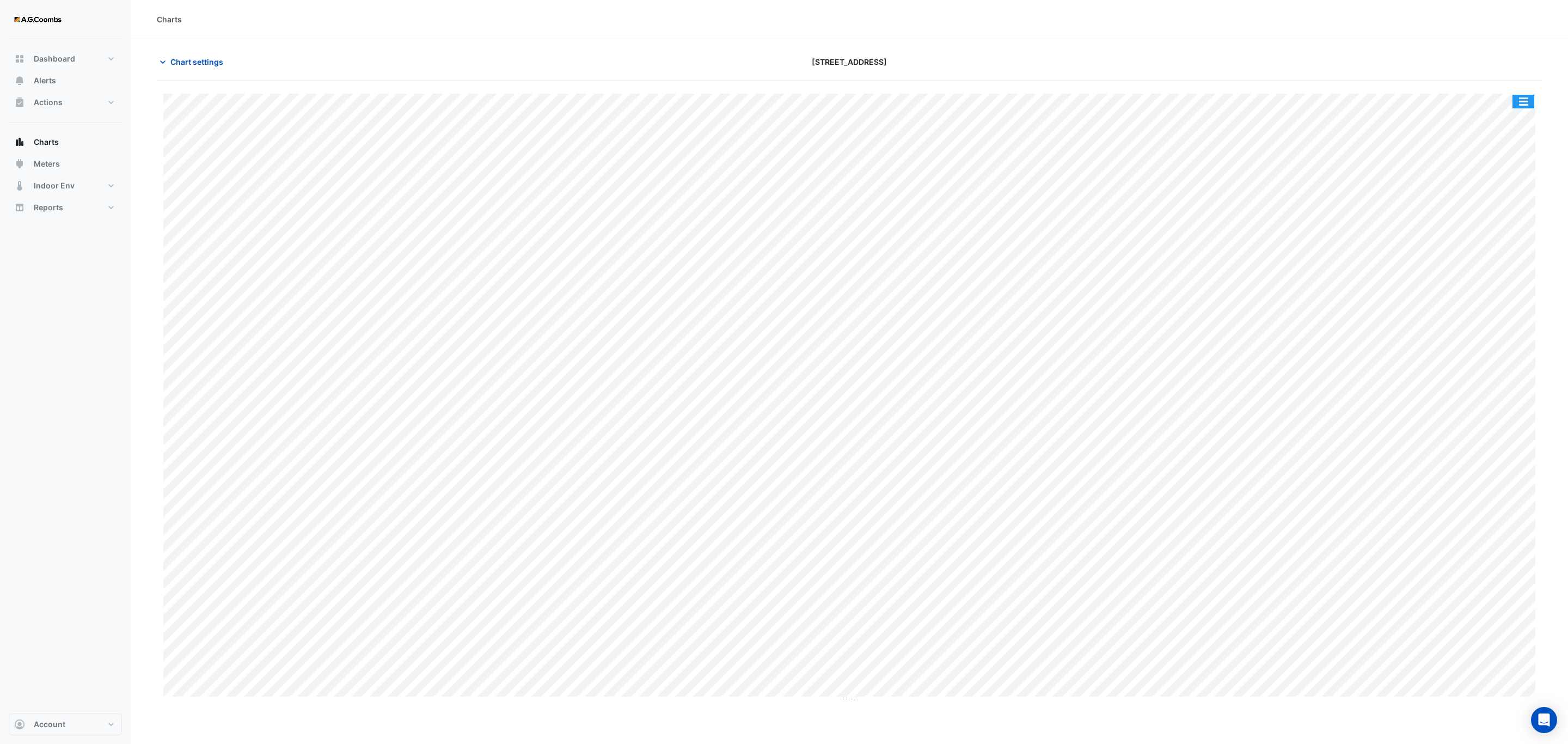
click at [1524, 103] on button "button" at bounding box center [1524, 102] width 22 height 13
click at [1498, 184] on div "Save as JPEG" at bounding box center [1501, 178] width 65 height 18
drag, startPoint x: 1528, startPoint y: 100, endPoint x: 1529, endPoint y: 151, distance: 51.0
click at [1527, 100] on button "button" at bounding box center [1524, 102] width 22 height 13
click at [1514, 169] on div "Save as JPEG" at bounding box center [1501, 178] width 65 height 18
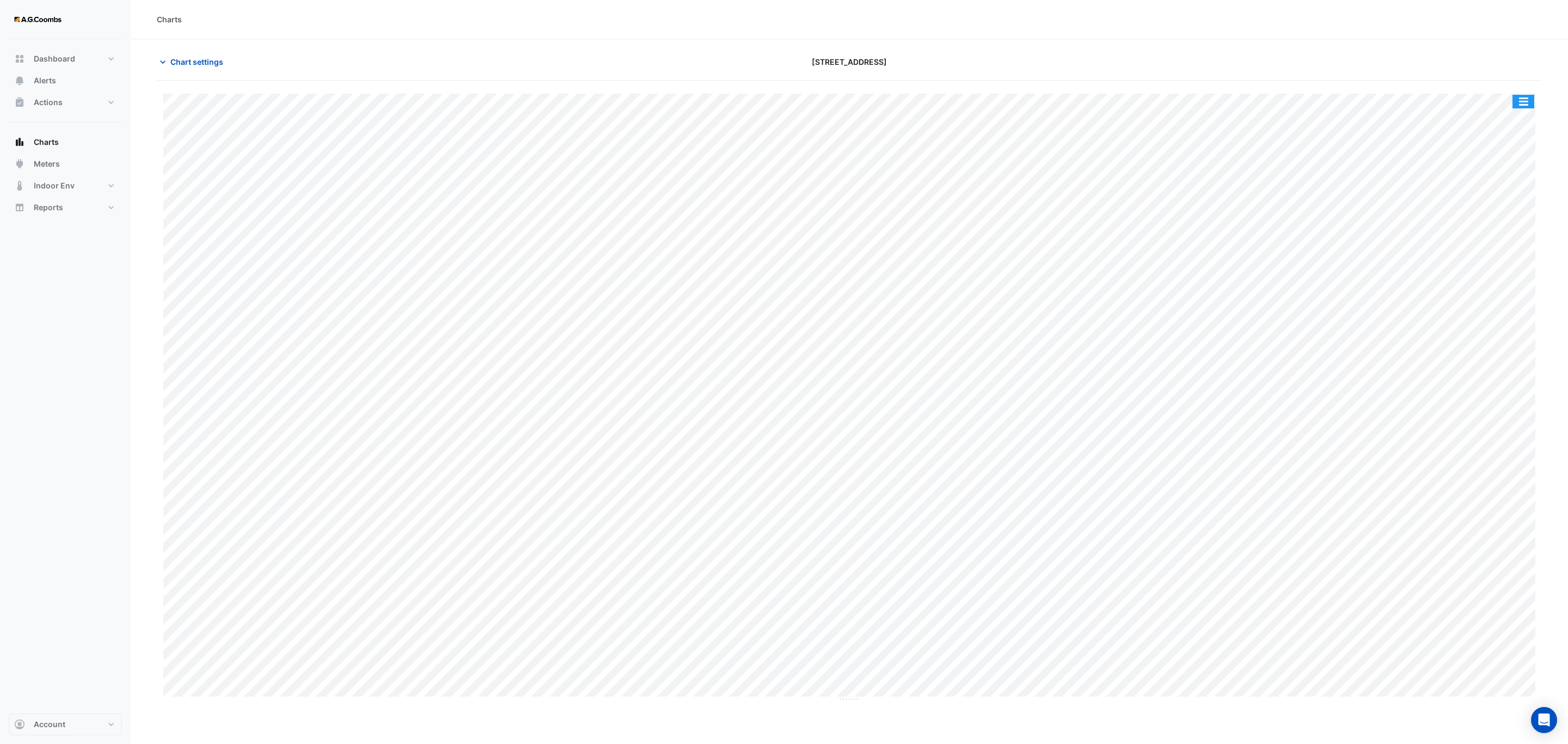
click at [1529, 97] on button "button" at bounding box center [1524, 102] width 22 height 13
click at [1490, 181] on div "Save as JPEG" at bounding box center [1501, 178] width 65 height 18
click at [1524, 106] on button "button" at bounding box center [1524, 102] width 22 height 13
click at [1516, 178] on div "Save as JPEG" at bounding box center [1501, 178] width 65 height 18
click at [1529, 100] on button "button" at bounding box center [1524, 102] width 22 height 13
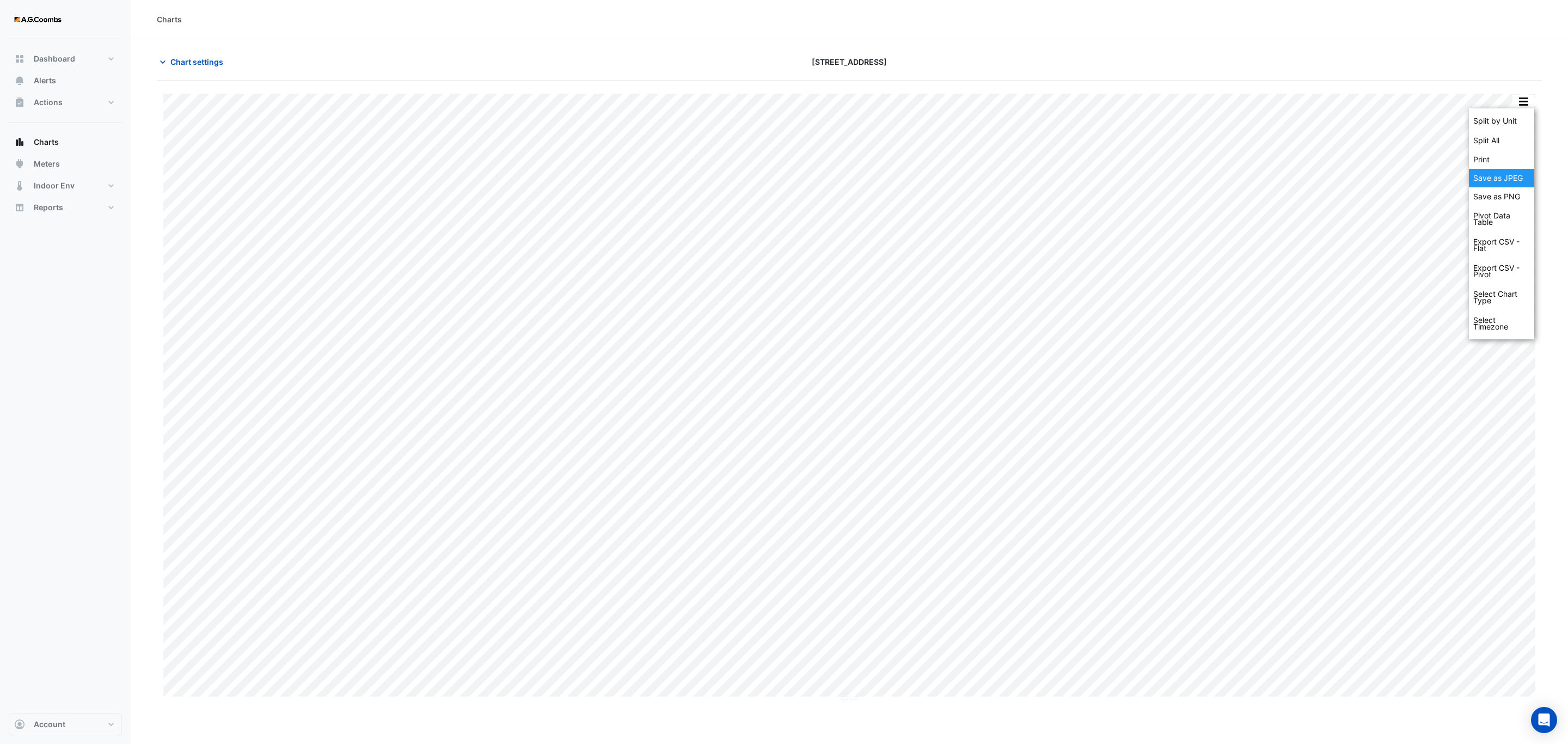
click at [1505, 175] on div "Save as JPEG" at bounding box center [1501, 178] width 65 height 18
click at [1521, 103] on button "button" at bounding box center [1524, 102] width 22 height 13
click at [1521, 183] on div "Save as JPEG" at bounding box center [1501, 178] width 65 height 18
click at [1512, 104] on div "Split by Unit Split All Print Save as JPEG Save as PNG Pivot Data Table Export …" at bounding box center [1524, 102] width 23 height 15
click at [1513, 104] on button "button" at bounding box center [1524, 102] width 22 height 13
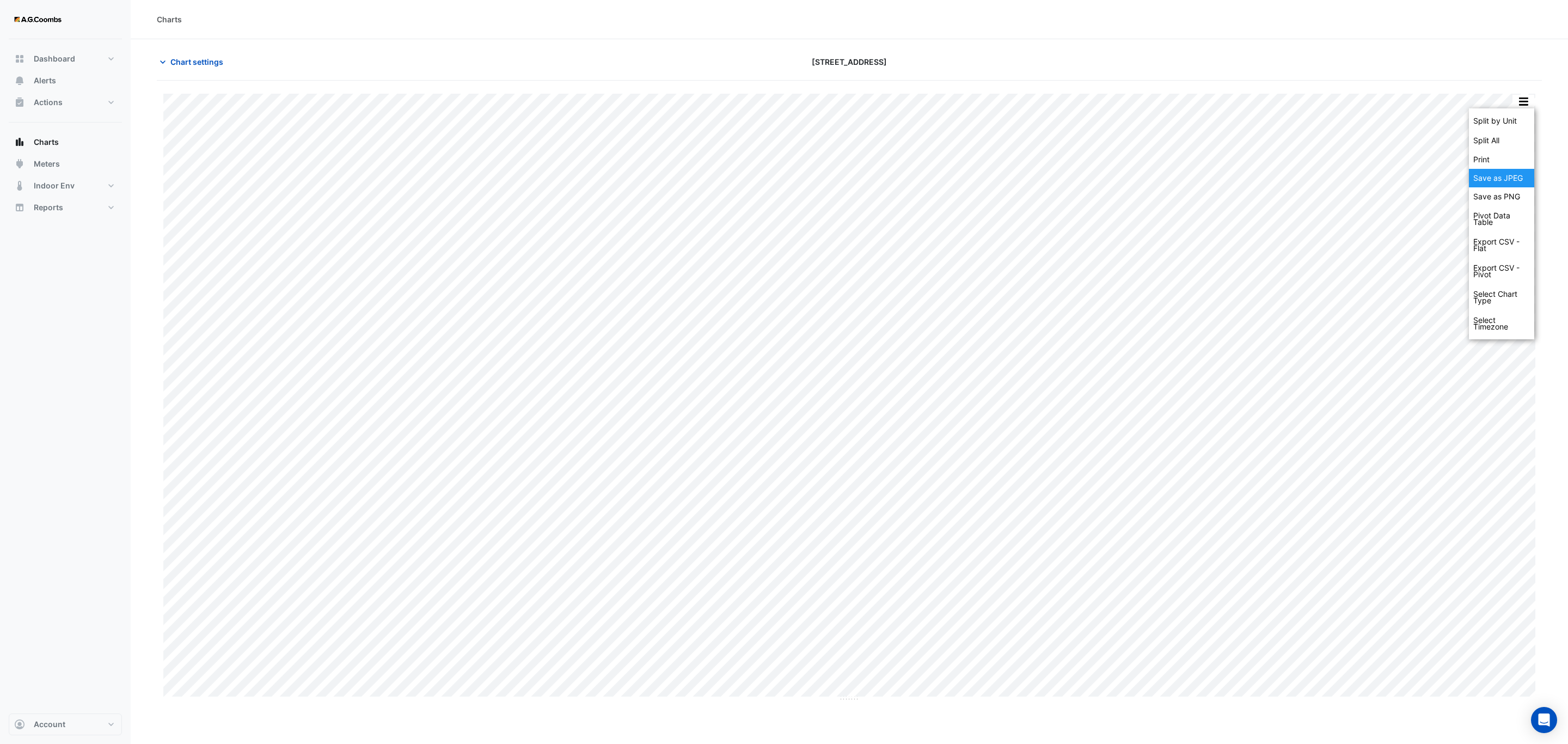
click at [1511, 175] on div "Save as JPEG" at bounding box center [1501, 178] width 65 height 18
click at [1525, 100] on button "button" at bounding box center [1524, 102] width 22 height 13
click at [1514, 177] on div "Save as JPEG" at bounding box center [1501, 178] width 65 height 18
click at [1519, 103] on button "button" at bounding box center [1524, 102] width 22 height 13
click at [1514, 182] on div "Save as JPEG" at bounding box center [1501, 178] width 65 height 18
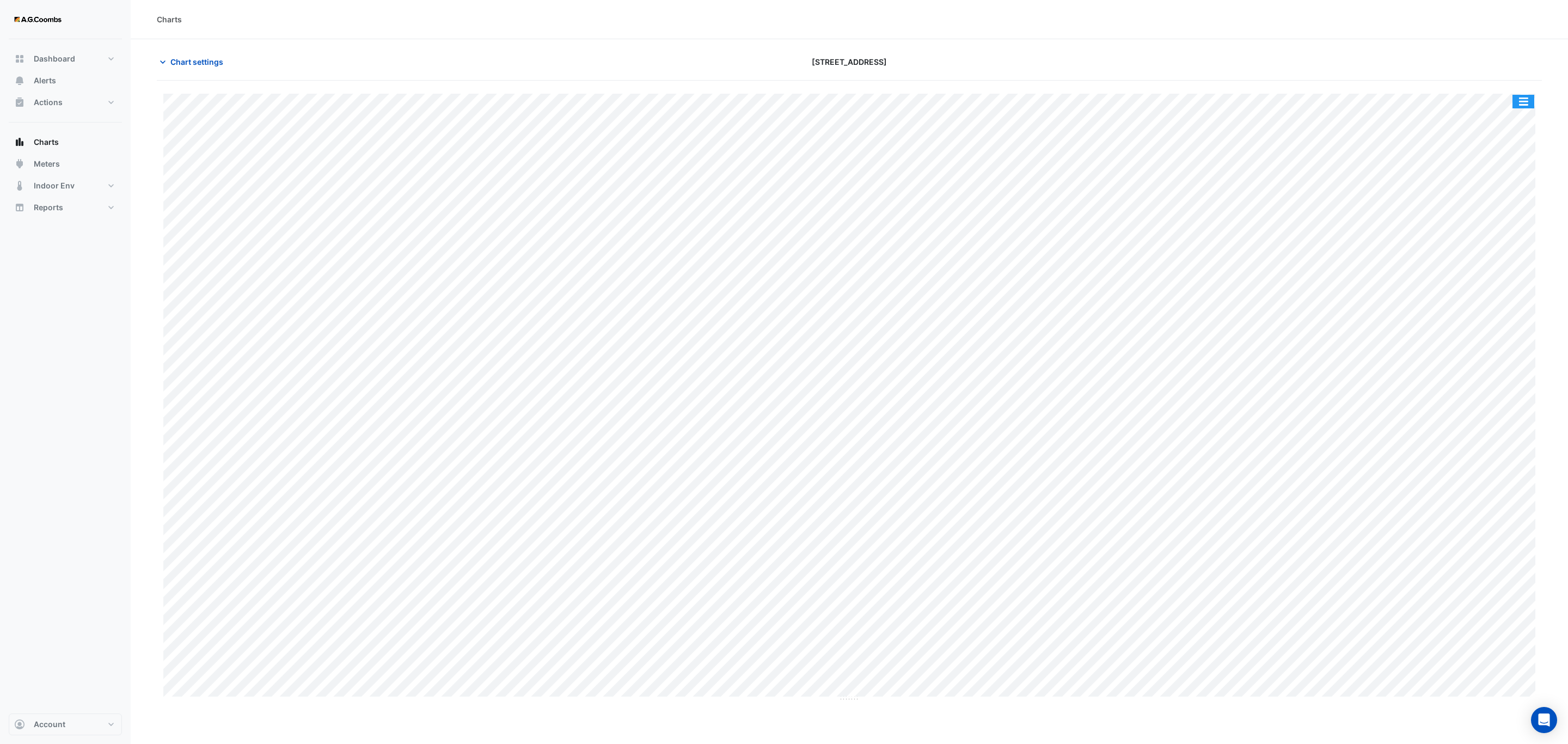
click at [1523, 99] on button "button" at bounding box center [1524, 102] width 22 height 13
click at [1513, 180] on div "Save as JPEG" at bounding box center [1501, 178] width 65 height 18
click at [1527, 101] on button "button" at bounding box center [1524, 102] width 22 height 13
click at [1505, 178] on div "Save as JPEG" at bounding box center [1501, 178] width 65 height 18
click at [1519, 105] on button "button" at bounding box center [1524, 102] width 22 height 13
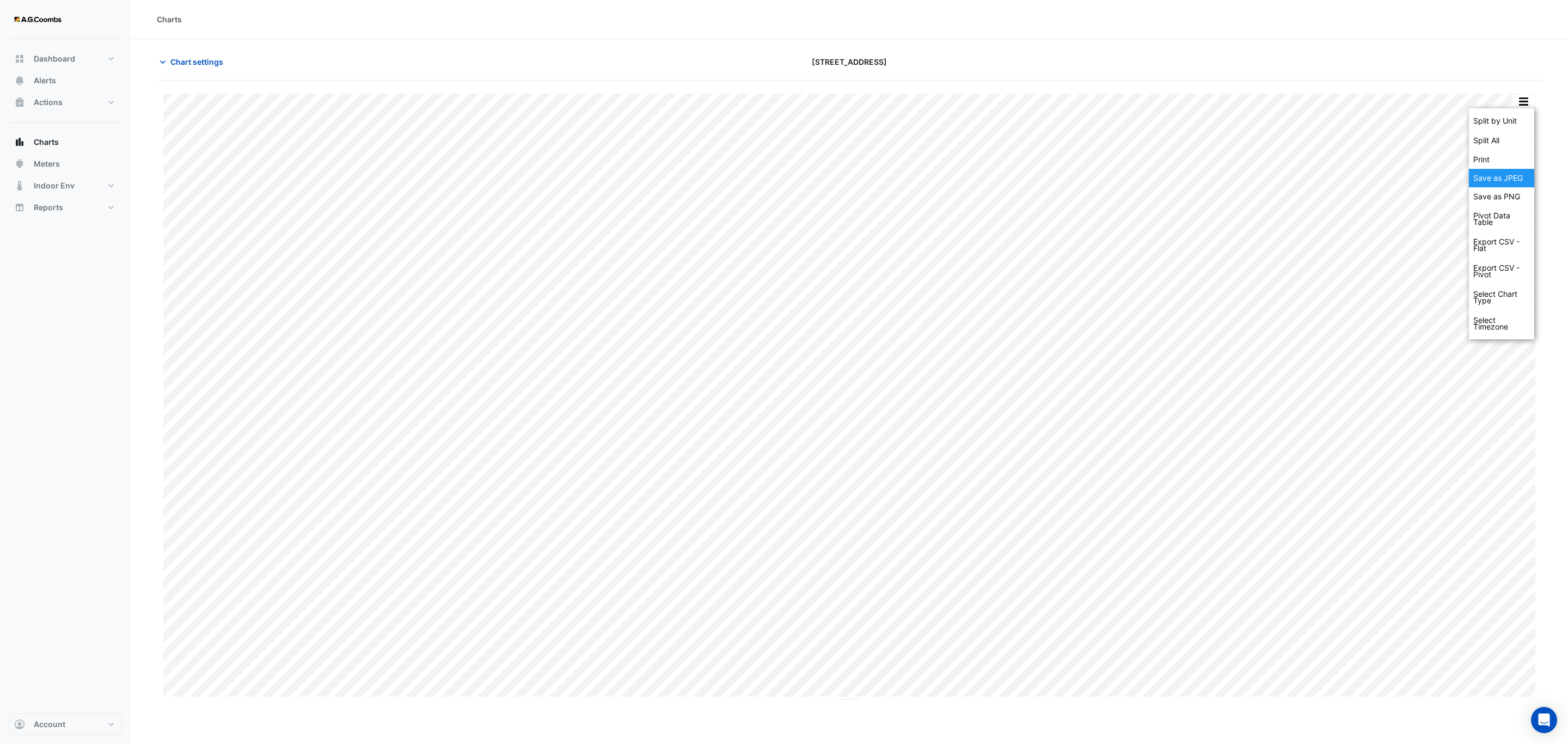
click at [1510, 174] on div "Save as JPEG" at bounding box center [1501, 178] width 65 height 18
click at [1519, 106] on button "button" at bounding box center [1524, 102] width 22 height 13
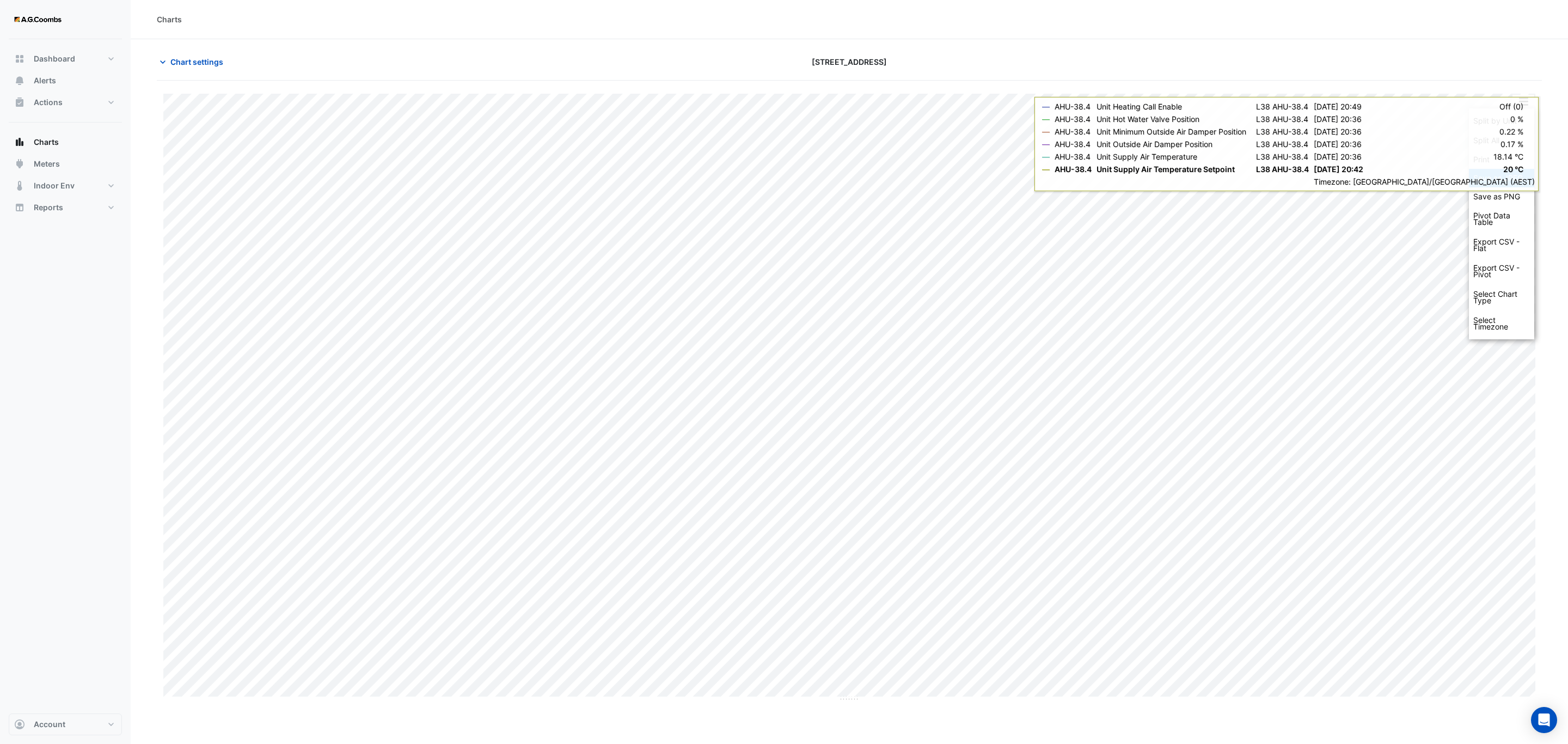
click at [1488, 177] on div "Save as JPEG" at bounding box center [1501, 178] width 65 height 18
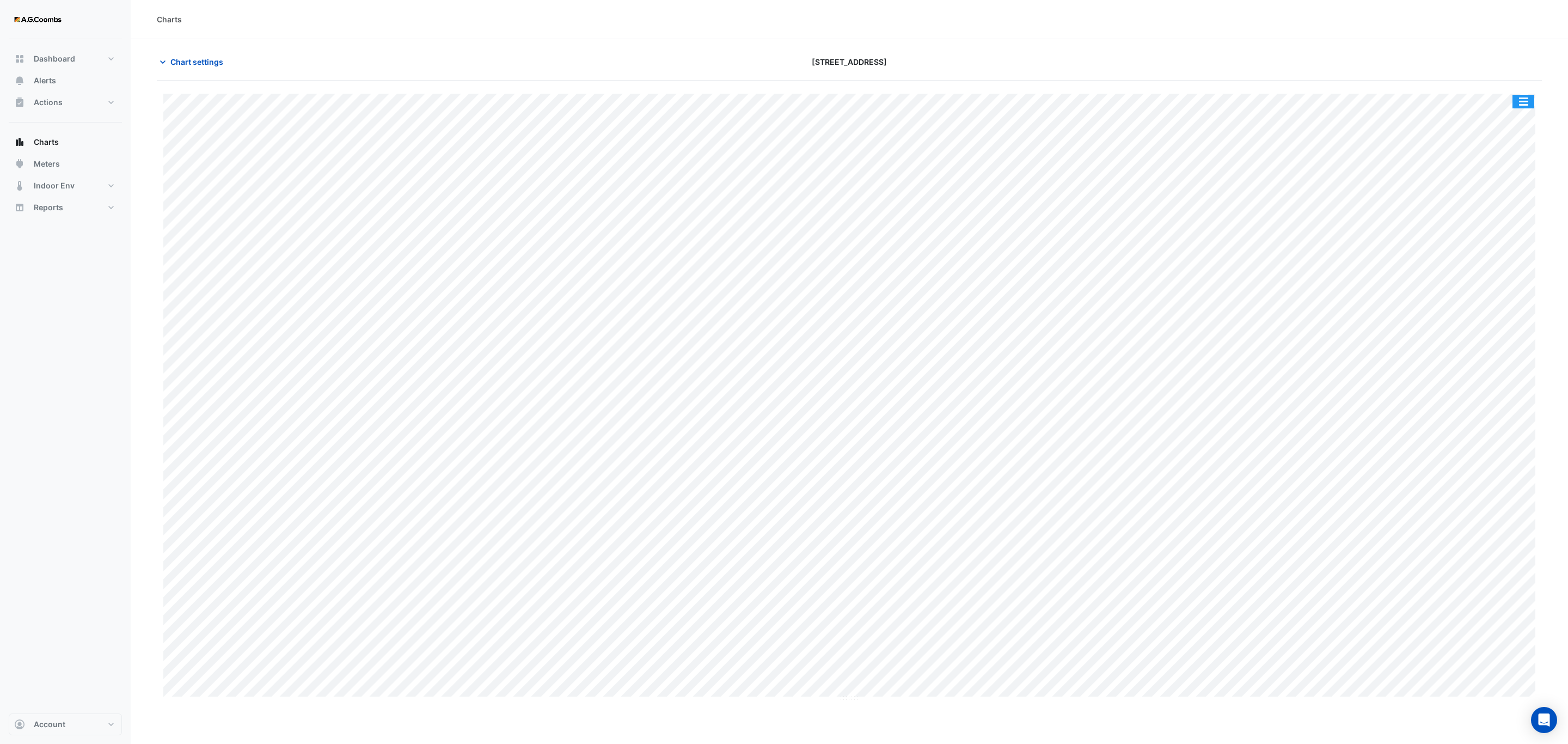
click at [1522, 104] on button "button" at bounding box center [1524, 102] width 22 height 13
click at [1524, 177] on div "Save as JPEG" at bounding box center [1501, 178] width 65 height 18
click at [1528, 105] on button "button" at bounding box center [1524, 102] width 22 height 13
click at [1510, 185] on div "Save as JPEG" at bounding box center [1501, 178] width 65 height 18
click at [1526, 98] on button "button" at bounding box center [1524, 102] width 22 height 13
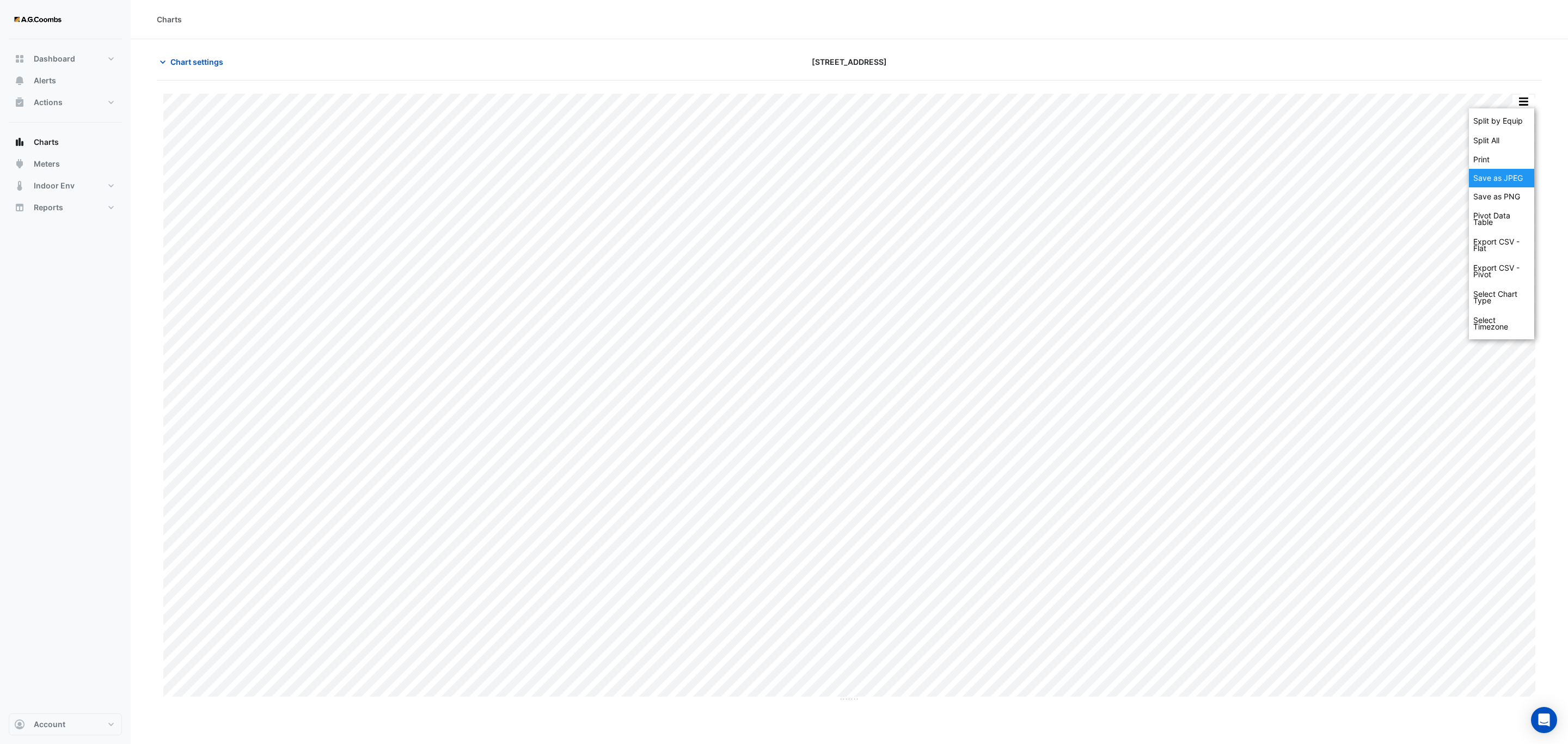
click at [1516, 178] on div "Save as JPEG" at bounding box center [1501, 178] width 65 height 18
click at [1519, 103] on button "button" at bounding box center [1524, 102] width 22 height 13
click at [1487, 183] on div "Save as JPEG" at bounding box center [1501, 178] width 65 height 18
click at [1524, 97] on button "button" at bounding box center [1524, 102] width 22 height 13
click at [1496, 175] on div "Save as JPEG" at bounding box center [1501, 178] width 65 height 18
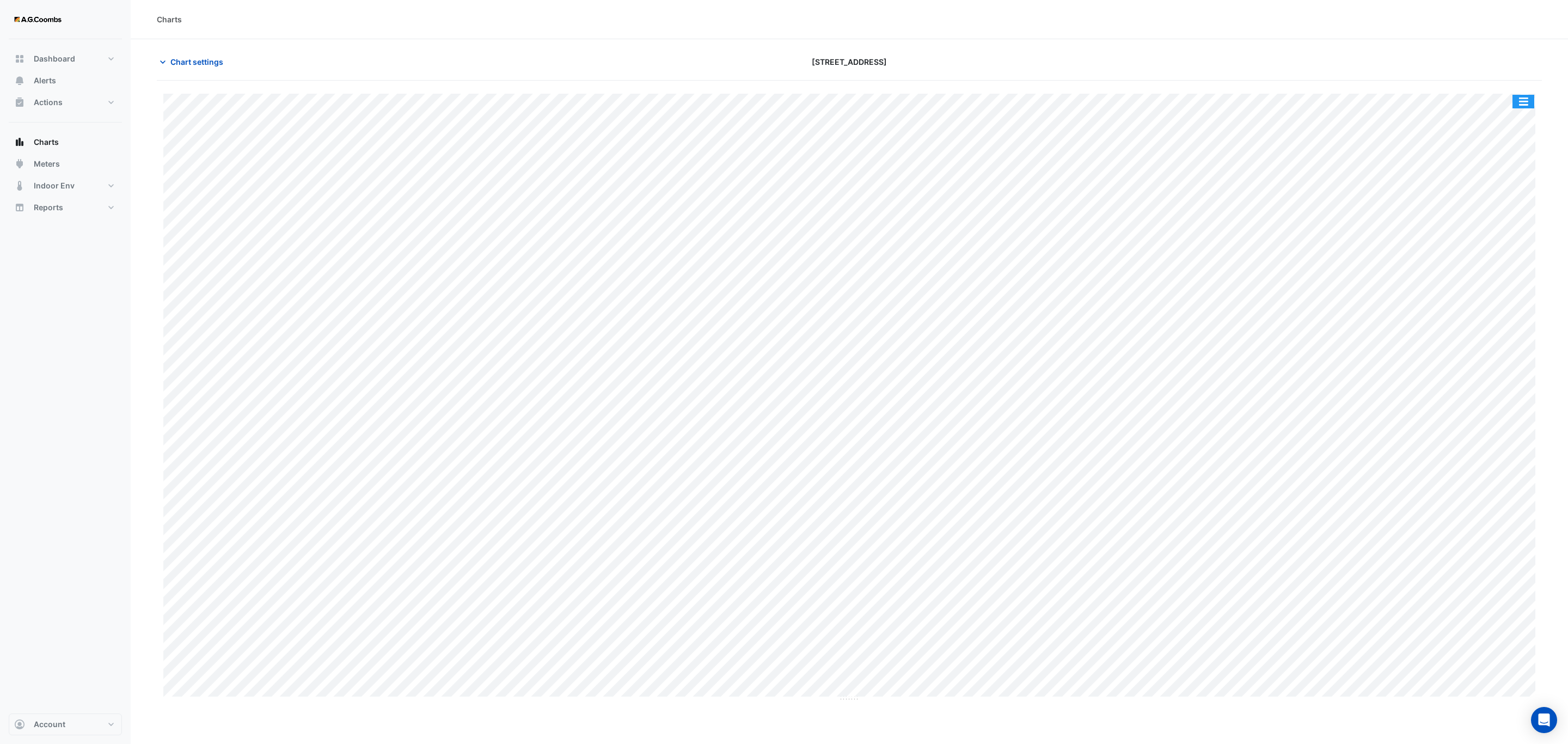
click at [1523, 108] on button "button" at bounding box center [1524, 102] width 22 height 13
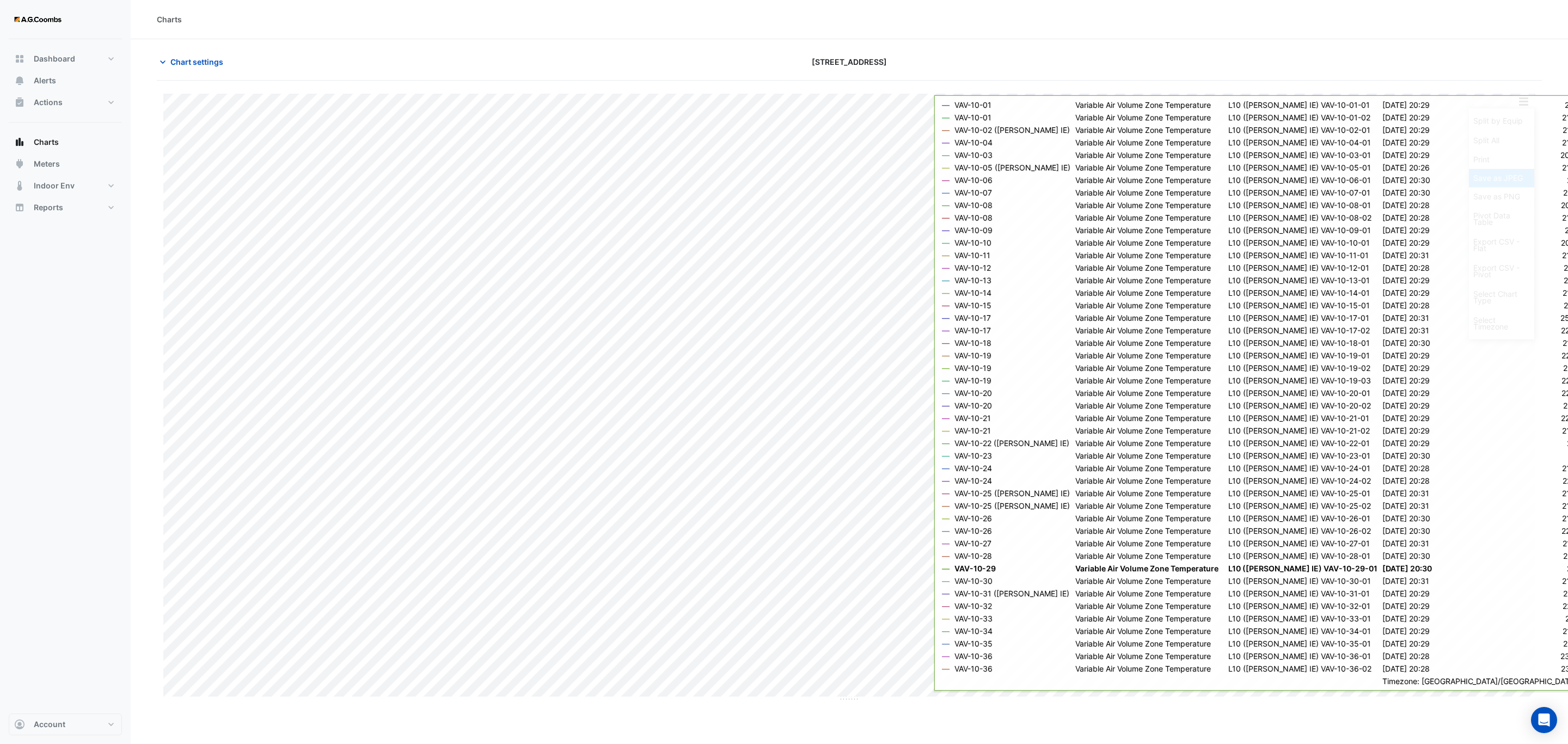
click at [1501, 183] on div "Save as JPEG" at bounding box center [1501, 178] width 65 height 18
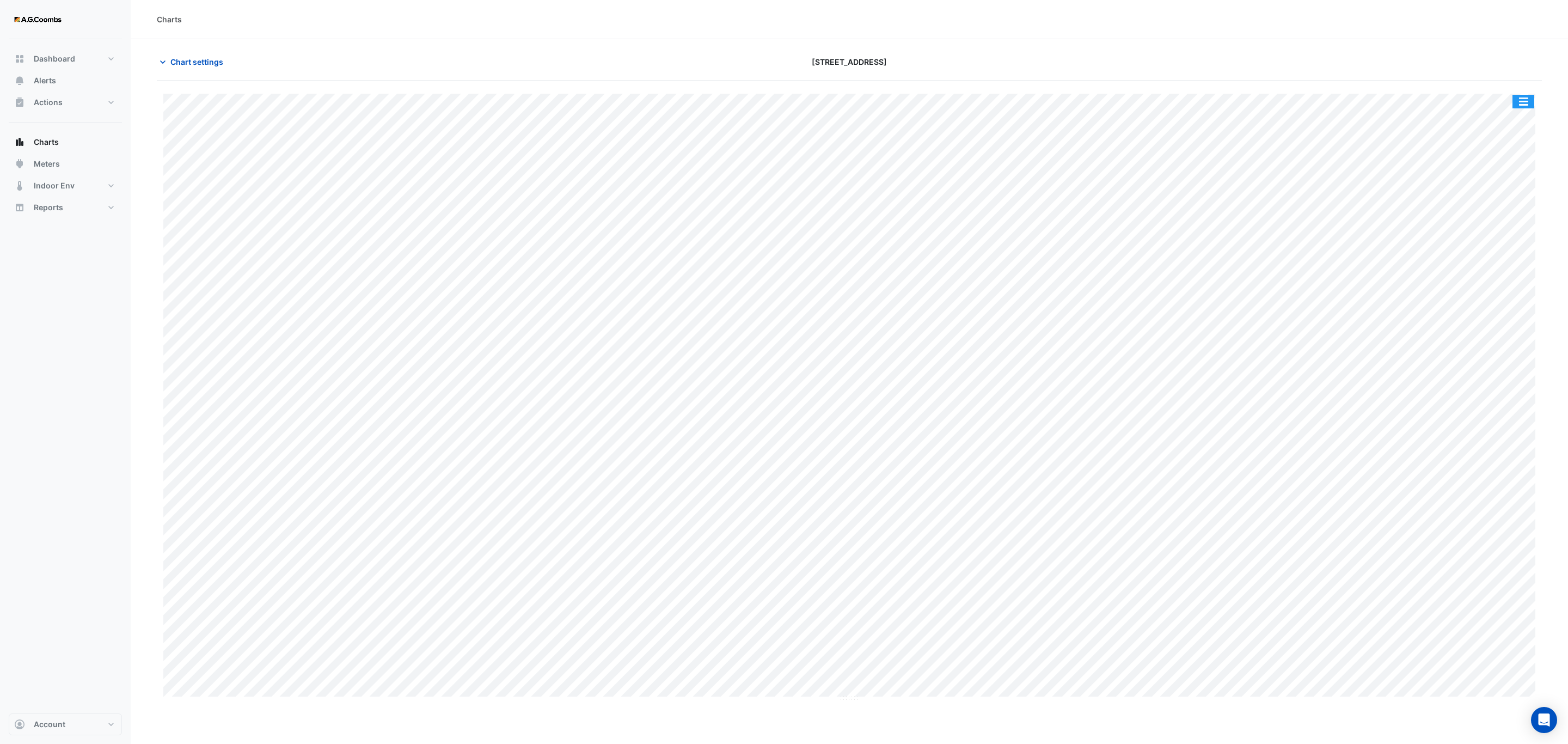
click at [1524, 105] on button "button" at bounding box center [1524, 102] width 22 height 13
click at [1516, 186] on div "Save as JPEG" at bounding box center [1501, 178] width 65 height 18
click at [1525, 97] on button "button" at bounding box center [1524, 102] width 22 height 13
click at [1519, 174] on div "Save as JPEG" at bounding box center [1501, 178] width 65 height 18
click at [1523, 102] on button "button" at bounding box center [1524, 102] width 22 height 13
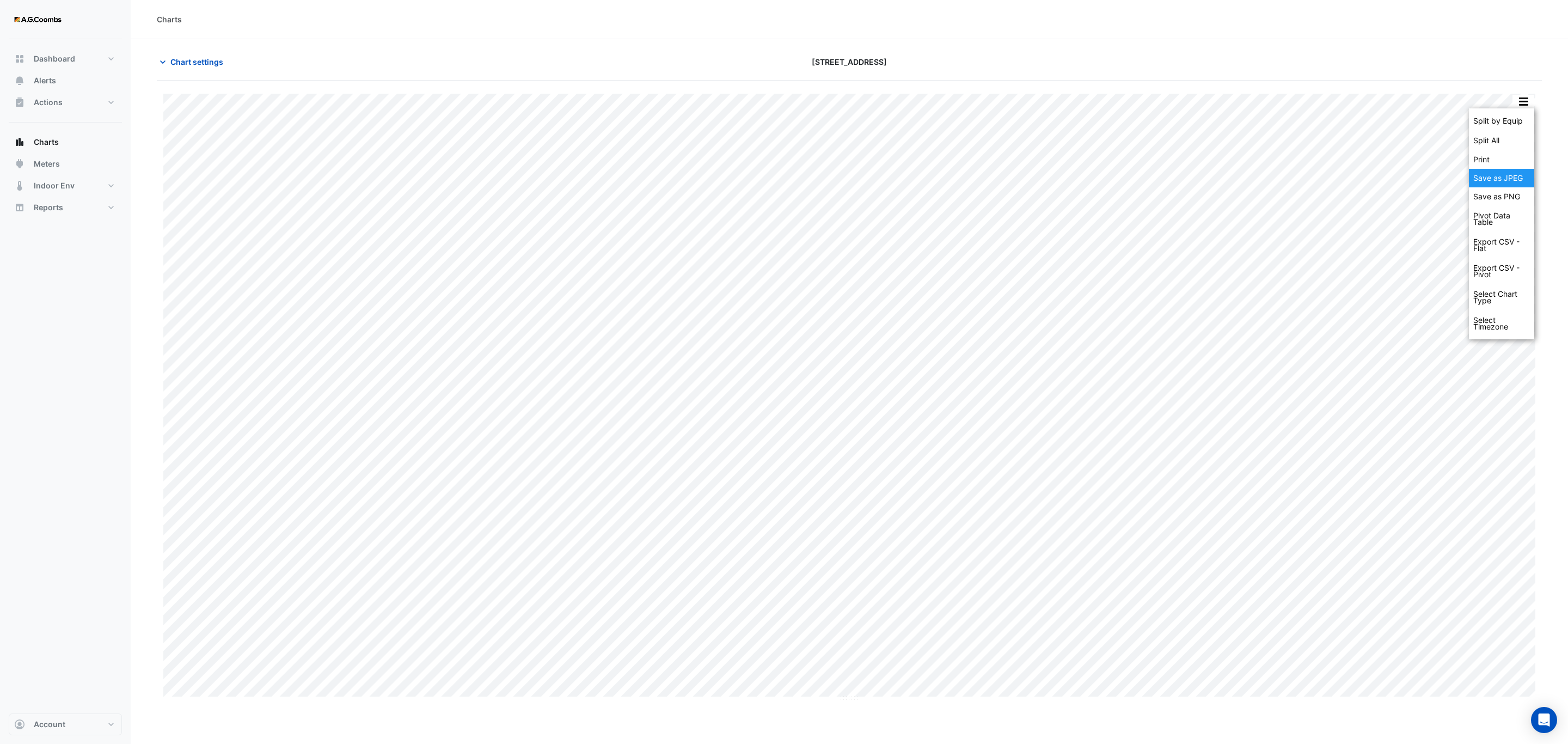
click at [1492, 178] on div "Save as JPEG" at bounding box center [1501, 178] width 65 height 18
click at [1532, 105] on button "button" at bounding box center [1524, 102] width 22 height 13
click at [1502, 173] on div "Save as JPEG" at bounding box center [1501, 178] width 65 height 18
click at [1519, 105] on button "button" at bounding box center [1524, 102] width 22 height 13
click at [1504, 184] on div "Save as JPEG" at bounding box center [1501, 178] width 65 height 18
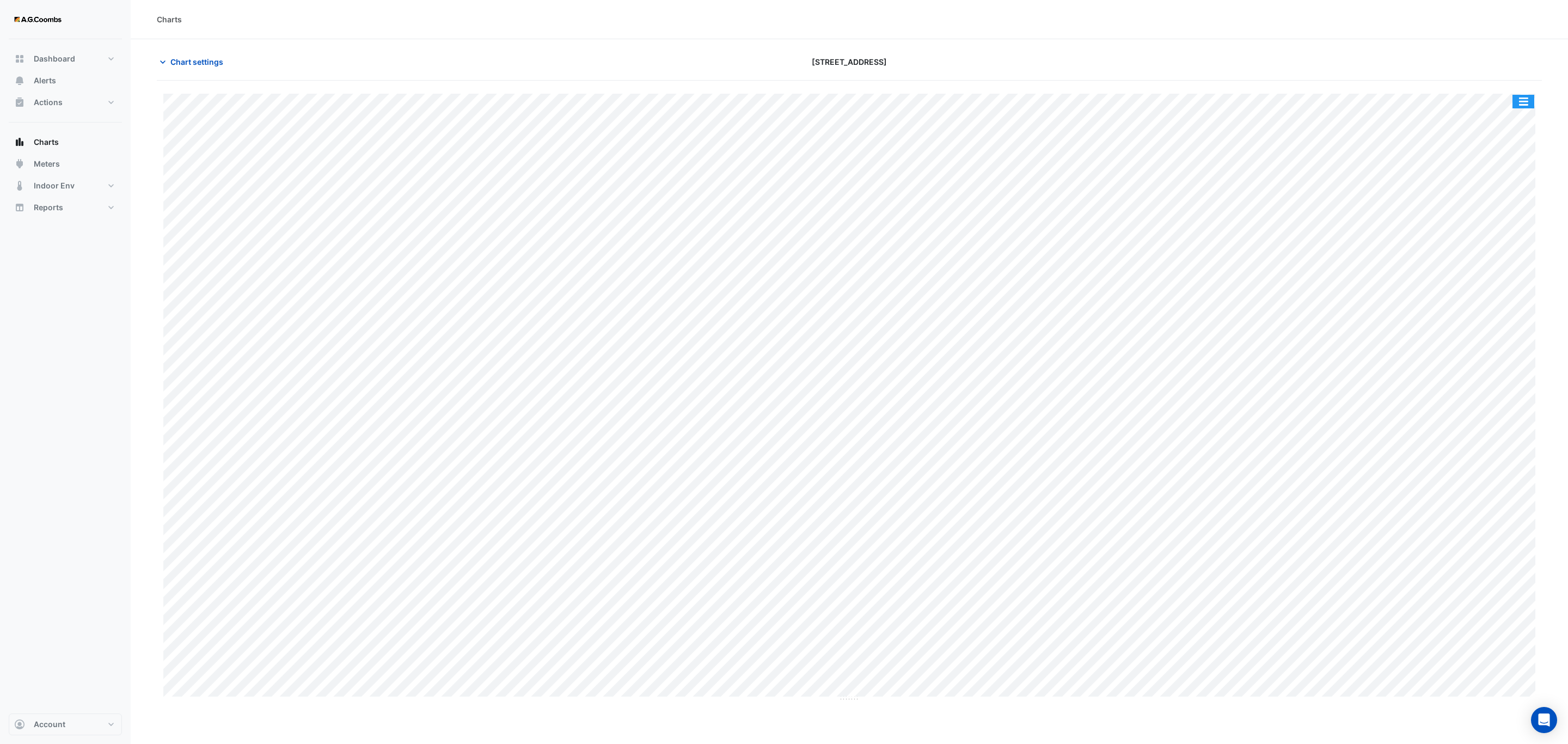
click at [1527, 106] on button "button" at bounding box center [1524, 102] width 22 height 13
click at [1511, 185] on div "Save as JPEG" at bounding box center [1501, 178] width 65 height 18
click at [1525, 97] on button "button" at bounding box center [1524, 102] width 22 height 13
click at [1510, 178] on div "Save as JPEG" at bounding box center [1501, 178] width 65 height 18
click at [1526, 104] on button "button" at bounding box center [1524, 102] width 22 height 13
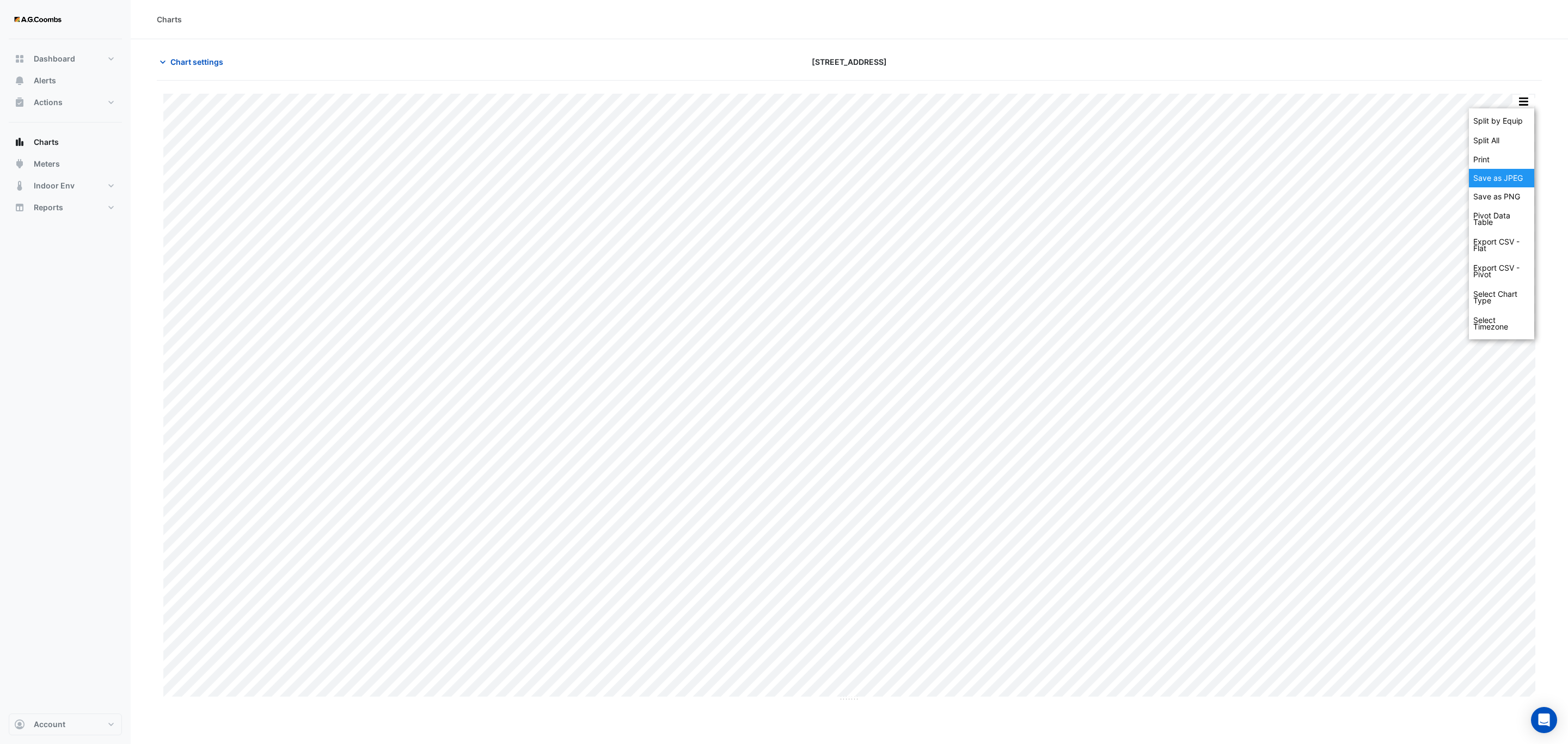
click at [1496, 182] on div "Save as JPEG" at bounding box center [1501, 178] width 65 height 18
click at [1526, 103] on button "button" at bounding box center [1524, 102] width 22 height 13
click at [1514, 178] on div "Save as JPEG" at bounding box center [1501, 178] width 65 height 18
click at [1528, 106] on button "button" at bounding box center [1524, 102] width 22 height 13
click at [1493, 178] on div "Save as JPEG" at bounding box center [1501, 178] width 65 height 18
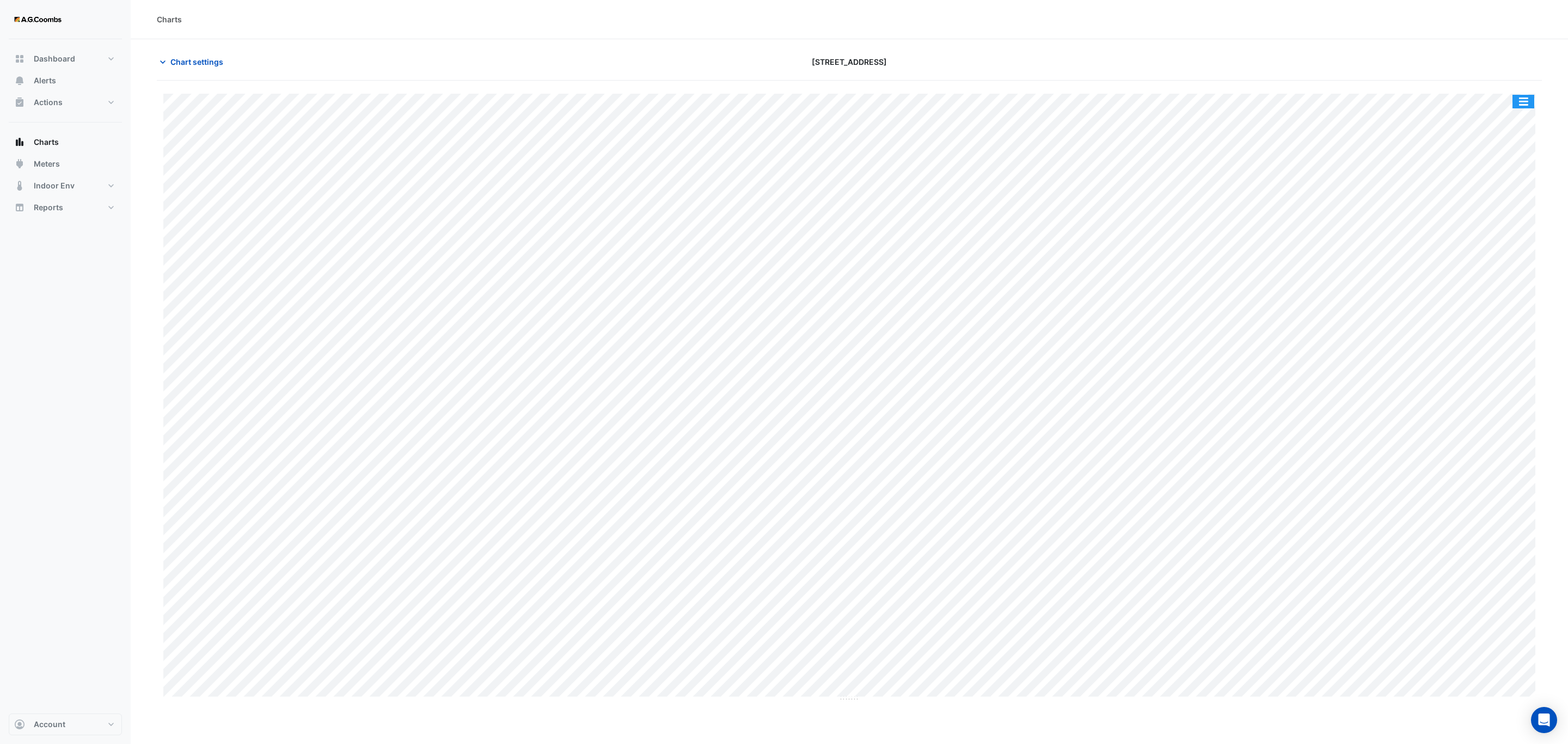
click at [1529, 103] on button "button" at bounding box center [1524, 102] width 22 height 13
click at [1517, 182] on div "Save as JPEG" at bounding box center [1501, 178] width 65 height 18
click at [1523, 102] on button "button" at bounding box center [1524, 102] width 22 height 13
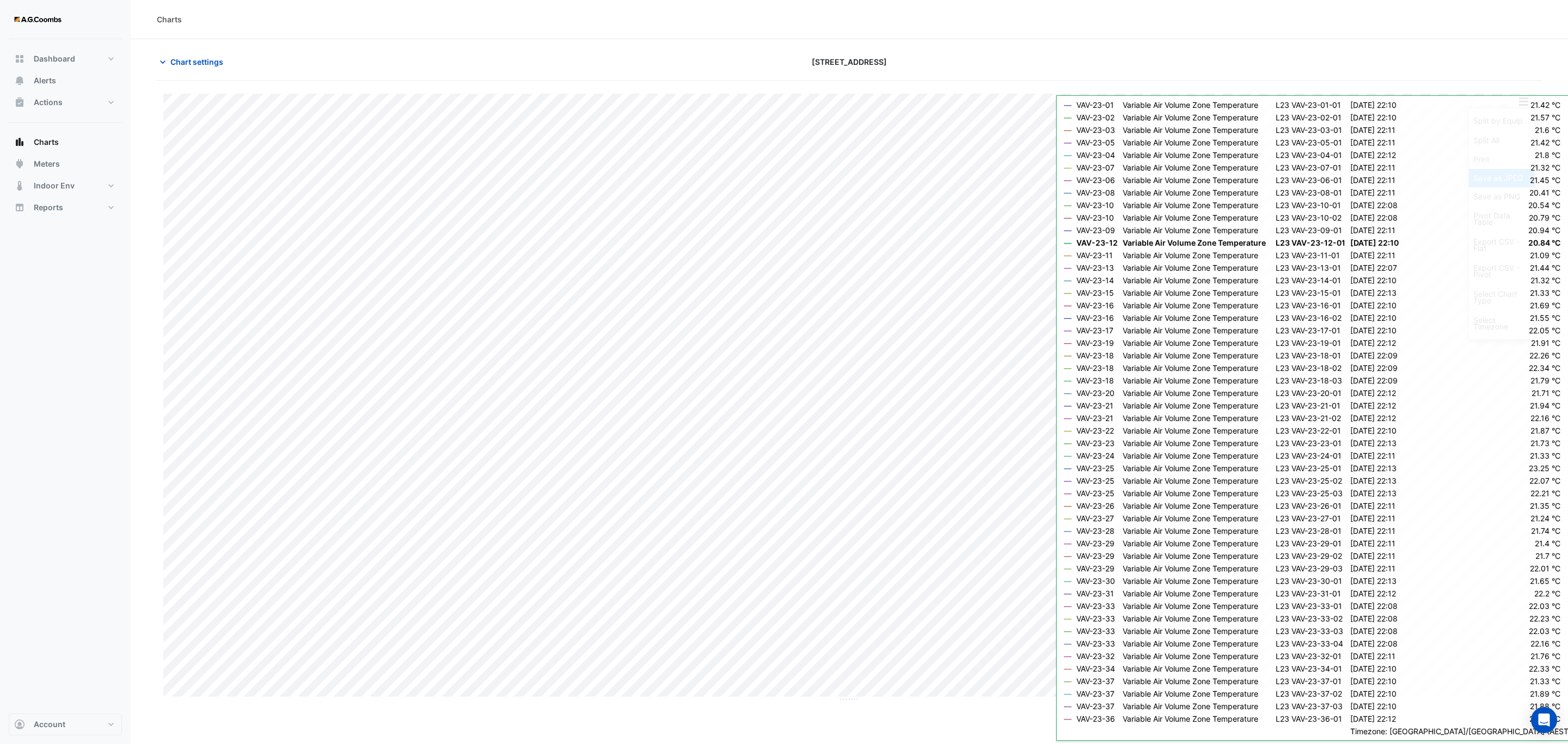
click at [1519, 181] on div "Save as JPEG" at bounding box center [1501, 178] width 65 height 18
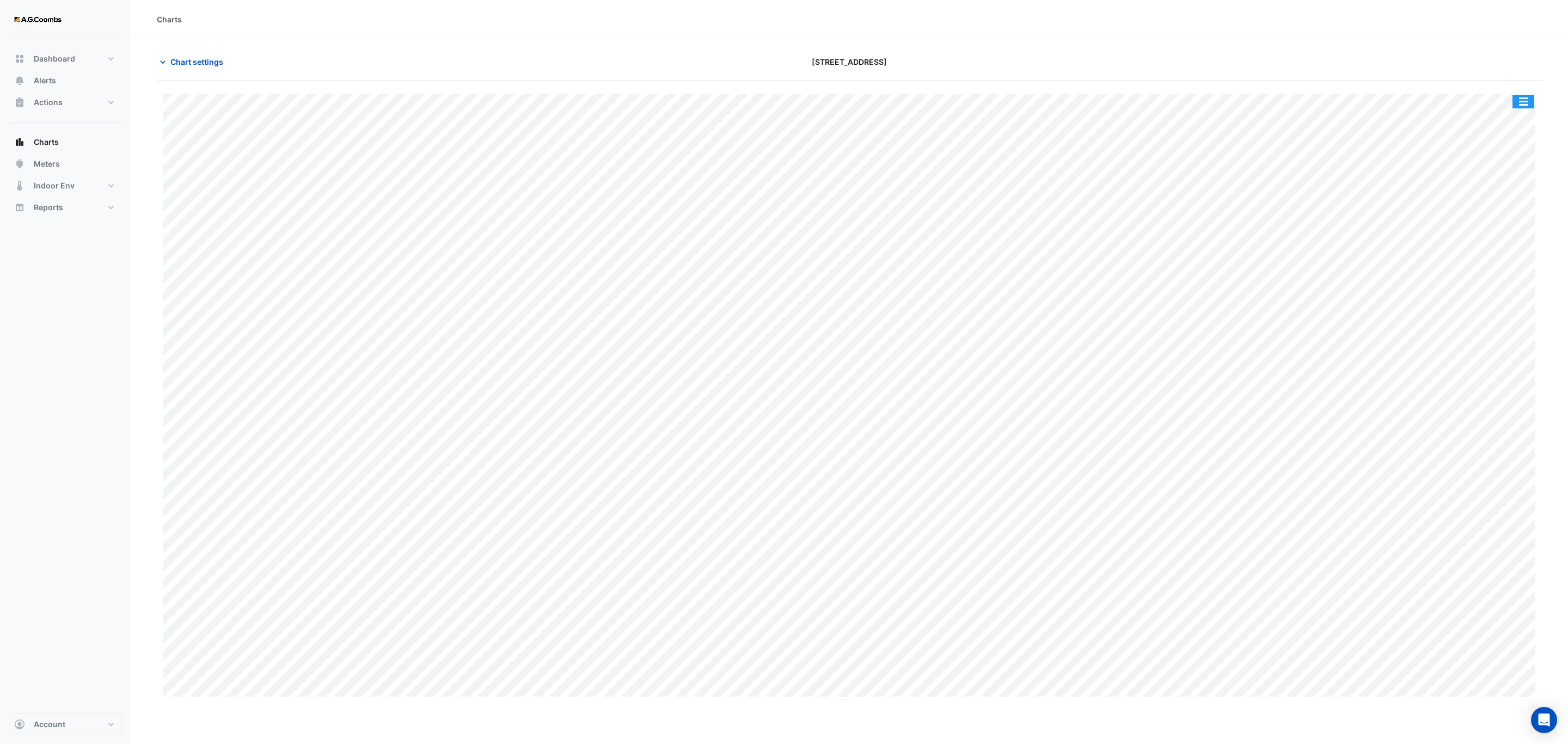
click at [1528, 103] on button "button" at bounding box center [1524, 102] width 22 height 13
click at [1522, 182] on div "Save as JPEG" at bounding box center [1501, 178] width 65 height 18
click at [1533, 89] on div "Split by Equip Split All Print Save as JPEG Save as PNG Pivot Data Table Export…" at bounding box center [849, 391] width 1385 height 621
drag, startPoint x: 1533, startPoint y: 103, endPoint x: 1567, endPoint y: 151, distance: 58.8
click at [1531, 103] on button "button" at bounding box center [1524, 102] width 22 height 13
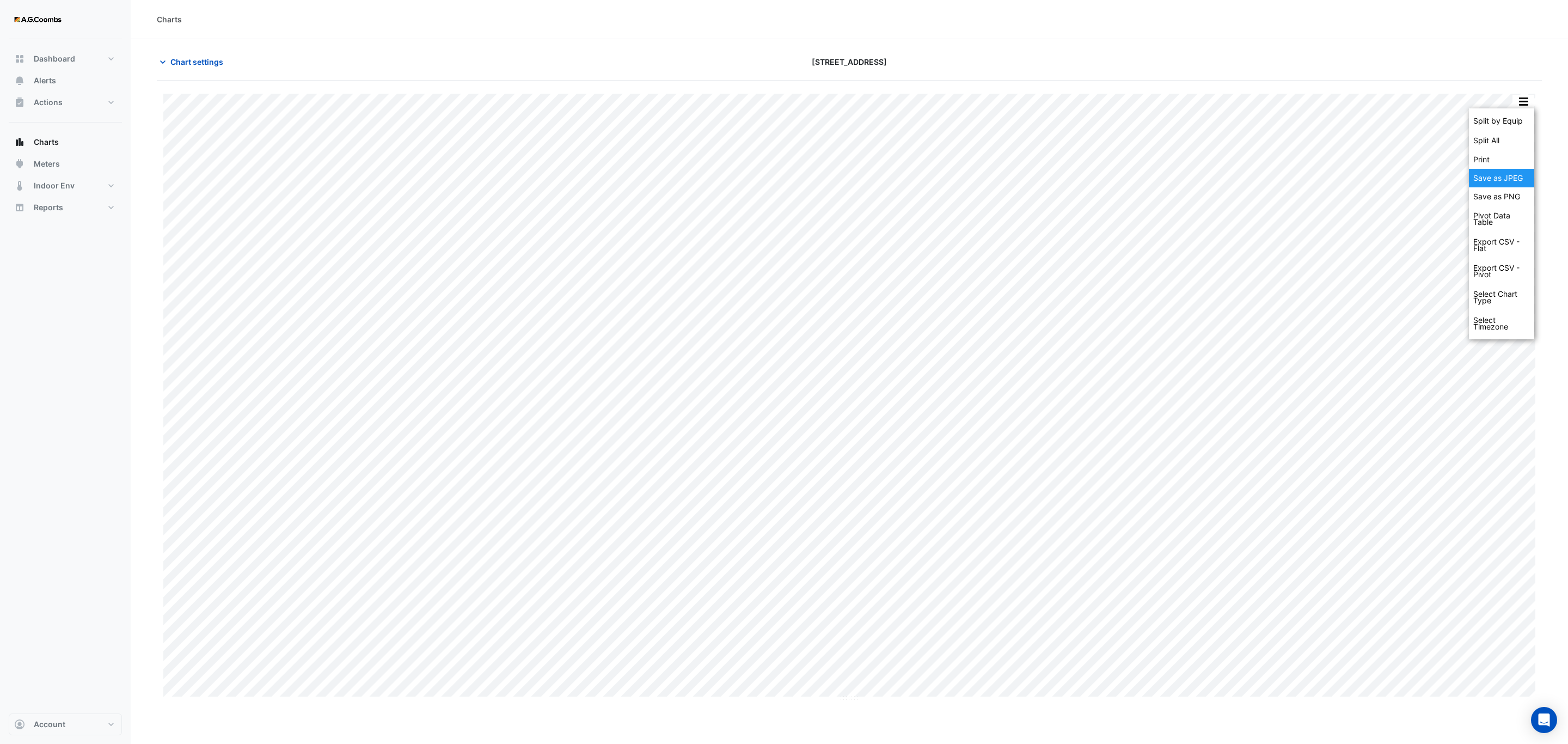
click at [1511, 178] on div "Save as JPEG" at bounding box center [1501, 178] width 65 height 18
drag, startPoint x: 1522, startPoint y: 105, endPoint x: 1567, endPoint y: 160, distance: 71.1
click at [1522, 105] on button "button" at bounding box center [1524, 102] width 22 height 13
click at [1516, 187] on div "Save as JPEG" at bounding box center [1501, 178] width 65 height 18
click at [1525, 96] on button "button" at bounding box center [1524, 102] width 22 height 13
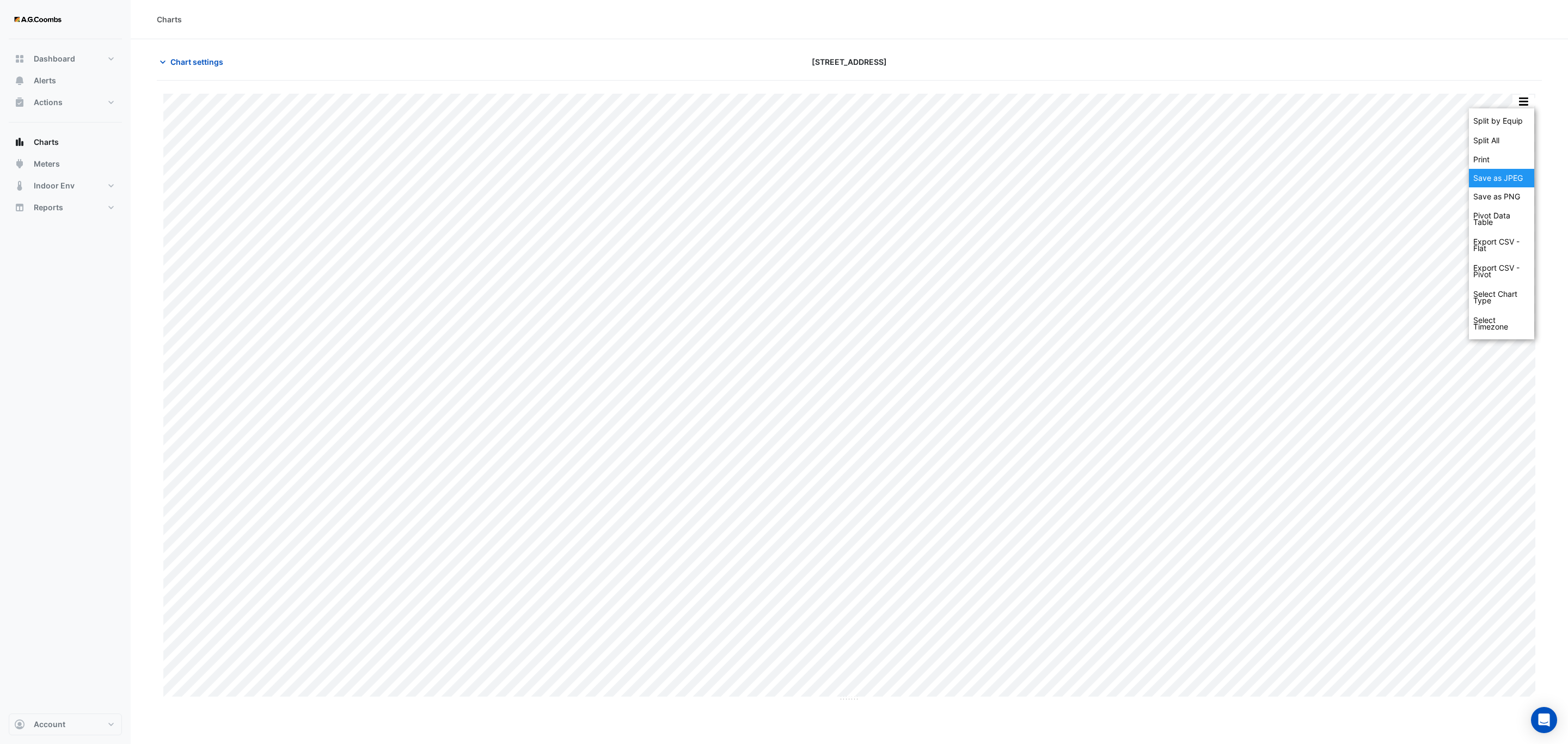
click at [1510, 180] on div "Save as JPEG" at bounding box center [1501, 178] width 65 height 18
click at [1514, 106] on button "button" at bounding box center [1524, 102] width 22 height 13
click at [1496, 183] on div "Save as JPEG" at bounding box center [1501, 178] width 65 height 18
click at [1524, 105] on button "button" at bounding box center [1524, 102] width 22 height 13
click at [1503, 177] on div "Save as JPEG" at bounding box center [1501, 178] width 65 height 18
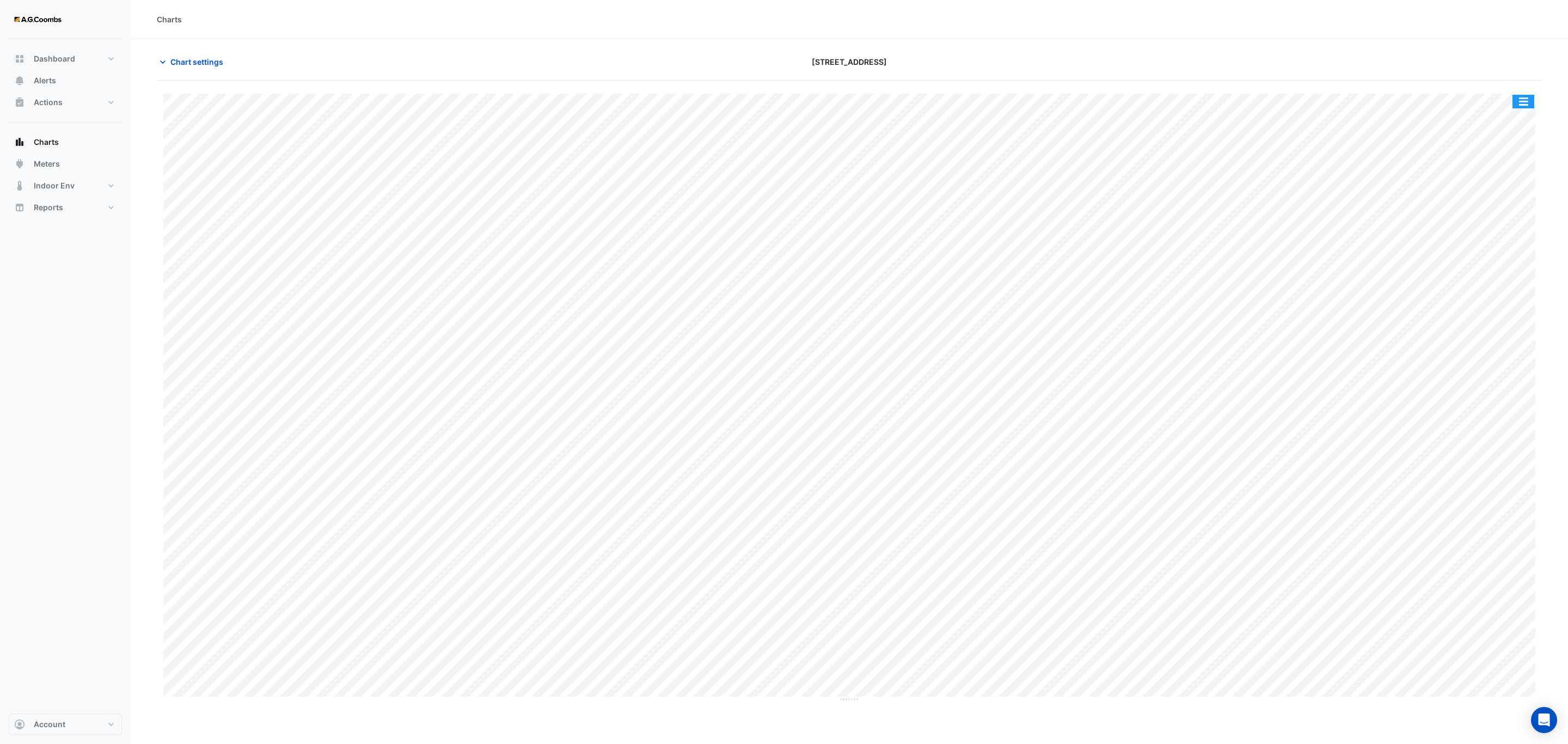
click at [1534, 108] on button "button" at bounding box center [1524, 102] width 22 height 13
click at [1524, 174] on div "Save as JPEG" at bounding box center [1501, 178] width 65 height 18
click at [1529, 108] on button "button" at bounding box center [1524, 102] width 22 height 13
click at [1509, 184] on div "Save as JPEG" at bounding box center [1501, 178] width 65 height 18
drag, startPoint x: 1524, startPoint y: 103, endPoint x: 1529, endPoint y: 108, distance: 7.1
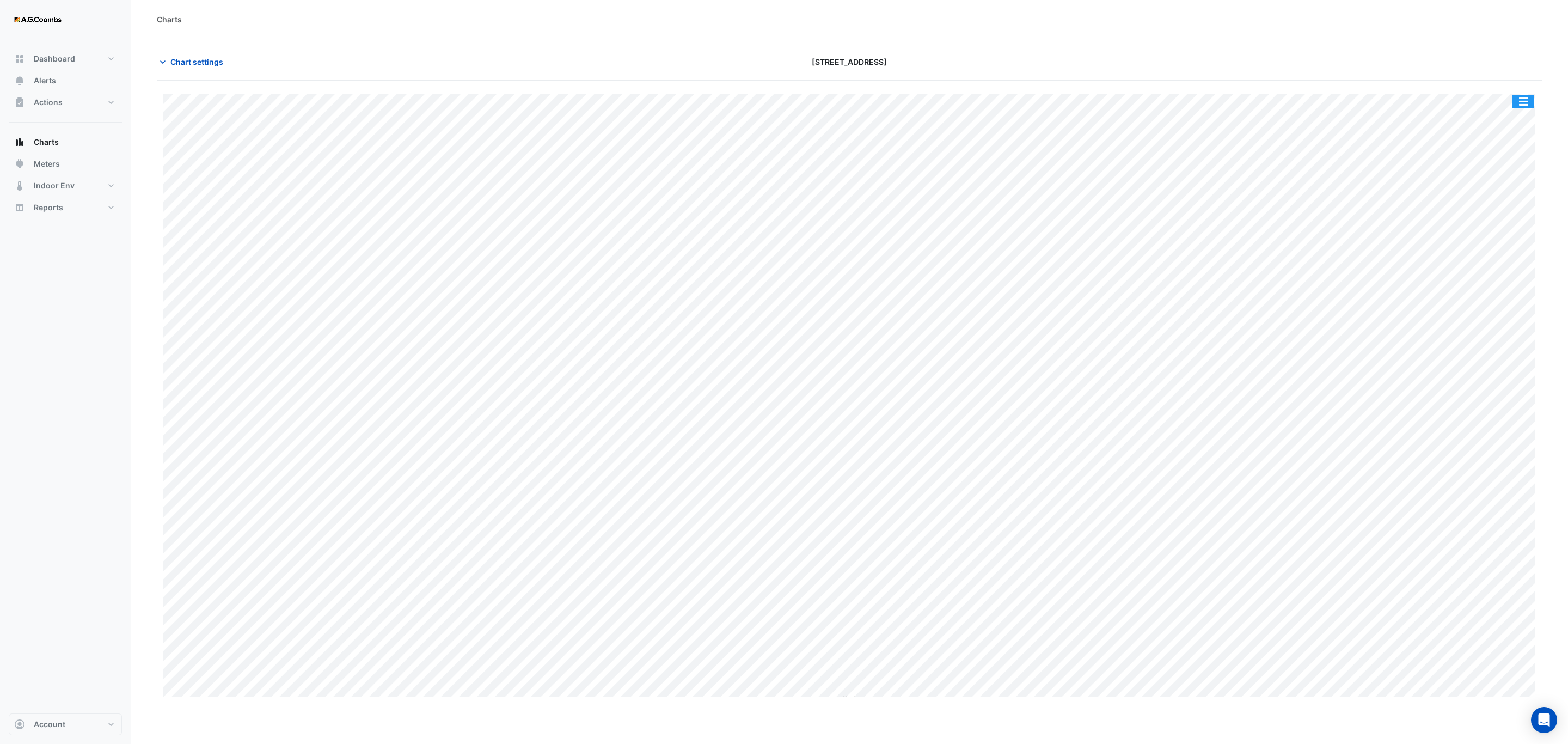
click at [1524, 103] on button "button" at bounding box center [1524, 102] width 22 height 13
click at [1522, 183] on div "Save as JPEG" at bounding box center [1501, 178] width 65 height 18
click at [1522, 108] on button "button" at bounding box center [1524, 102] width 22 height 13
click at [1516, 183] on div "Save as JPEG" at bounding box center [1501, 178] width 65 height 18
click at [1526, 98] on button "button" at bounding box center [1524, 102] width 22 height 13
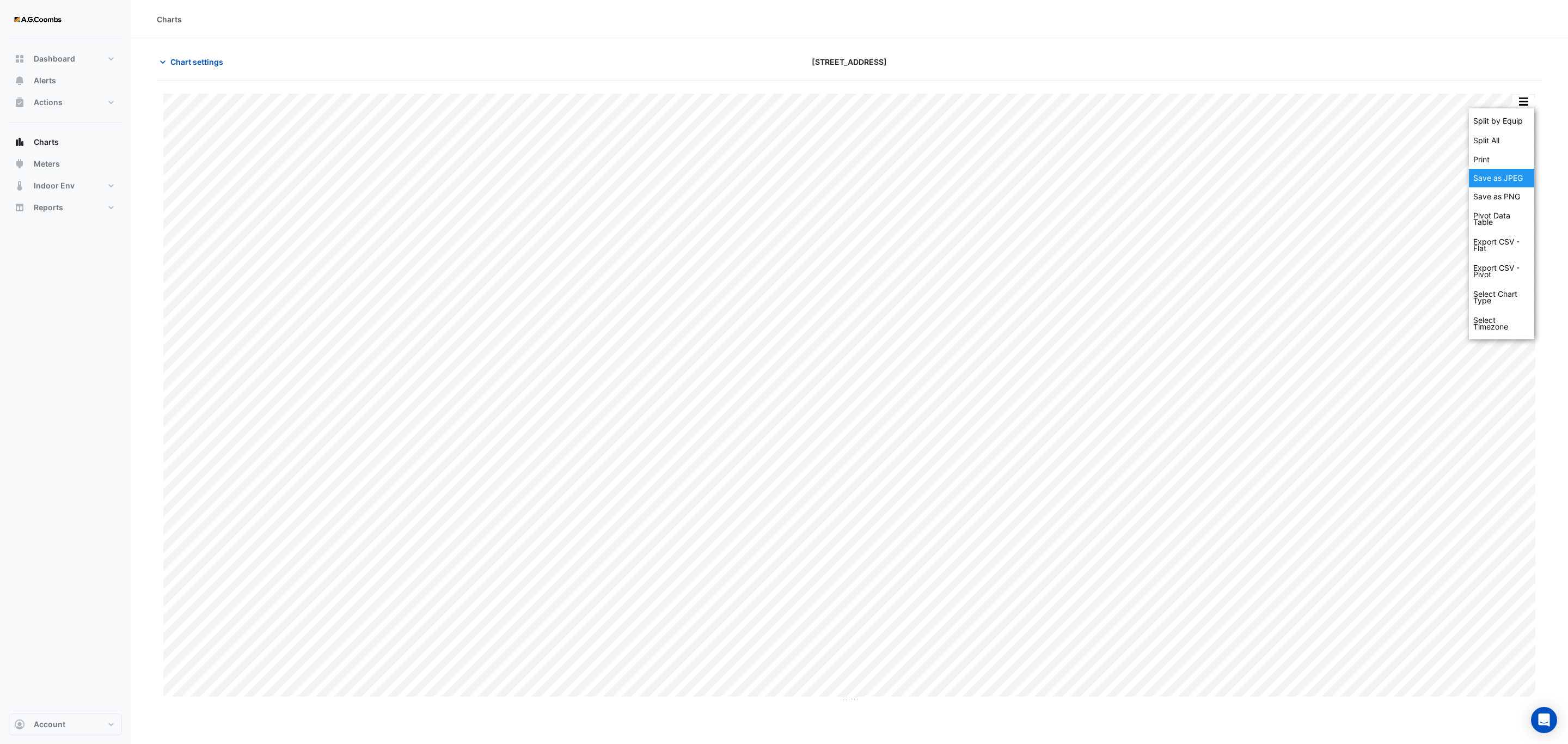
click at [1500, 183] on div "Save as JPEG" at bounding box center [1501, 178] width 65 height 18
click at [1526, 105] on button "button" at bounding box center [1524, 102] width 22 height 13
click at [1503, 203] on div "Save as PNG" at bounding box center [1501, 197] width 65 height 18
click at [1525, 106] on button "button" at bounding box center [1524, 102] width 22 height 13
click at [1488, 174] on div "Save as JPEG" at bounding box center [1501, 178] width 65 height 18
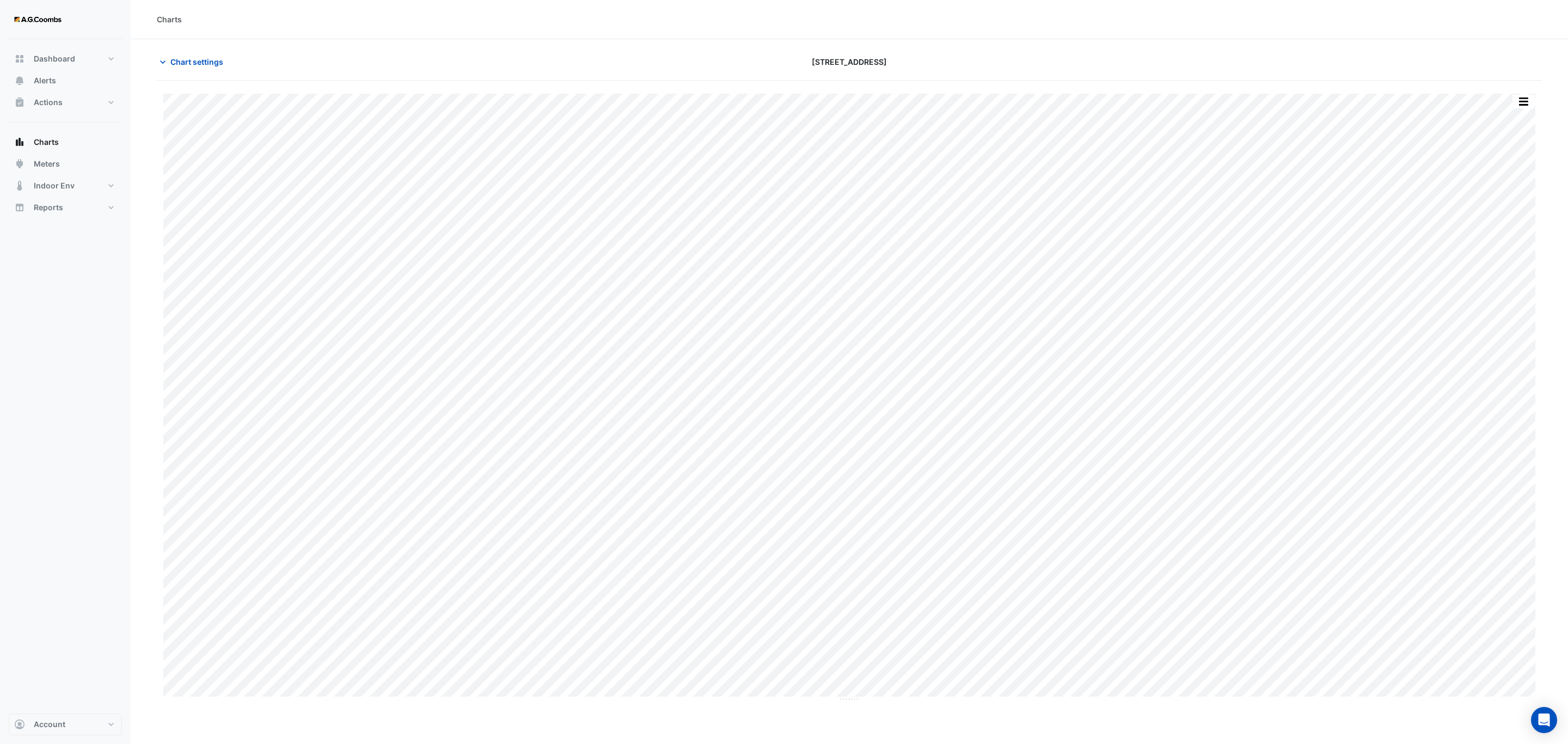
click at [1519, 100] on button "button" at bounding box center [1524, 102] width 22 height 13
click at [1508, 181] on div "Save as JPEG" at bounding box center [1501, 178] width 65 height 18
click at [1521, 105] on button "button" at bounding box center [1524, 102] width 22 height 13
click at [1531, 172] on div "Save as JPEG" at bounding box center [1501, 178] width 65 height 18
click at [1528, 108] on button "button" at bounding box center [1524, 102] width 22 height 13
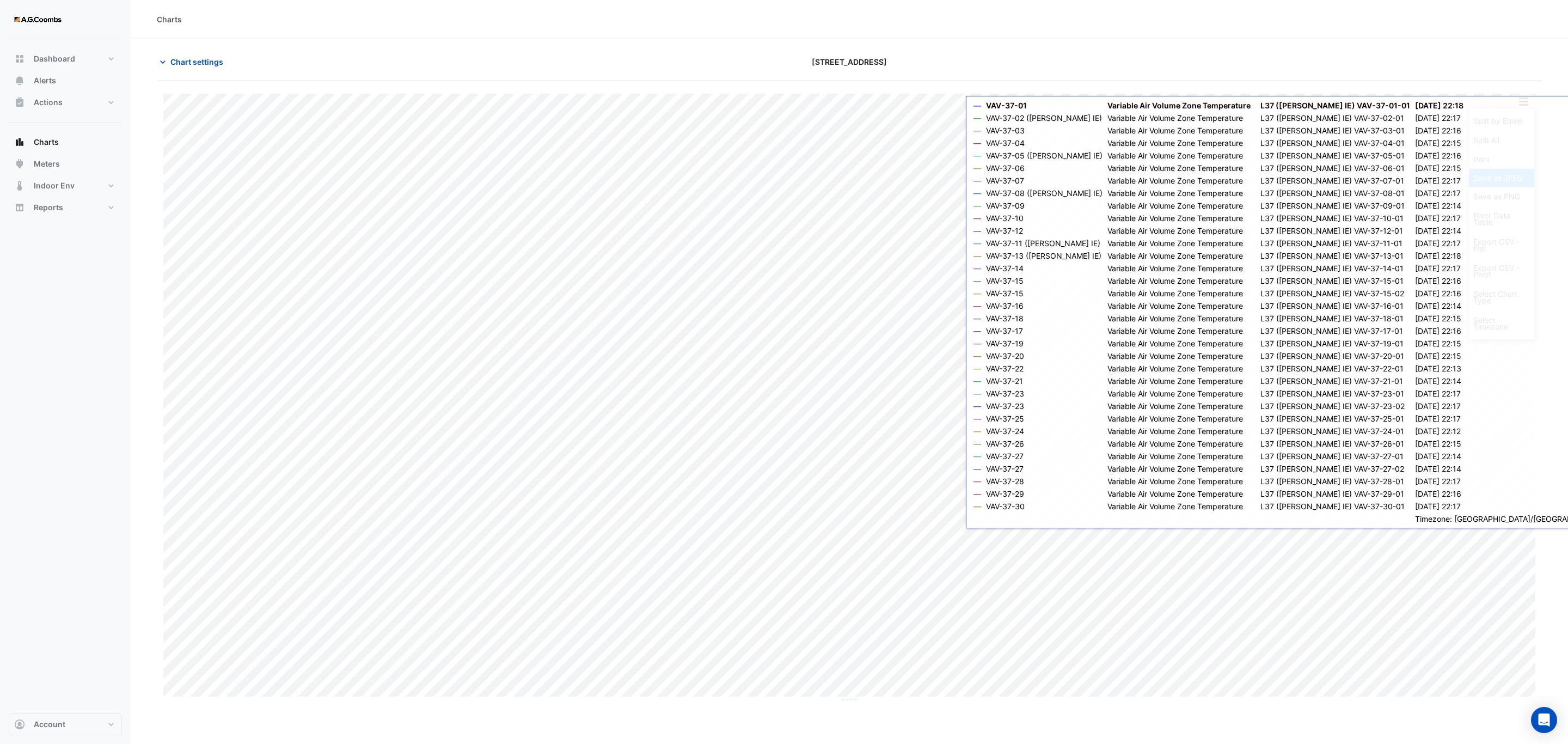
click at [1505, 177] on div "Save as JPEG" at bounding box center [1501, 178] width 65 height 18
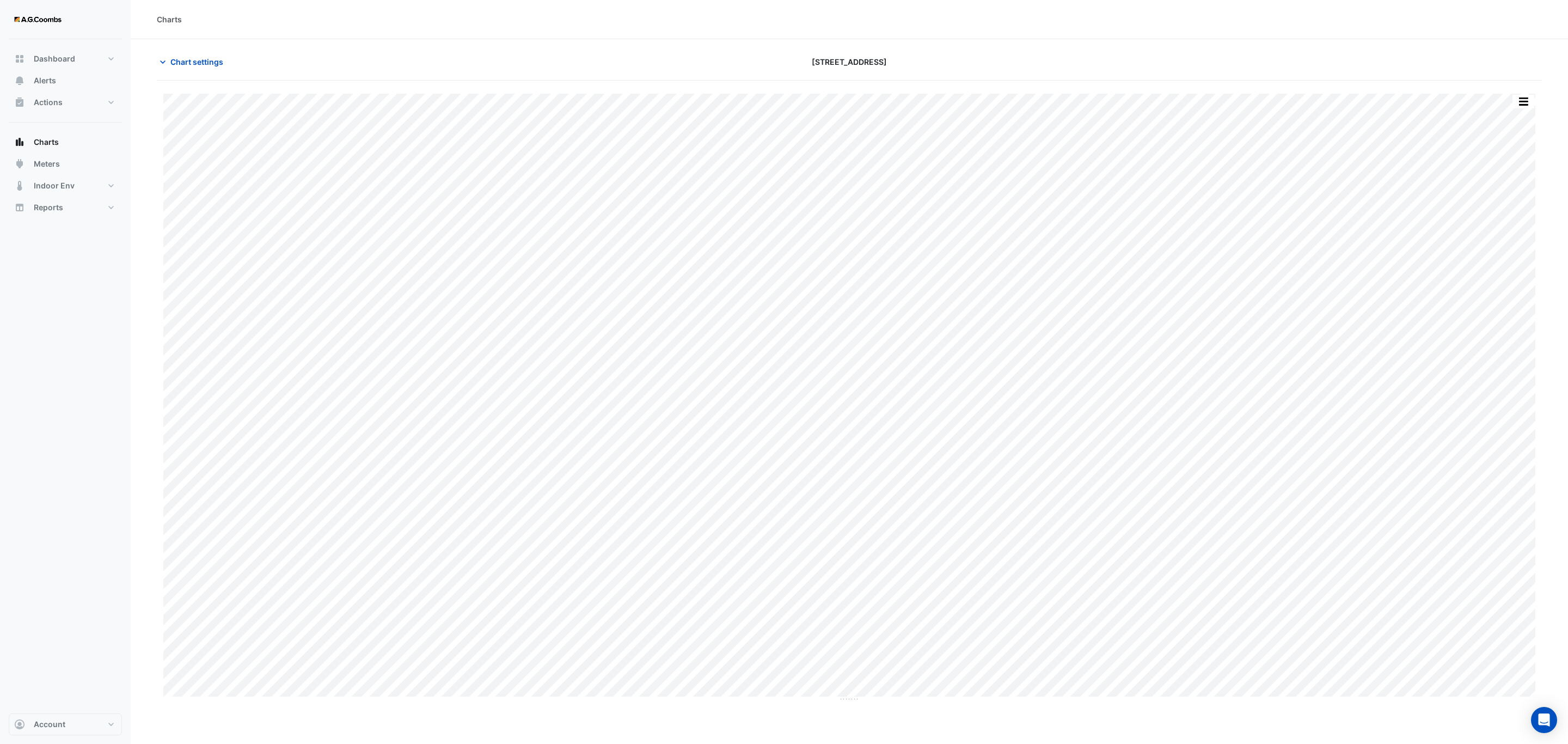
click at [1521, 95] on div "Split by Equip Split All Print Save as JPEG Save as PNG Pivot Data Table Export…" at bounding box center [1524, 102] width 23 height 15
click at [1533, 99] on button "button" at bounding box center [1524, 102] width 22 height 13
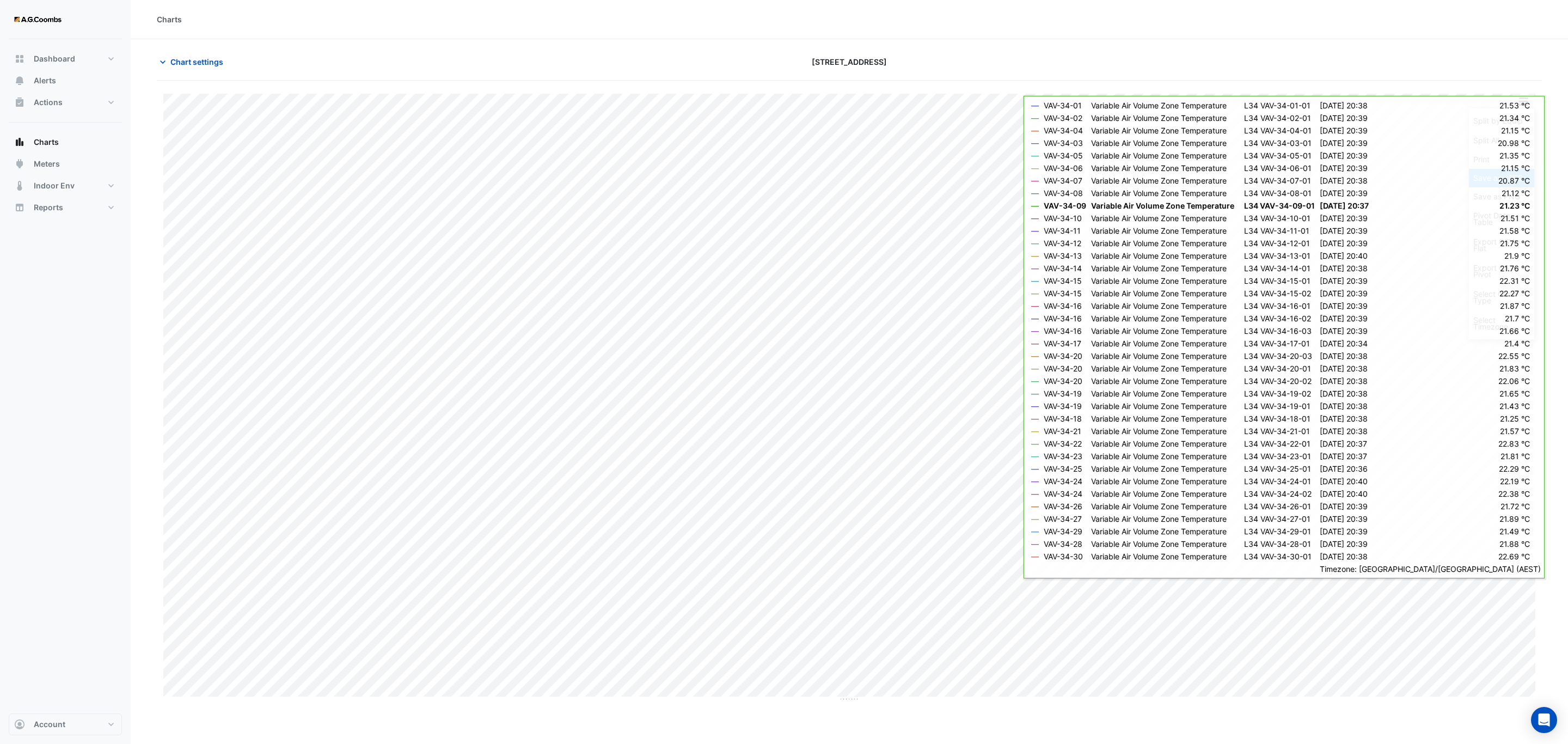
click at [1494, 183] on div "Save as JPEG" at bounding box center [1501, 178] width 65 height 18
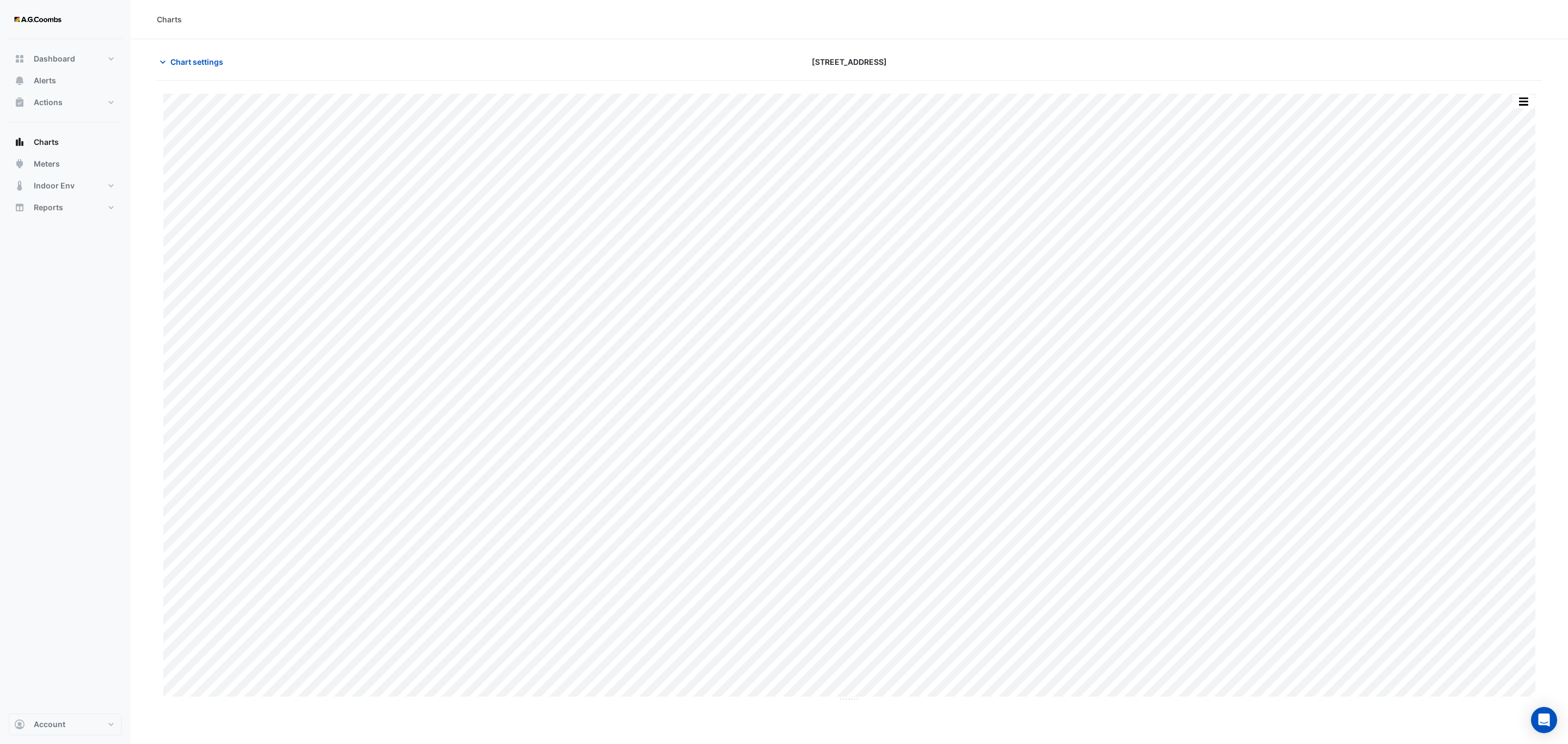
drag, startPoint x: 1562, startPoint y: 276, endPoint x: 1567, endPoint y: 283, distance: 8.6
click at [1562, 276] on section "Chart settings 121 Exhibition Street Split by Equip Split All Print Save as JPE…" at bounding box center [849, 370] width 1437 height 662
click at [1524, 104] on button "button" at bounding box center [1524, 102] width 22 height 13
click at [1527, 102] on button "button" at bounding box center [1524, 102] width 22 height 13
click at [1514, 175] on div "Save as JPEG" at bounding box center [1501, 178] width 65 height 18
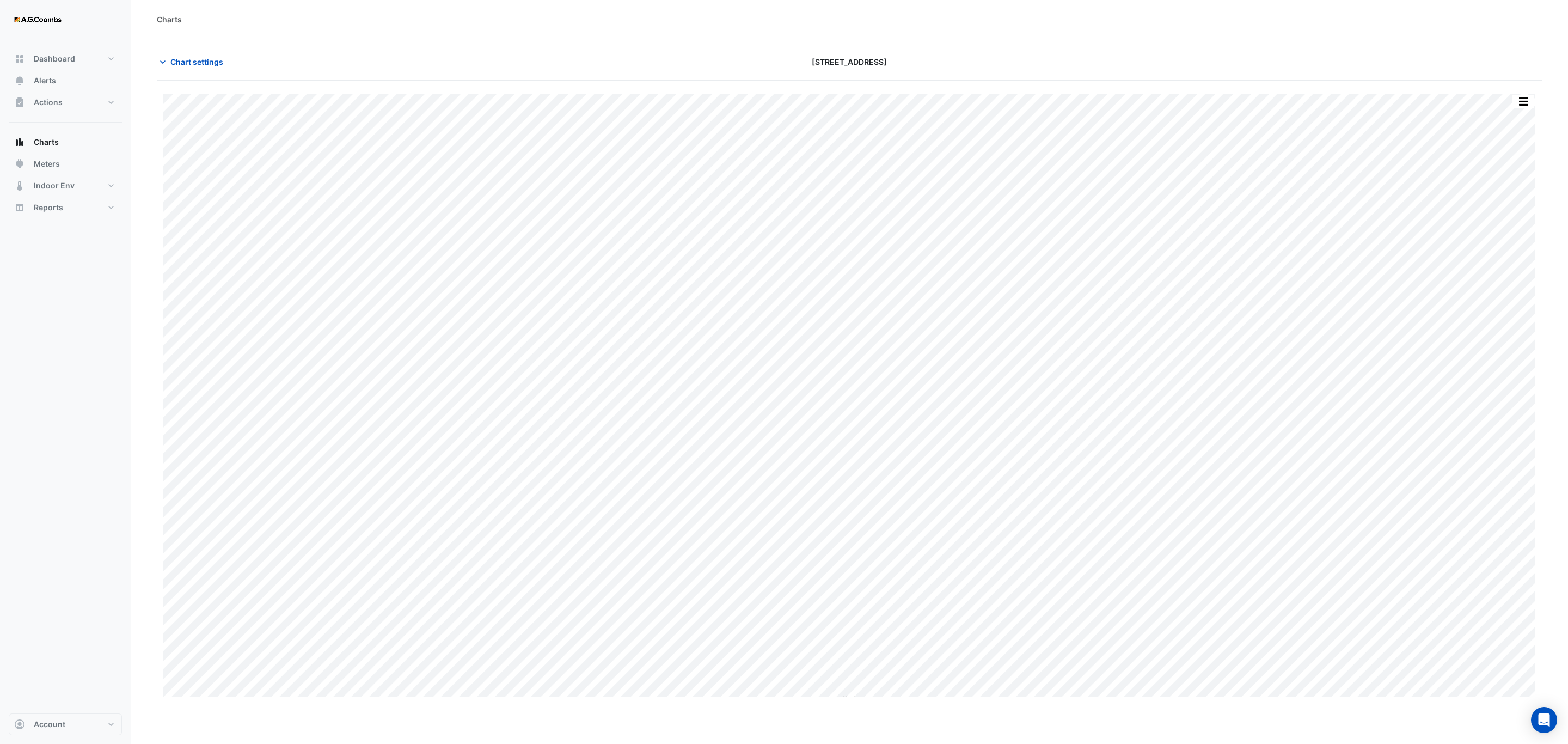
click at [1535, 101] on div "Split by Equip Split All Print Save as JPEG Save as PNG Pivot Data Table Export…" at bounding box center [1524, 102] width 23 height 15
click at [1528, 102] on button "button" at bounding box center [1524, 102] width 22 height 13
click at [1519, 180] on div "Save as JPEG" at bounding box center [1501, 178] width 65 height 18
click at [864, 43] on button "Close" at bounding box center [859, 48] width 25 height 29
click at [1524, 105] on button "button" at bounding box center [1524, 102] width 22 height 13
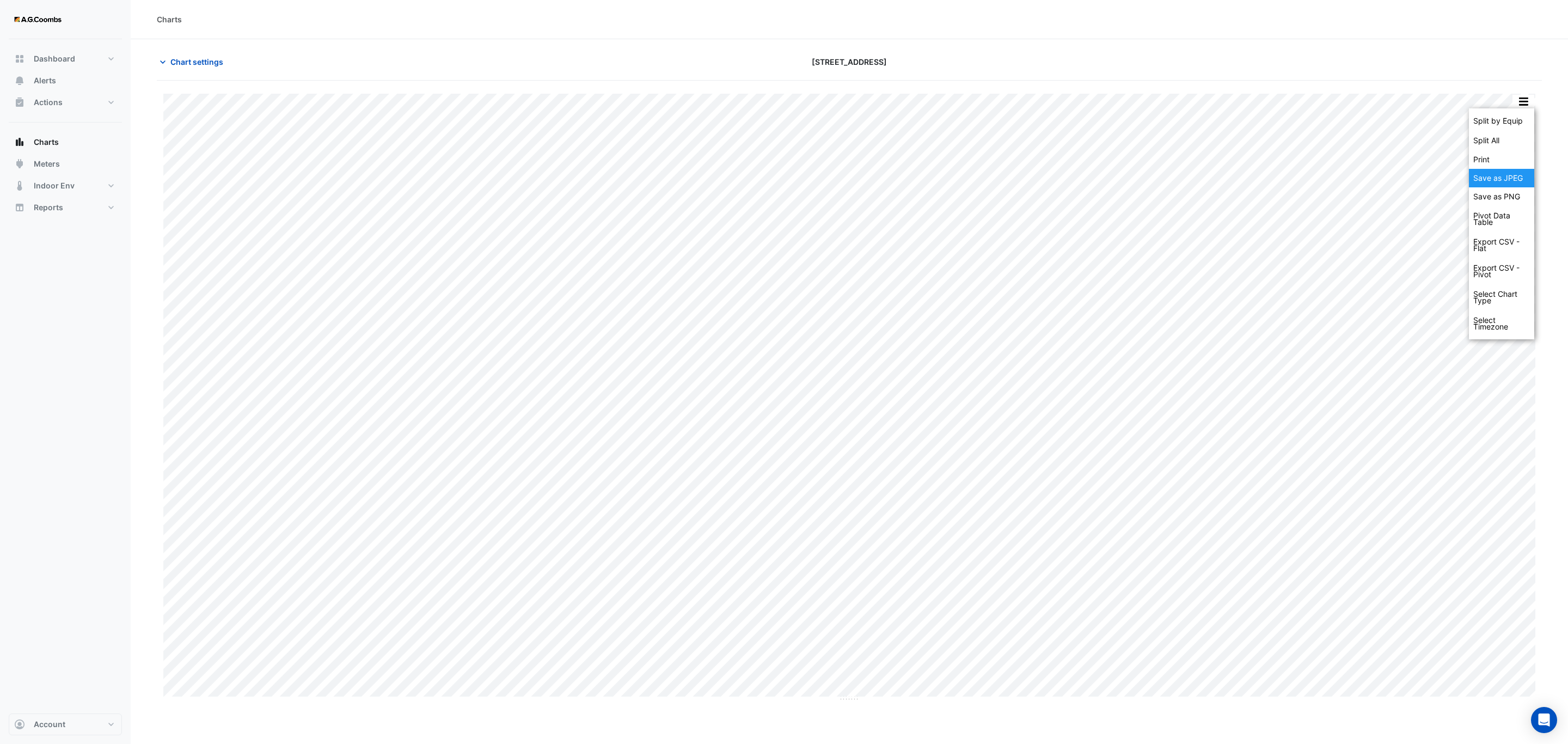
click at [1519, 178] on div "Save as JPEG" at bounding box center [1501, 178] width 65 height 18
click at [1521, 106] on button "button" at bounding box center [1524, 102] width 22 height 13
click at [1499, 180] on div "Save as JPEG" at bounding box center [1501, 178] width 65 height 18
click at [1521, 97] on button "button" at bounding box center [1524, 102] width 22 height 13
click at [1513, 178] on div "Save as JPEG" at bounding box center [1501, 178] width 65 height 18
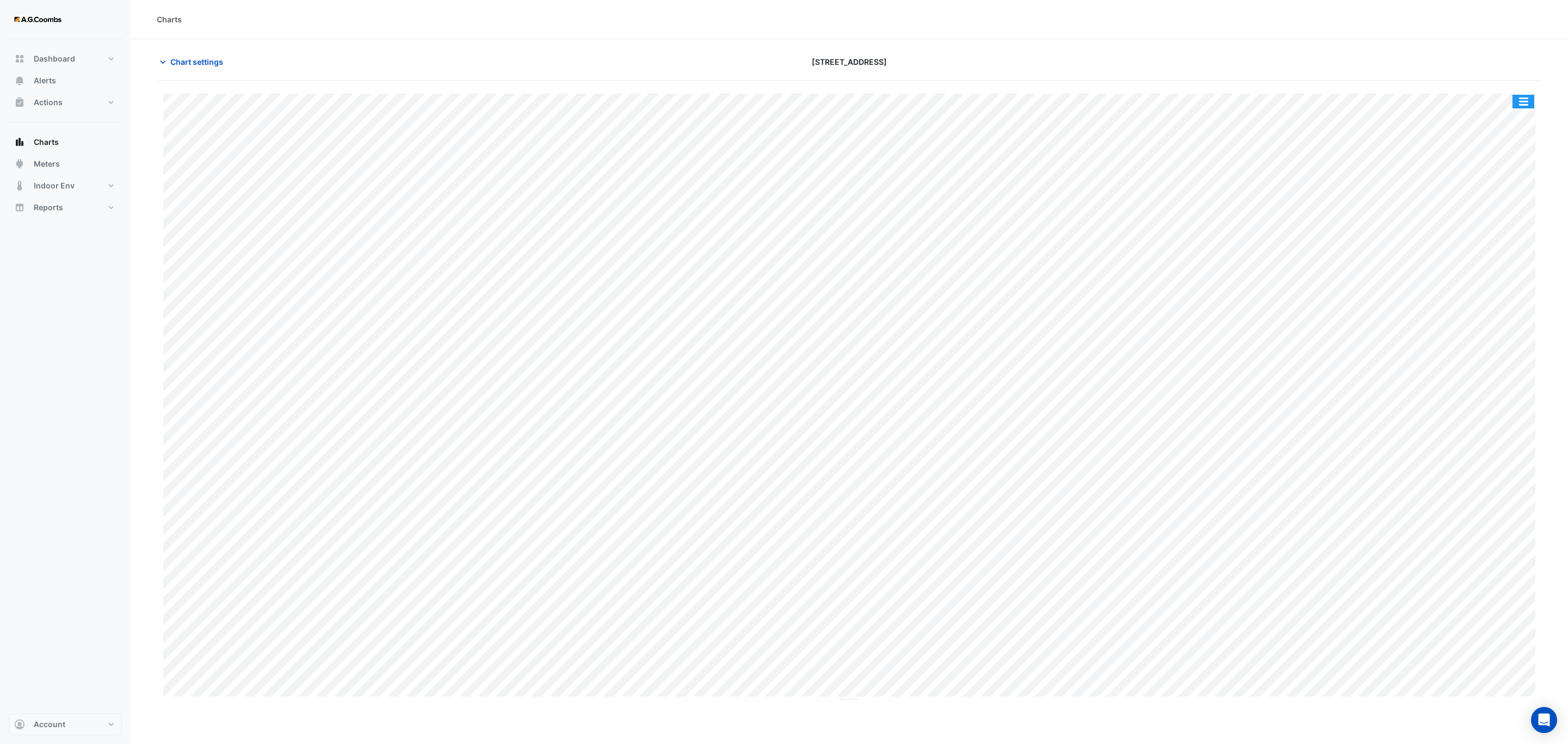
click at [1516, 97] on button "button" at bounding box center [1524, 102] width 22 height 13
click at [1525, 187] on div "Save as JPEG" at bounding box center [1501, 178] width 65 height 18
drag, startPoint x: 1528, startPoint y: 100, endPoint x: 1532, endPoint y: 120, distance: 20.4
click at [1528, 100] on button "button" at bounding box center [1524, 102] width 22 height 13
click at [1524, 178] on div "Save as JPEG" at bounding box center [1501, 178] width 65 height 18
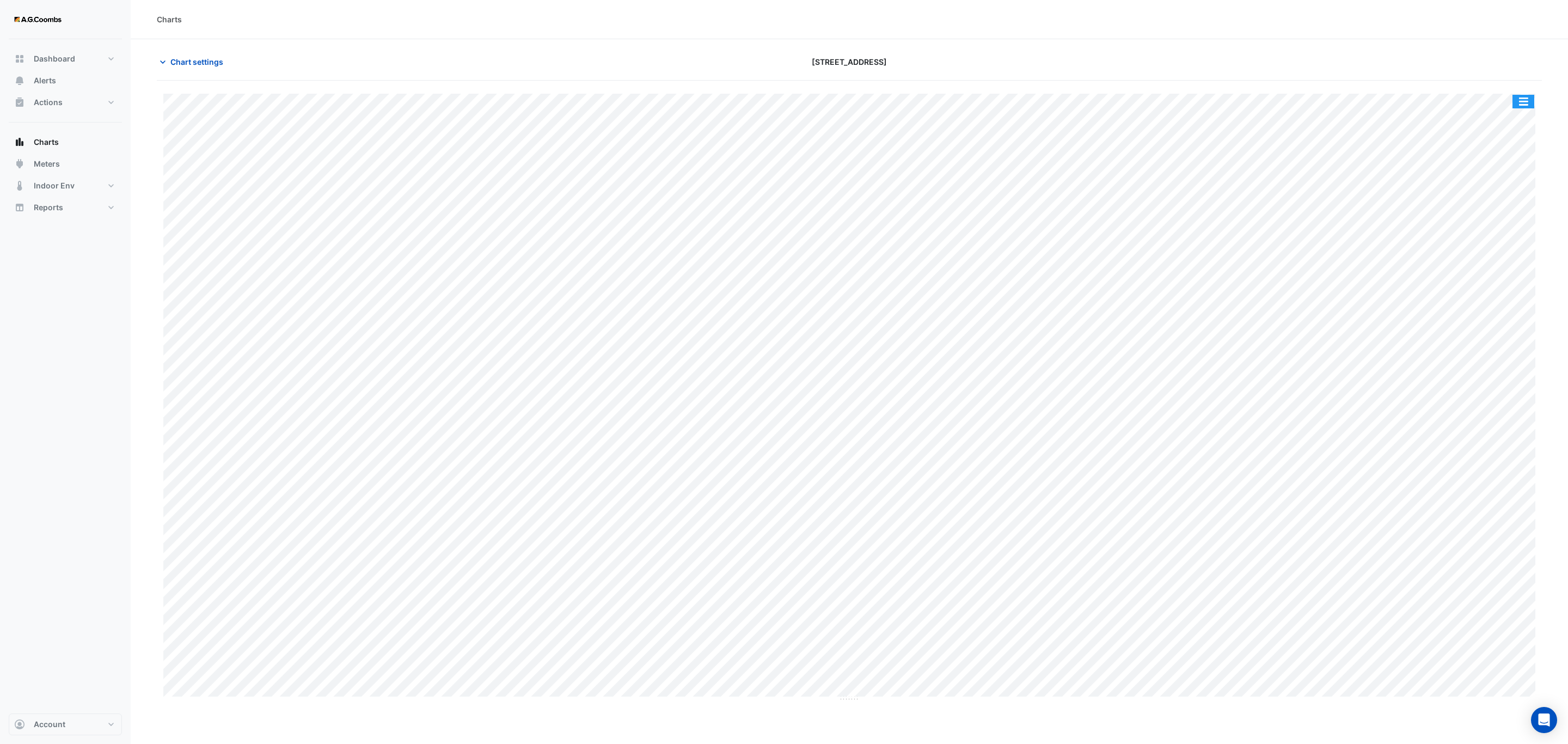
drag, startPoint x: 1531, startPoint y: 107, endPoint x: 1526, endPoint y: 131, distance: 24.5
click at [1530, 107] on button "button" at bounding box center [1524, 102] width 22 height 13
click at [1505, 181] on div "Save as JPEG" at bounding box center [1501, 178] width 65 height 18
click at [1525, 105] on button "button" at bounding box center [1524, 102] width 22 height 13
click at [1526, 181] on div "Save as JPEG" at bounding box center [1501, 178] width 65 height 18
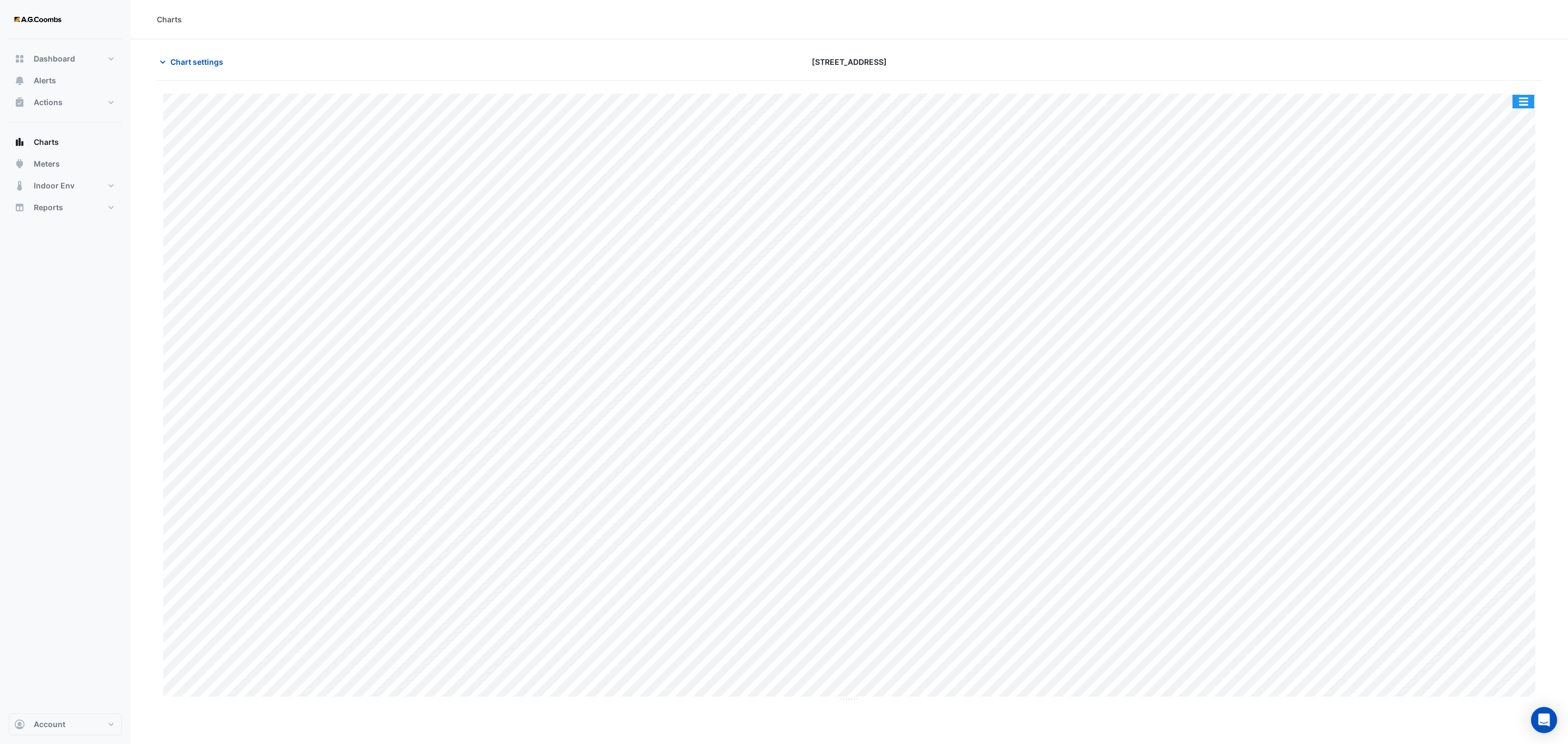
click at [1529, 105] on button "button" at bounding box center [1524, 102] width 22 height 13
click at [1524, 177] on div "Save as JPEG" at bounding box center [1501, 178] width 65 height 18
click at [1529, 107] on button "button" at bounding box center [1524, 102] width 22 height 13
click at [1521, 174] on div "Save as JPEG" at bounding box center [1501, 178] width 65 height 18
click at [1519, 105] on button "button" at bounding box center [1524, 102] width 22 height 13
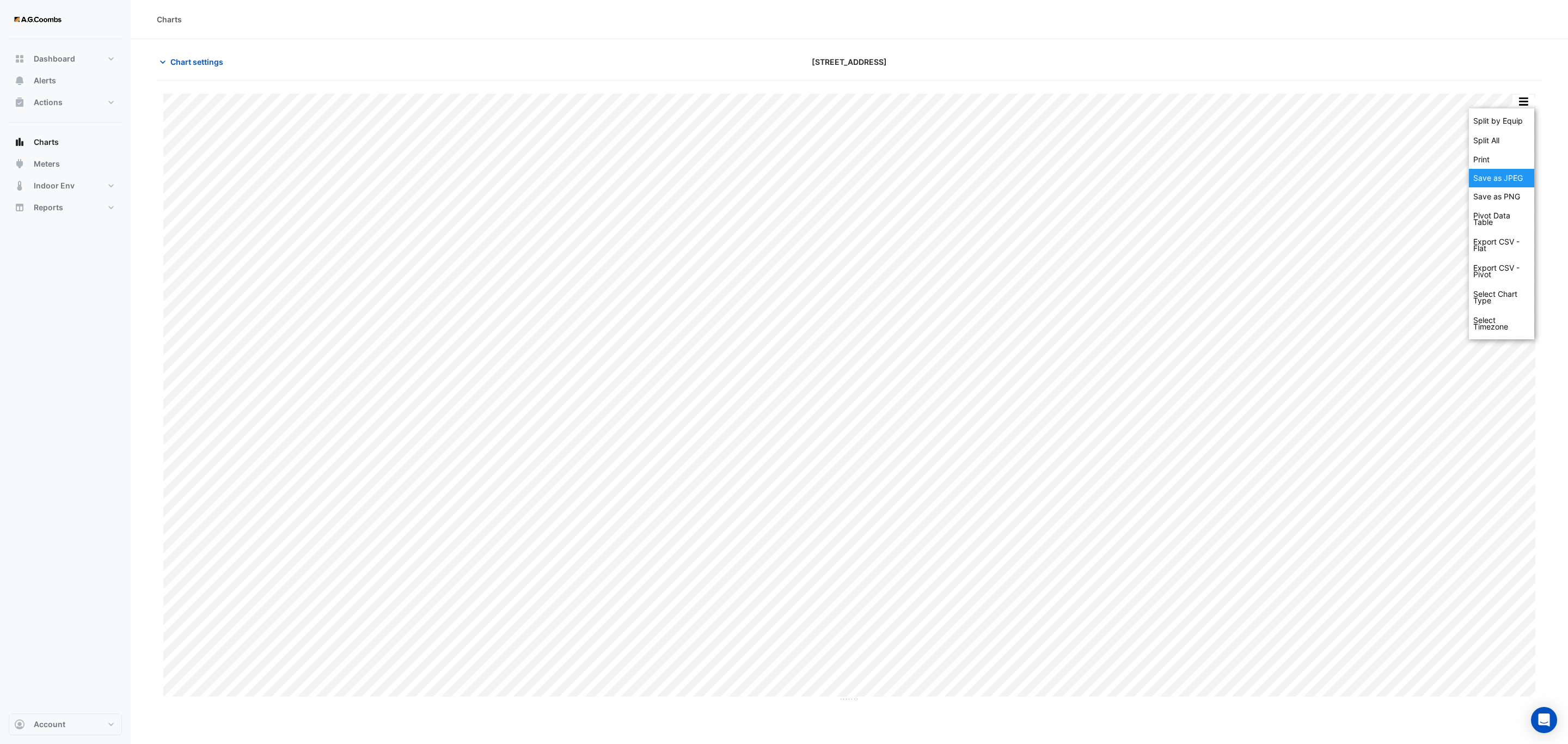
click at [1511, 183] on div "Save as JPEG" at bounding box center [1501, 178] width 65 height 18
click at [1516, 105] on button "button" at bounding box center [1524, 102] width 22 height 13
click at [1508, 180] on div "Save as JPEG" at bounding box center [1501, 178] width 65 height 18
drag, startPoint x: 1525, startPoint y: 104, endPoint x: 1532, endPoint y: 172, distance: 68.4
click at [1525, 104] on button "button" at bounding box center [1524, 102] width 22 height 13
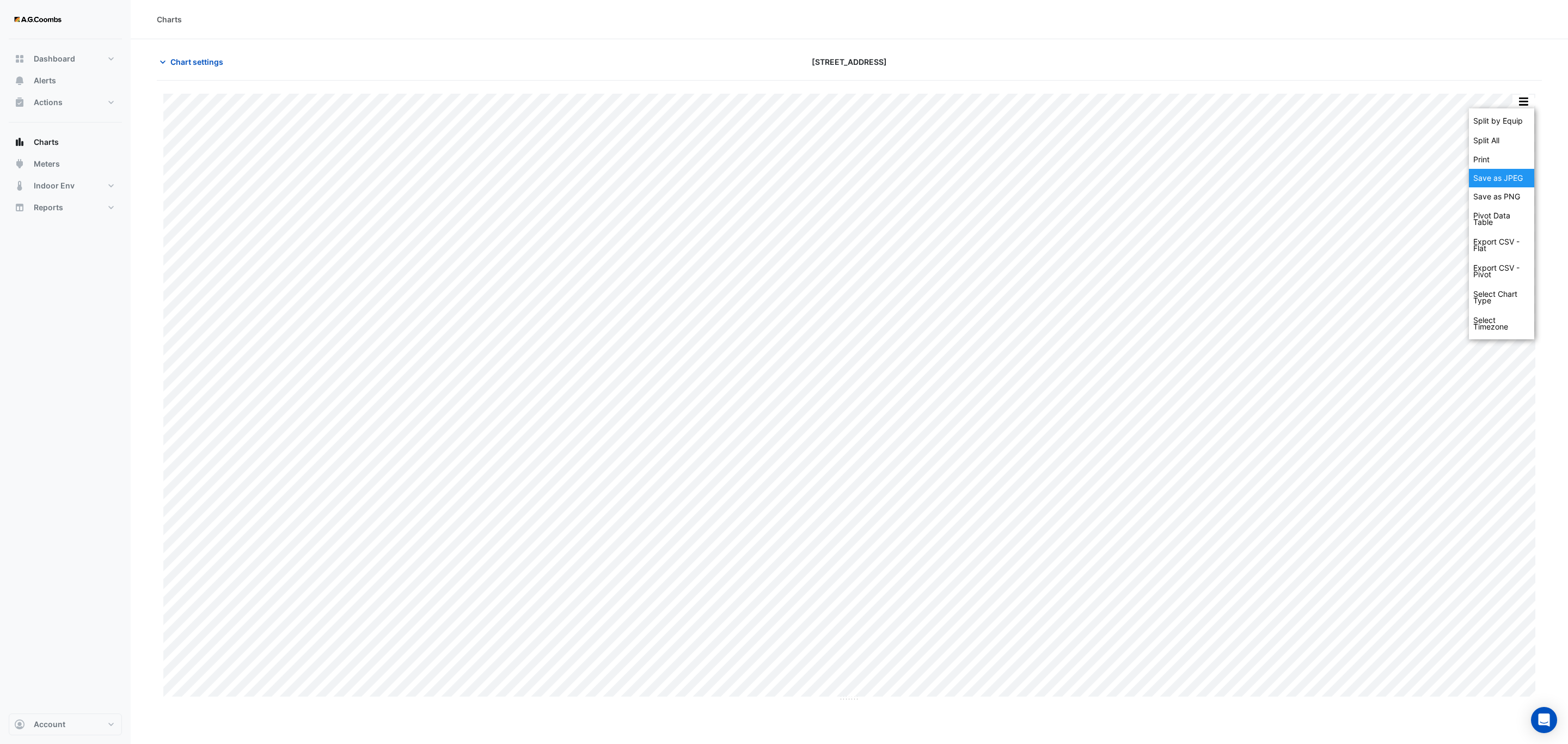
click at [1507, 184] on div "Save as JPEG" at bounding box center [1501, 178] width 65 height 18
drag, startPoint x: 1525, startPoint y: 104, endPoint x: 1529, endPoint y: 134, distance: 30.3
click at [1525, 104] on button "button" at bounding box center [1524, 102] width 22 height 13
click at [1521, 178] on div "Save as JPEG" at bounding box center [1501, 178] width 65 height 18
click at [1529, 100] on button "button" at bounding box center [1524, 102] width 22 height 13
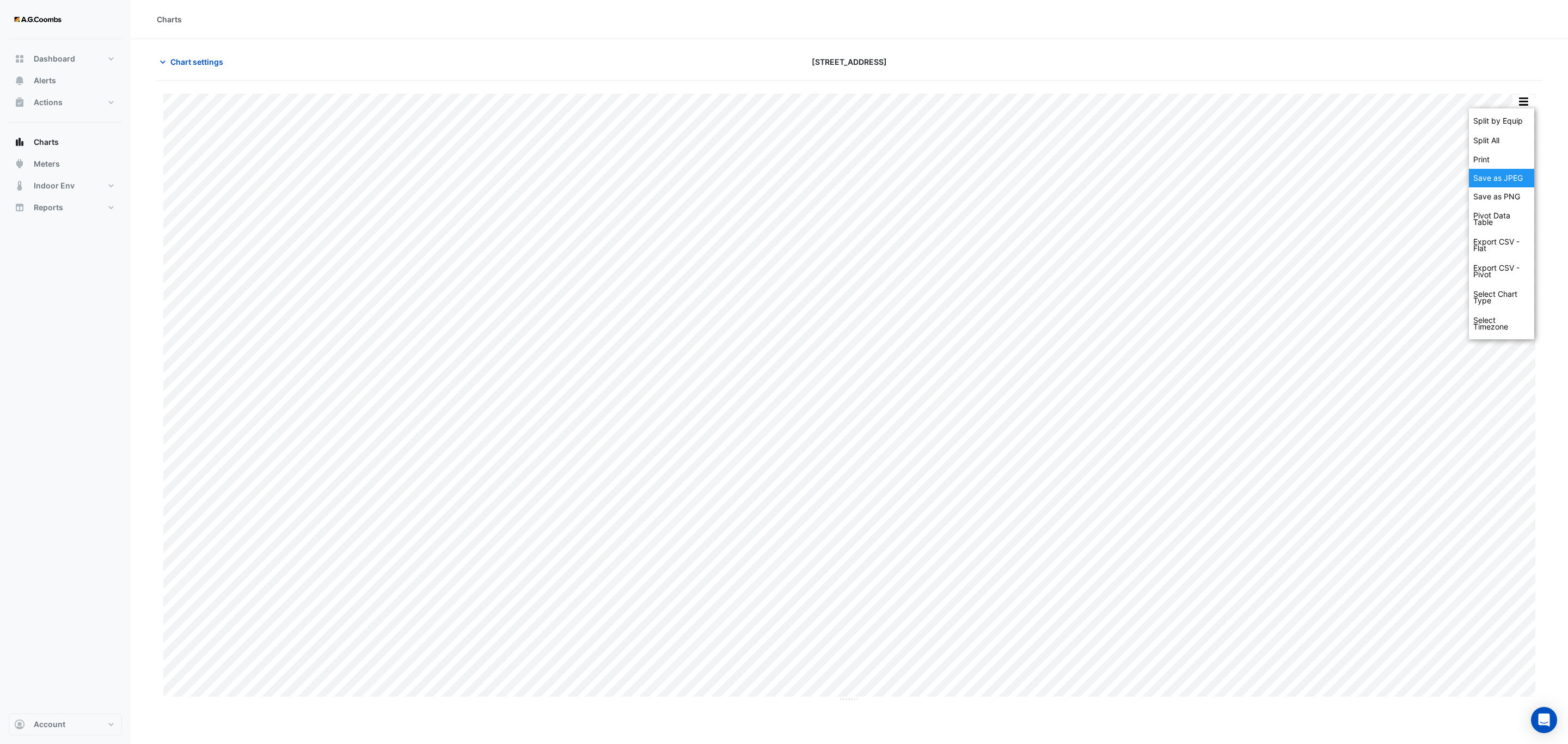
click at [1518, 180] on div "Save as JPEG" at bounding box center [1501, 178] width 65 height 18
click at [1524, 106] on button "button" at bounding box center [1524, 102] width 22 height 13
click at [1507, 180] on div "Save as JPEG" at bounding box center [1501, 178] width 65 height 18
drag, startPoint x: 1518, startPoint y: 103, endPoint x: 1522, endPoint y: 108, distance: 6.4
click at [1518, 102] on button "button" at bounding box center [1524, 102] width 22 height 13
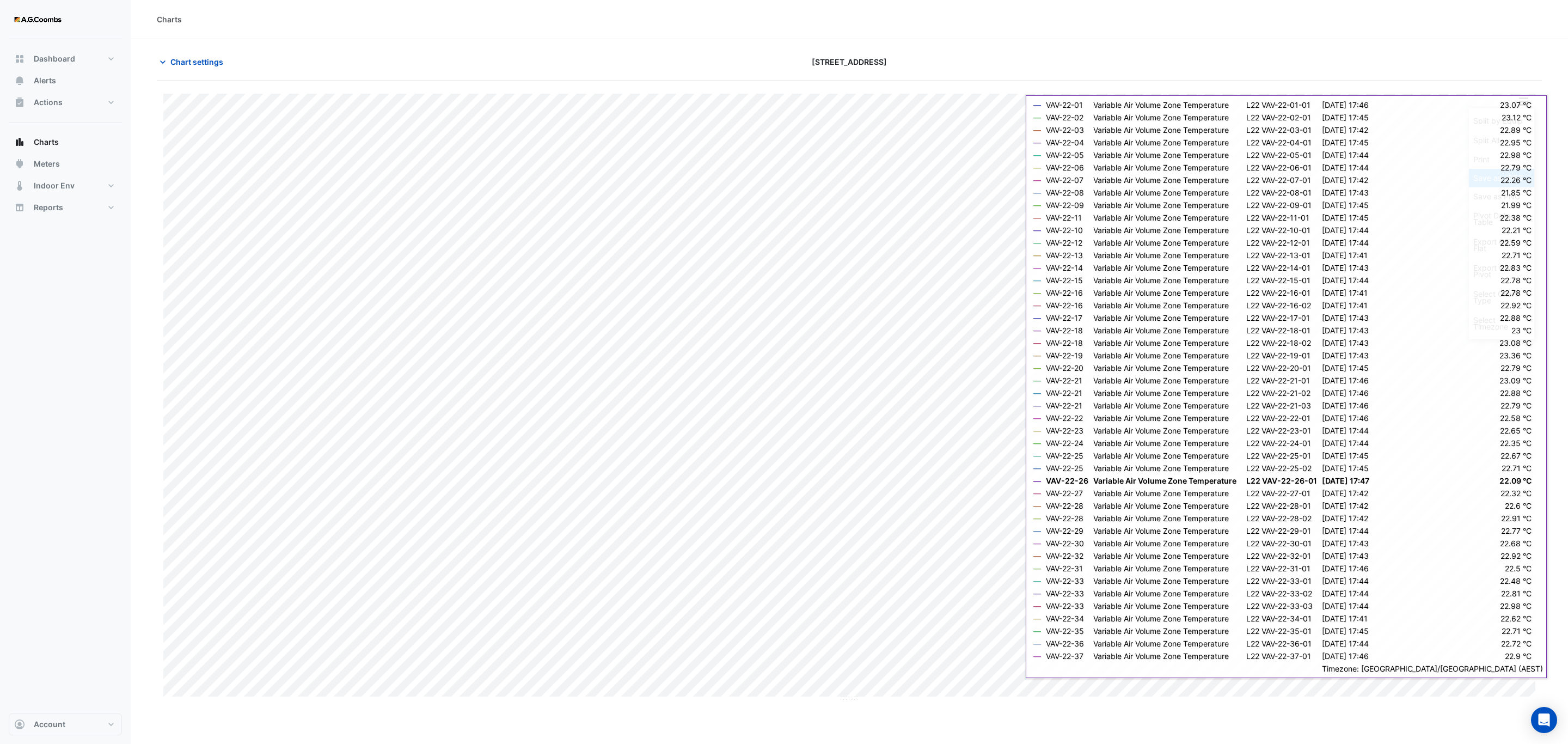
click at [1499, 180] on div "Save as JPEG" at bounding box center [1501, 178] width 65 height 18
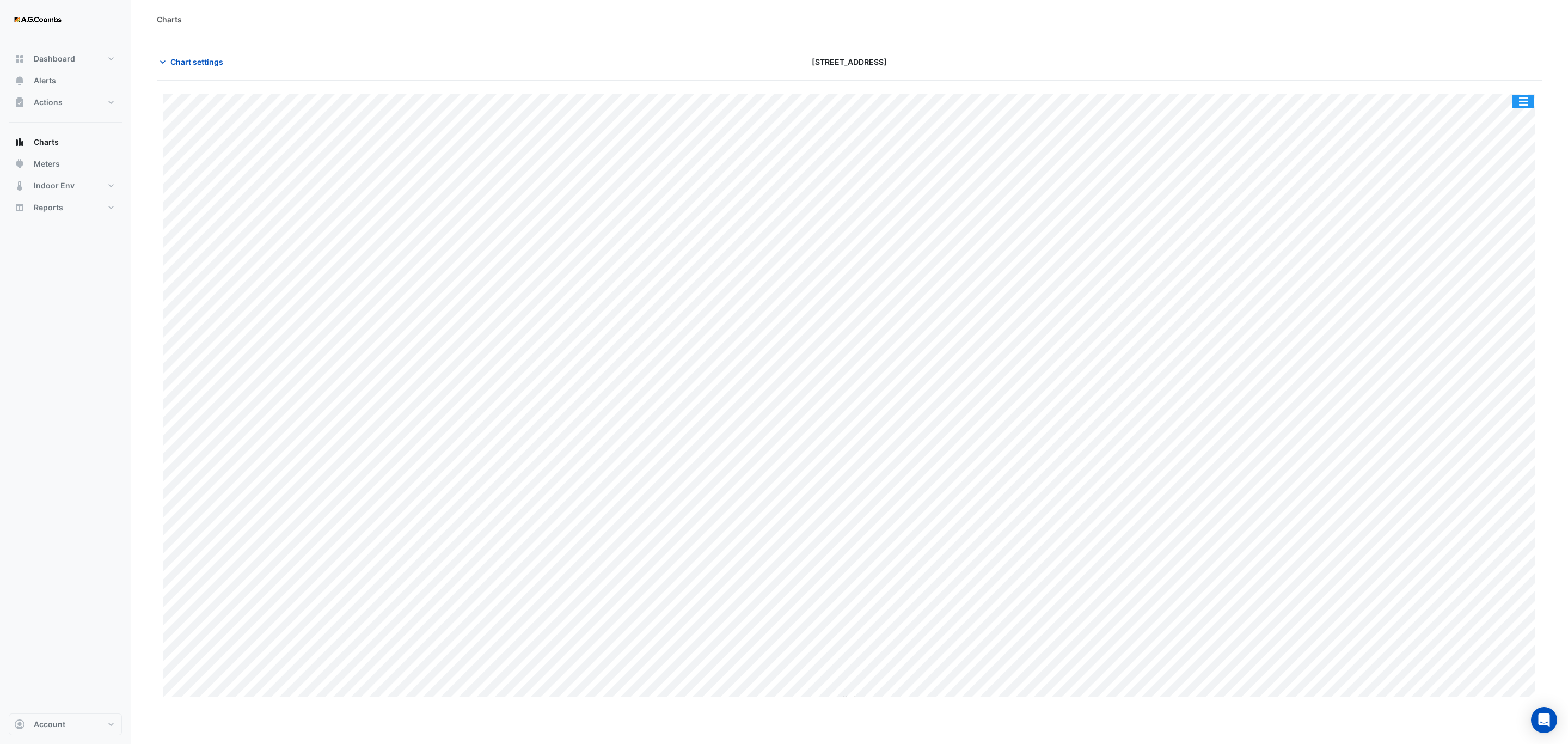
click at [1523, 105] on button "button" at bounding box center [1524, 102] width 22 height 13
click at [1507, 181] on div "Save as JPEG" at bounding box center [1501, 178] width 65 height 18
click at [1526, 105] on button "button" at bounding box center [1524, 102] width 22 height 13
click at [1510, 172] on div "Save as JPEG" at bounding box center [1501, 178] width 65 height 18
click at [1529, 109] on div "Split by Equip Split All Print Save as JPEG Save as PNG Pivot Data Table Export…" at bounding box center [1524, 102] width 23 height 15
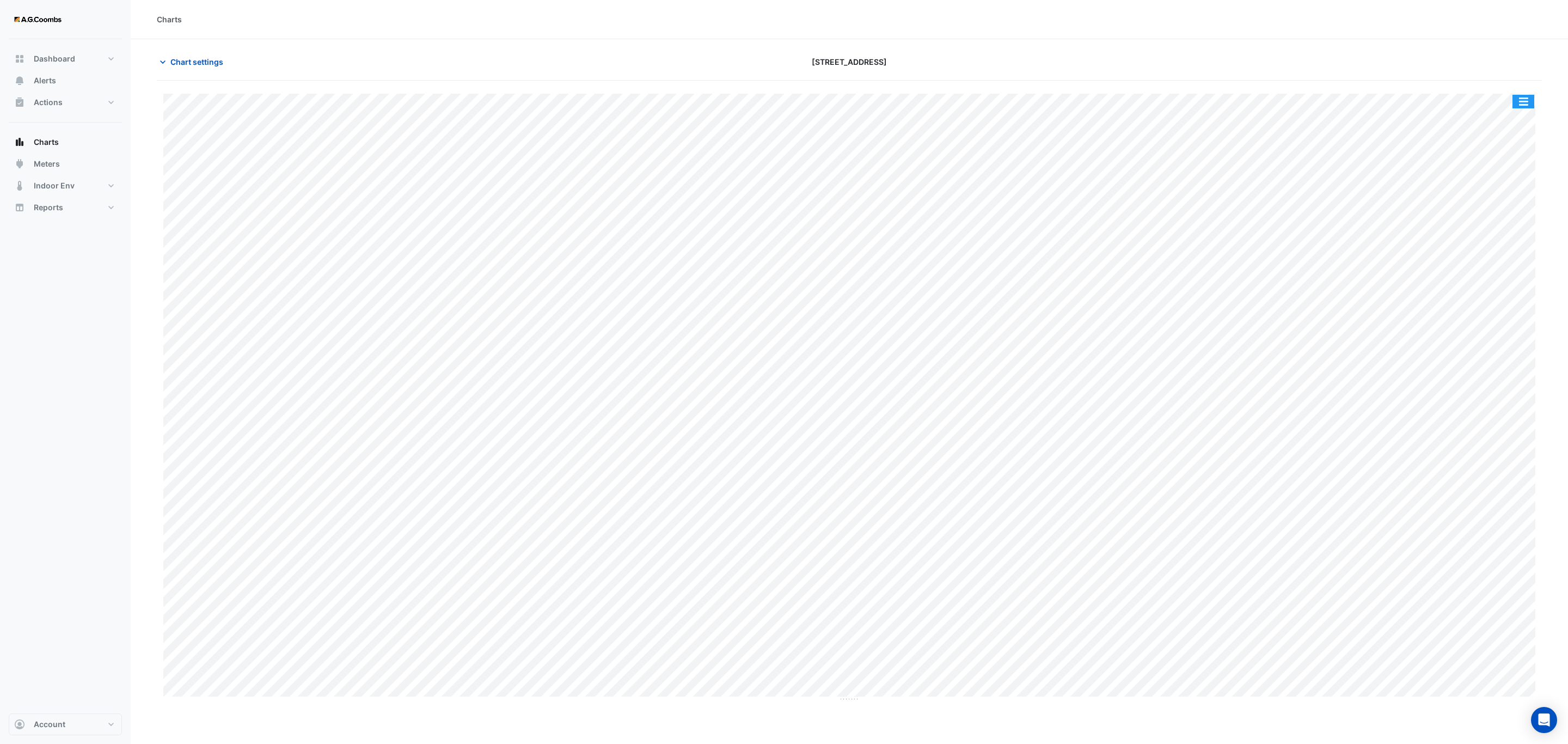
click at [1526, 98] on button "button" at bounding box center [1524, 102] width 22 height 13
click at [1503, 183] on div "Save as JPEG" at bounding box center [1501, 178] width 65 height 18
click at [1521, 98] on button "button" at bounding box center [1524, 102] width 22 height 13
click at [1497, 177] on div "Save as JPEG" at bounding box center [1501, 178] width 65 height 18
click at [1525, 100] on button "button" at bounding box center [1524, 102] width 22 height 13
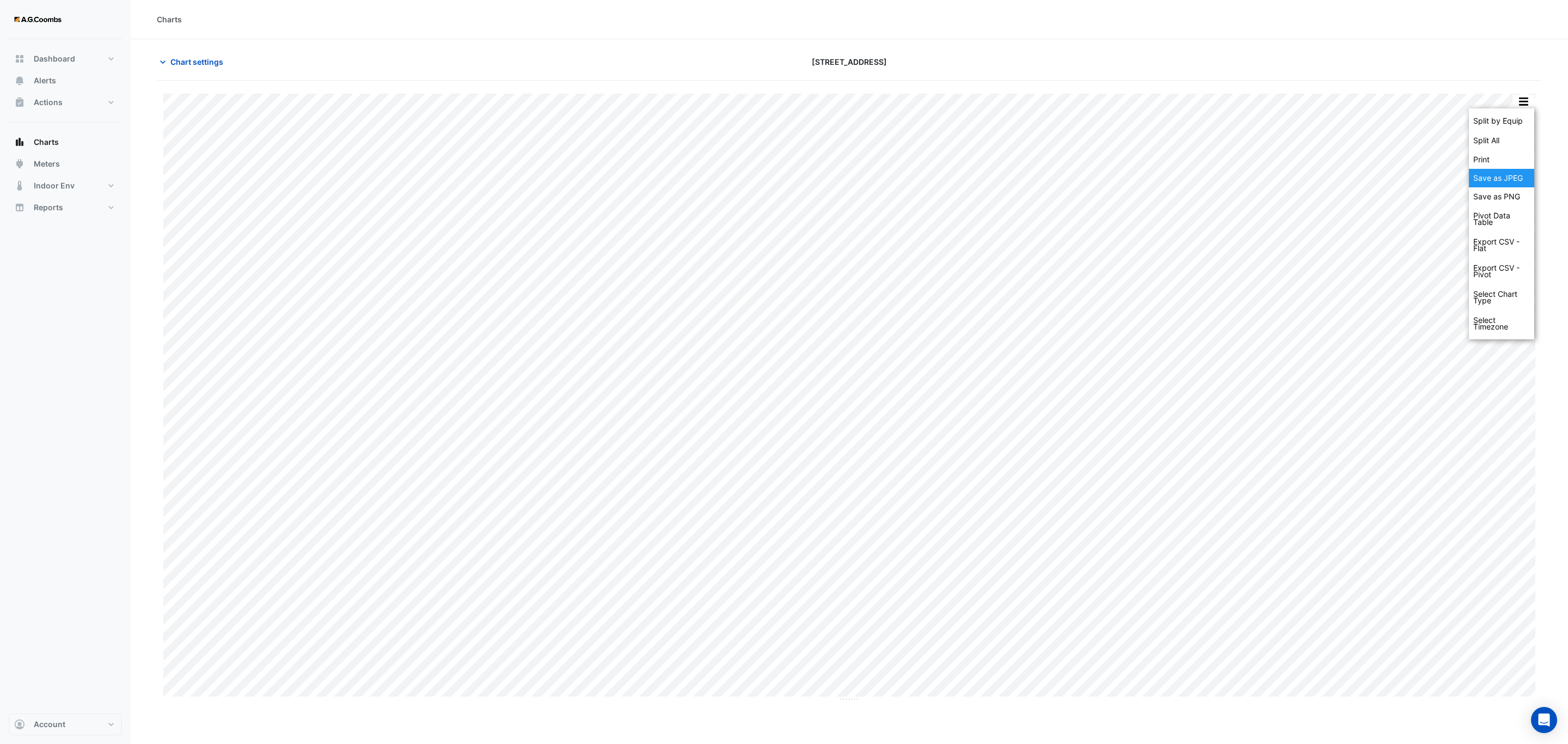
click at [1521, 174] on div "Save as JPEG" at bounding box center [1501, 178] width 65 height 18
click at [1529, 108] on button "button" at bounding box center [1524, 102] width 22 height 13
click at [1513, 183] on div "Save as JPEG" at bounding box center [1501, 178] width 65 height 18
click at [1519, 107] on button "button" at bounding box center [1524, 102] width 22 height 13
click at [1511, 186] on div "Save as JPEG" at bounding box center [1501, 178] width 65 height 18
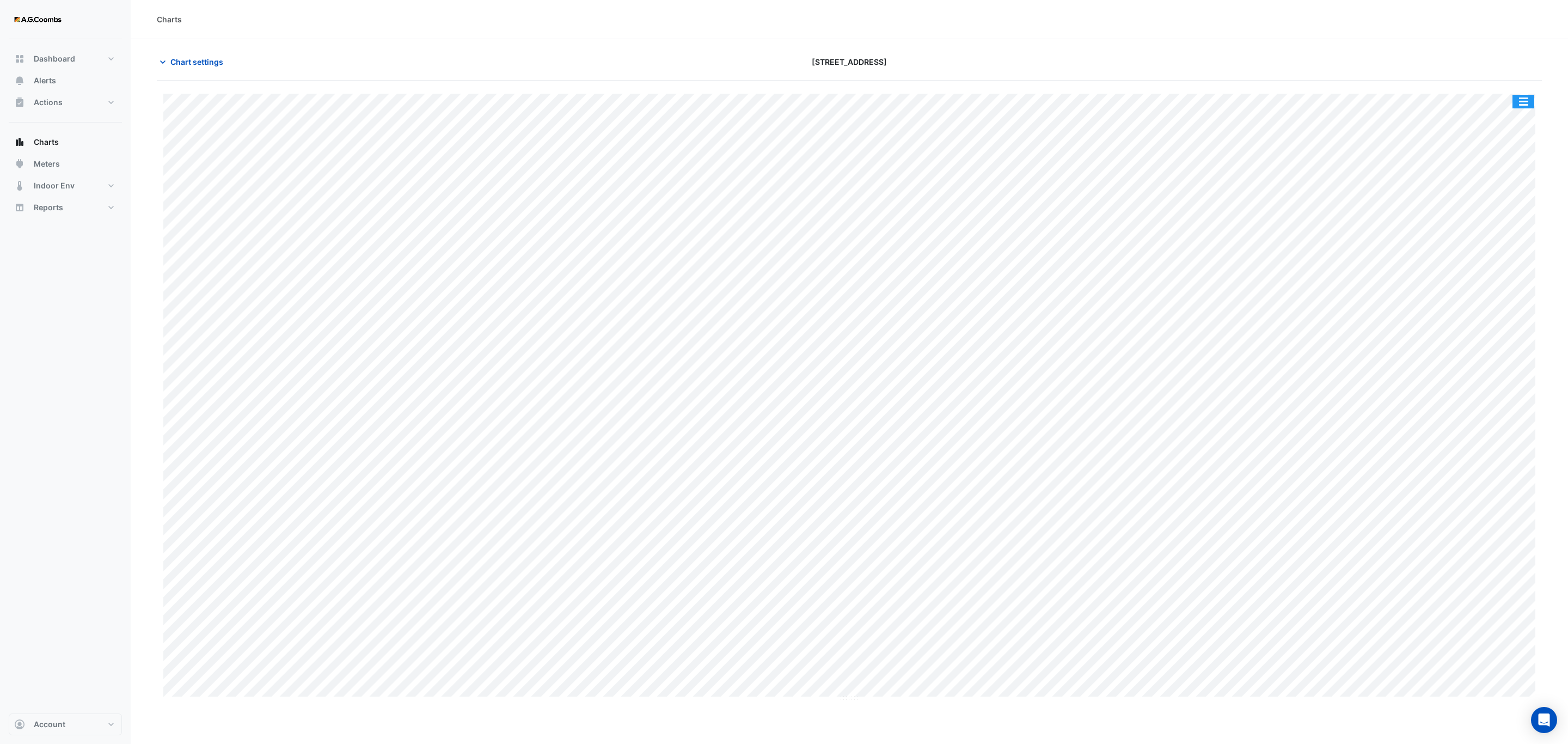
click at [1519, 100] on button "button" at bounding box center [1524, 102] width 22 height 13
click at [1511, 184] on div "Save as JPEG" at bounding box center [1501, 178] width 65 height 18
click at [1525, 105] on button "button" at bounding box center [1524, 102] width 22 height 13
click at [1516, 178] on div "Save as JPEG" at bounding box center [1501, 178] width 65 height 18
click at [1527, 109] on div "Split by Equip Split All Print Save as JPEG Save as PNG Pivot Data Table Export…" at bounding box center [1524, 102] width 23 height 15
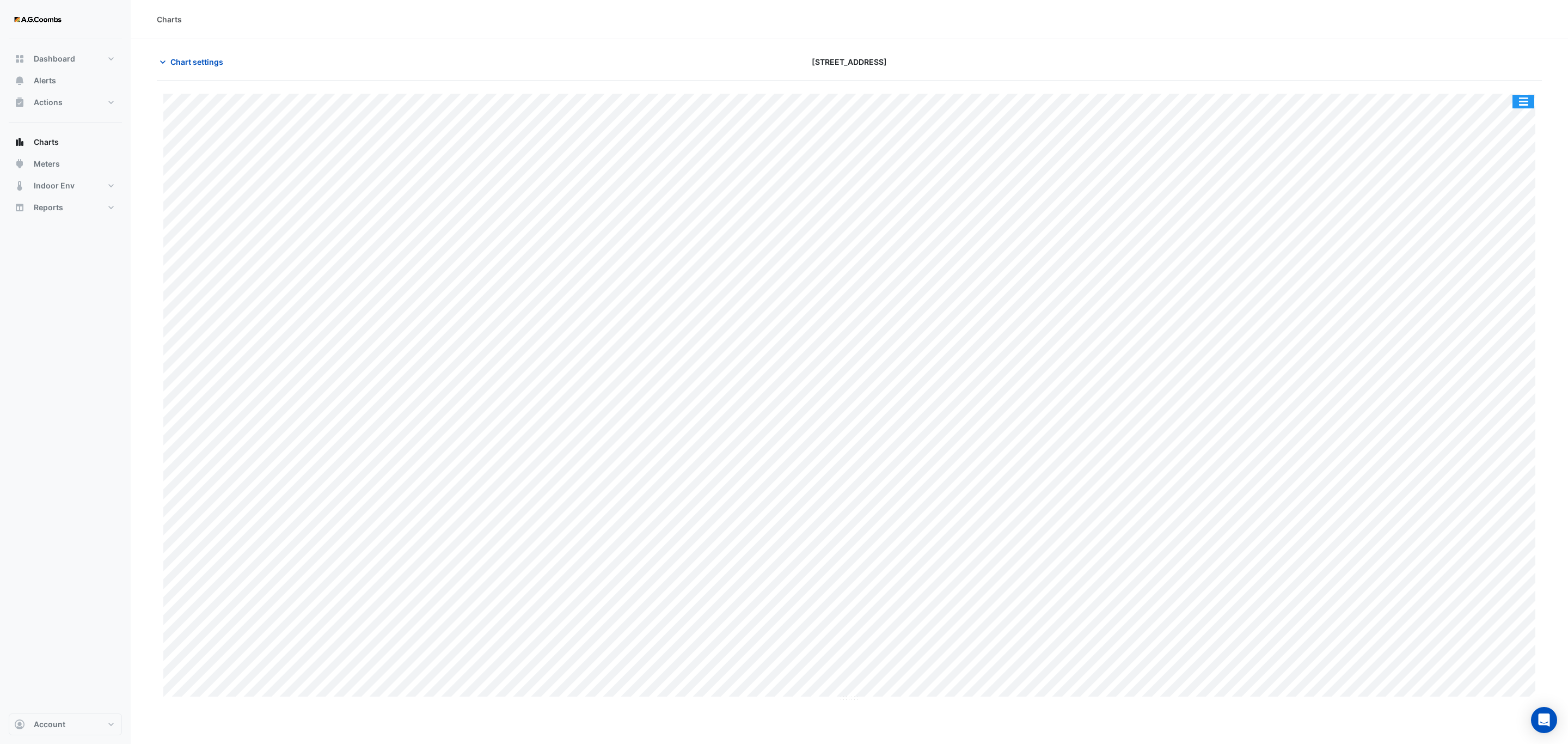
click at [1522, 100] on button "button" at bounding box center [1524, 102] width 22 height 13
click at [1513, 177] on div "Save as JPEG" at bounding box center [1501, 178] width 65 height 18
click at [1536, 107] on div "Split by Equip Split All Print Save as JPEG Save as PNG Pivot Data Table Export…" at bounding box center [849, 398] width 1385 height 608
click at [1529, 105] on button "button" at bounding box center [1524, 102] width 22 height 13
click at [1489, 185] on div "Save as JPEG" at bounding box center [1501, 178] width 65 height 18
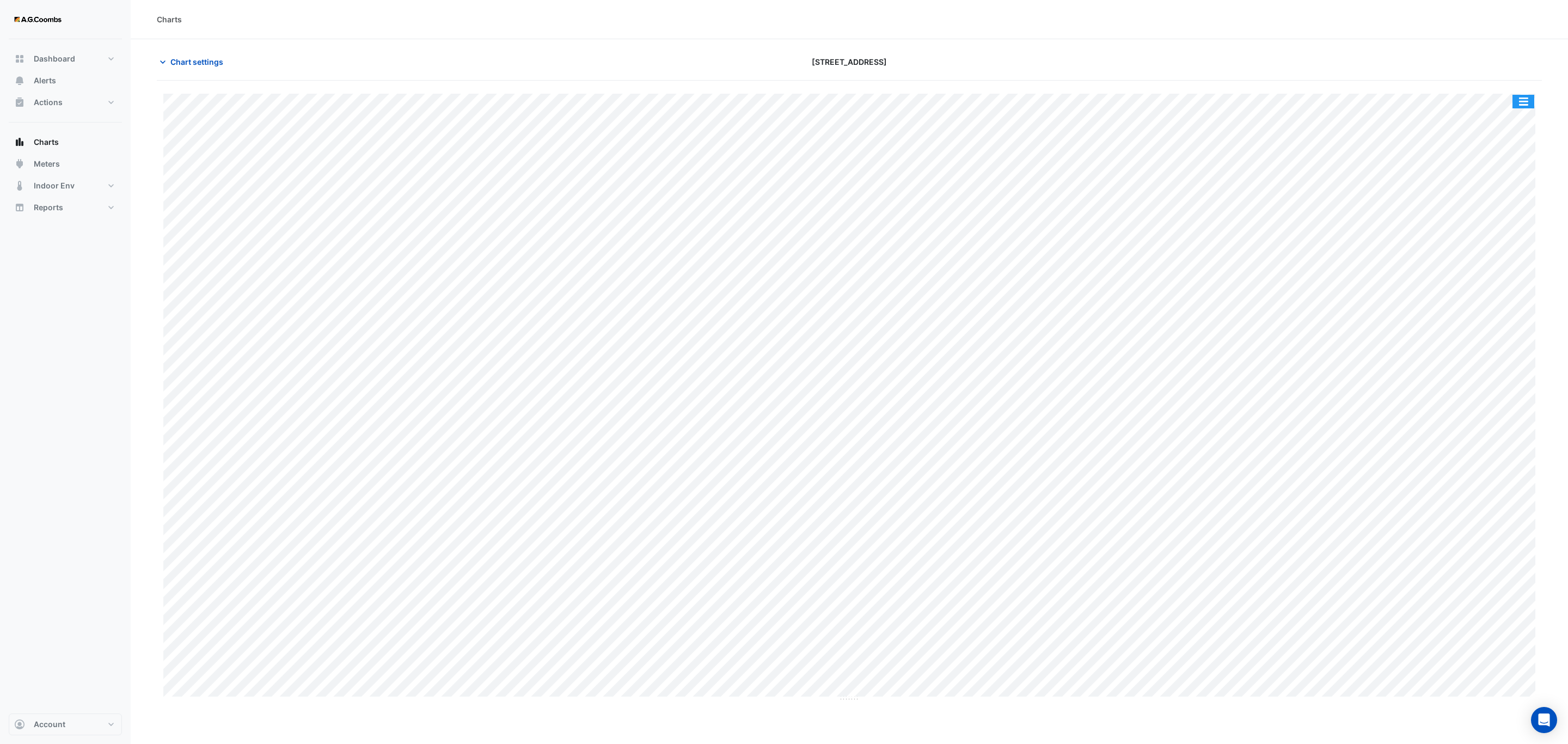
click at [1526, 108] on button "button" at bounding box center [1524, 102] width 22 height 13
click at [1519, 175] on div "Save as JPEG" at bounding box center [1501, 178] width 65 height 18
click at [1529, 97] on button "button" at bounding box center [1524, 102] width 22 height 13
click at [1514, 186] on div "Save as JPEG" at bounding box center [1501, 178] width 65 height 18
click at [1525, 105] on button "button" at bounding box center [1524, 102] width 22 height 13
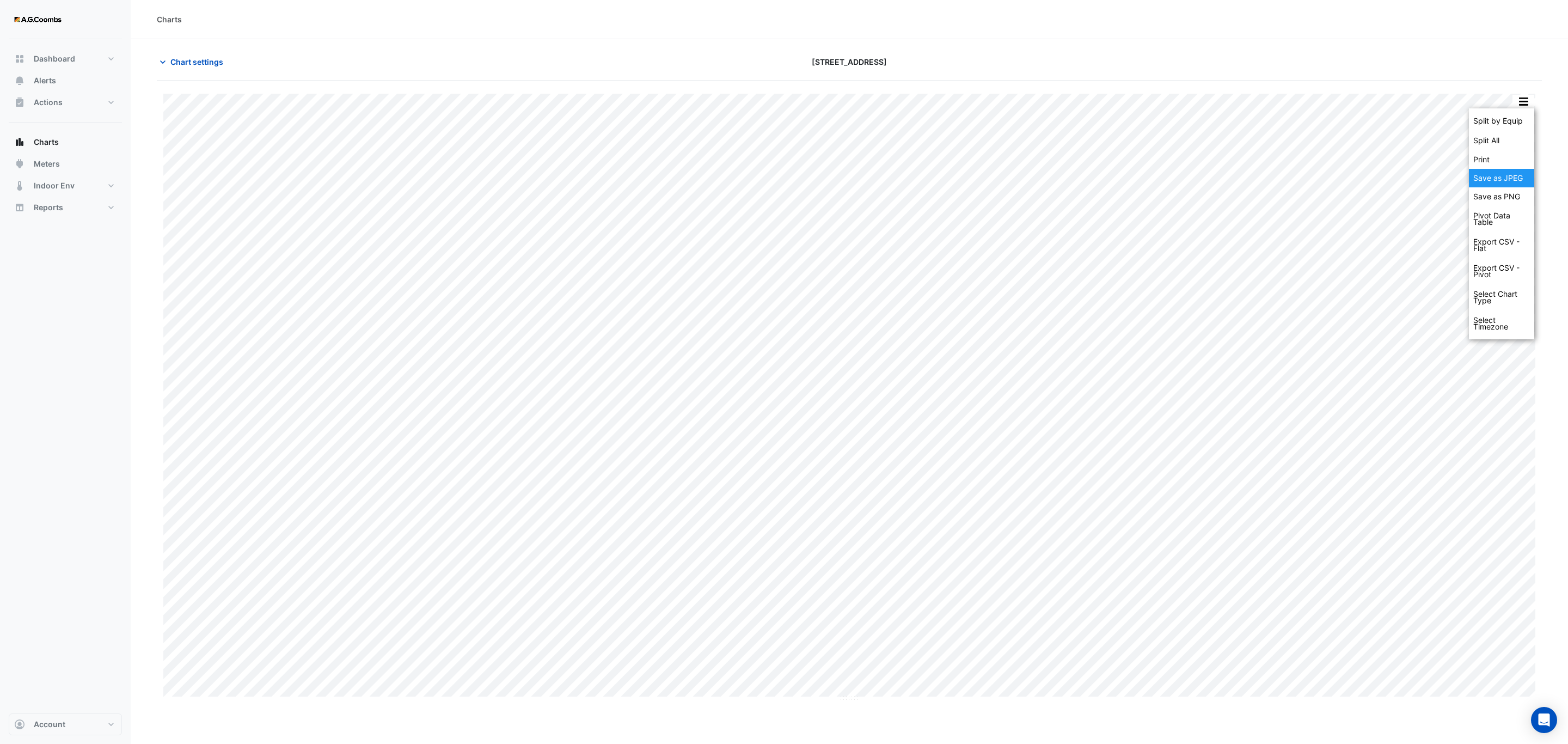
click at [1514, 184] on div "Save as JPEG" at bounding box center [1501, 178] width 65 height 18
click at [1524, 104] on button "button" at bounding box center [1524, 102] width 22 height 13
click at [1513, 177] on div "Save as JPEG" at bounding box center [1501, 178] width 65 height 18
click at [1517, 102] on button "button" at bounding box center [1524, 102] width 22 height 13
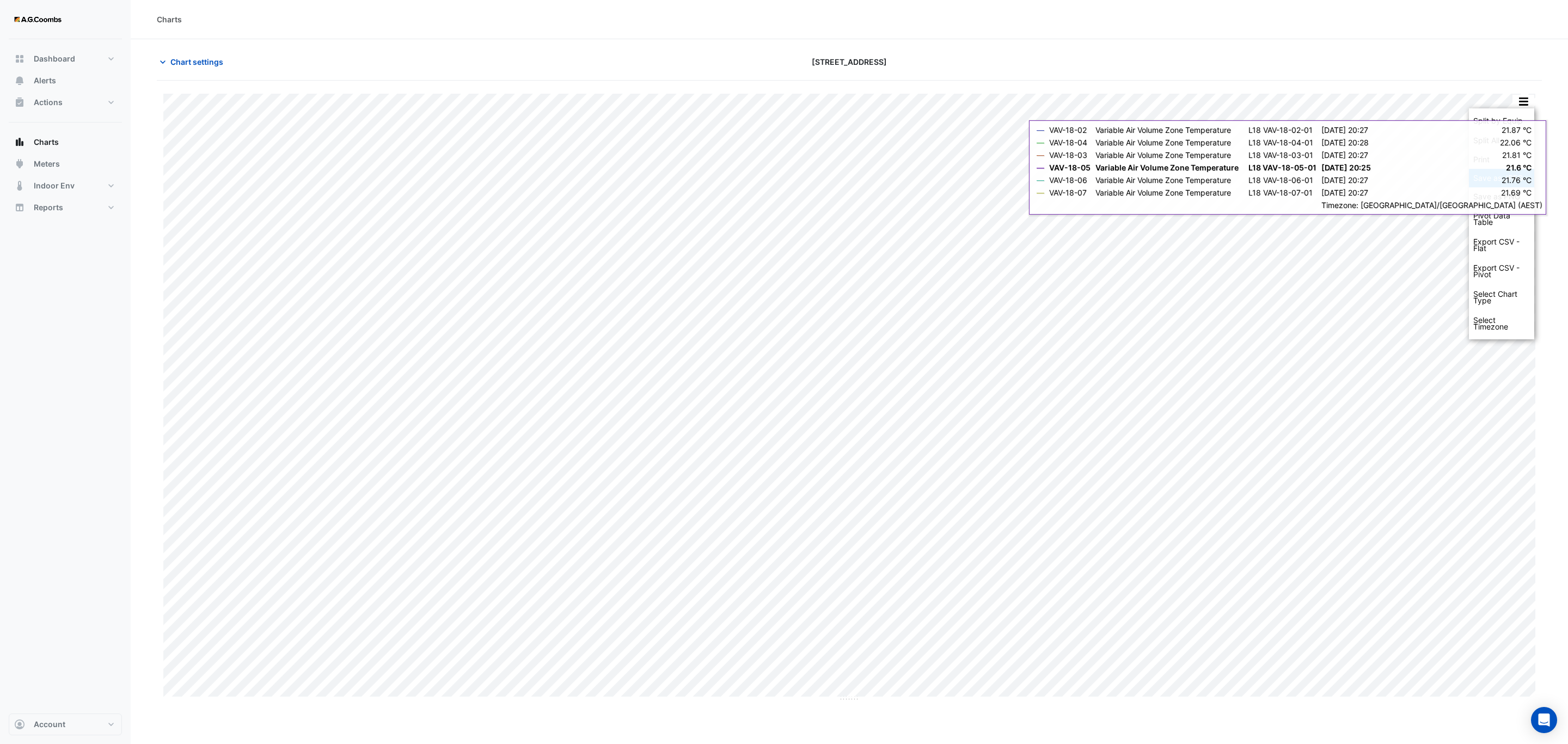
click at [1485, 185] on div "Save as JPEG" at bounding box center [1501, 178] width 65 height 18
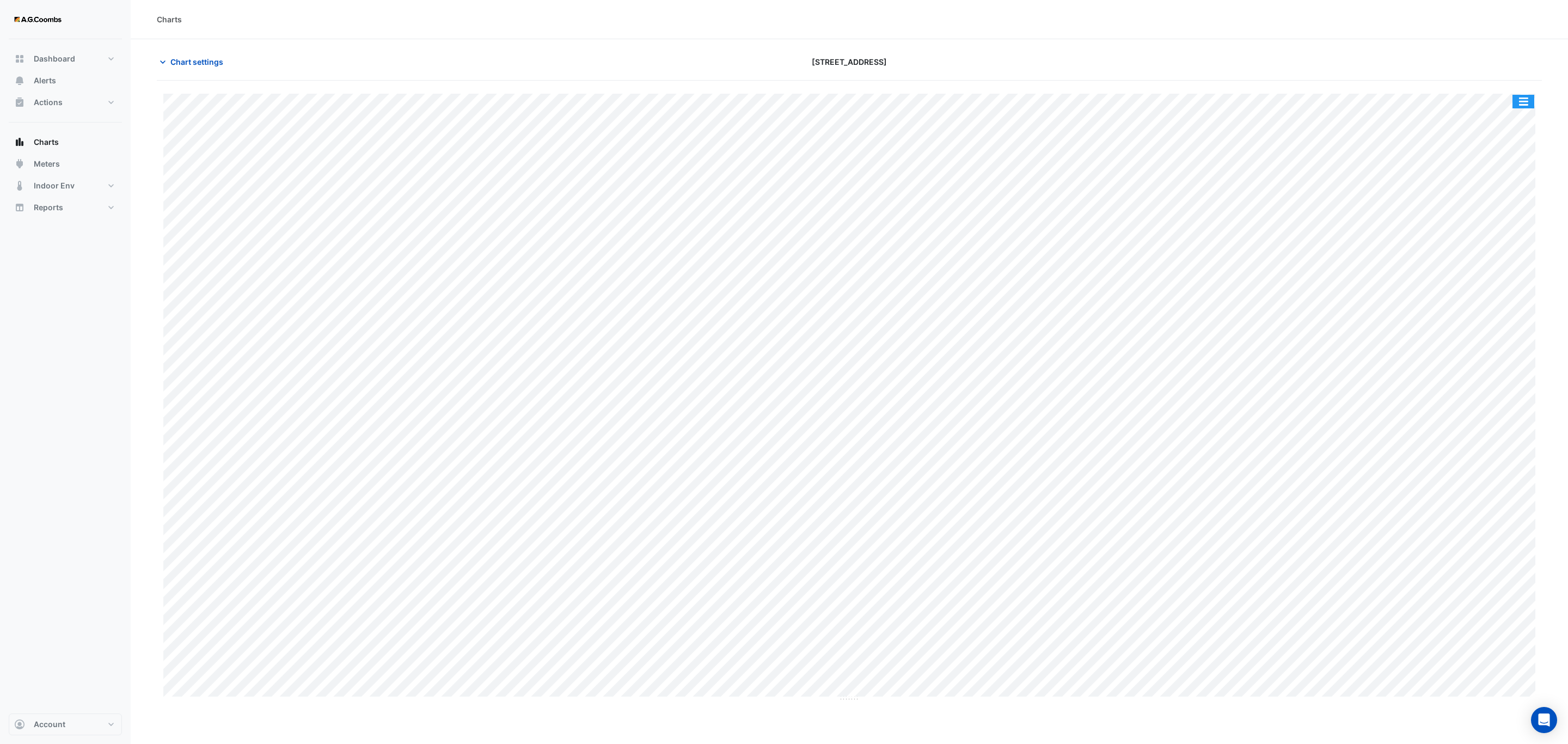
click at [1533, 96] on button "button" at bounding box center [1524, 102] width 22 height 13
click at [1505, 180] on div "Save as JPEG" at bounding box center [1501, 178] width 65 height 18
